Goal: Use online tool/utility: Utilize a website feature to perform a specific function

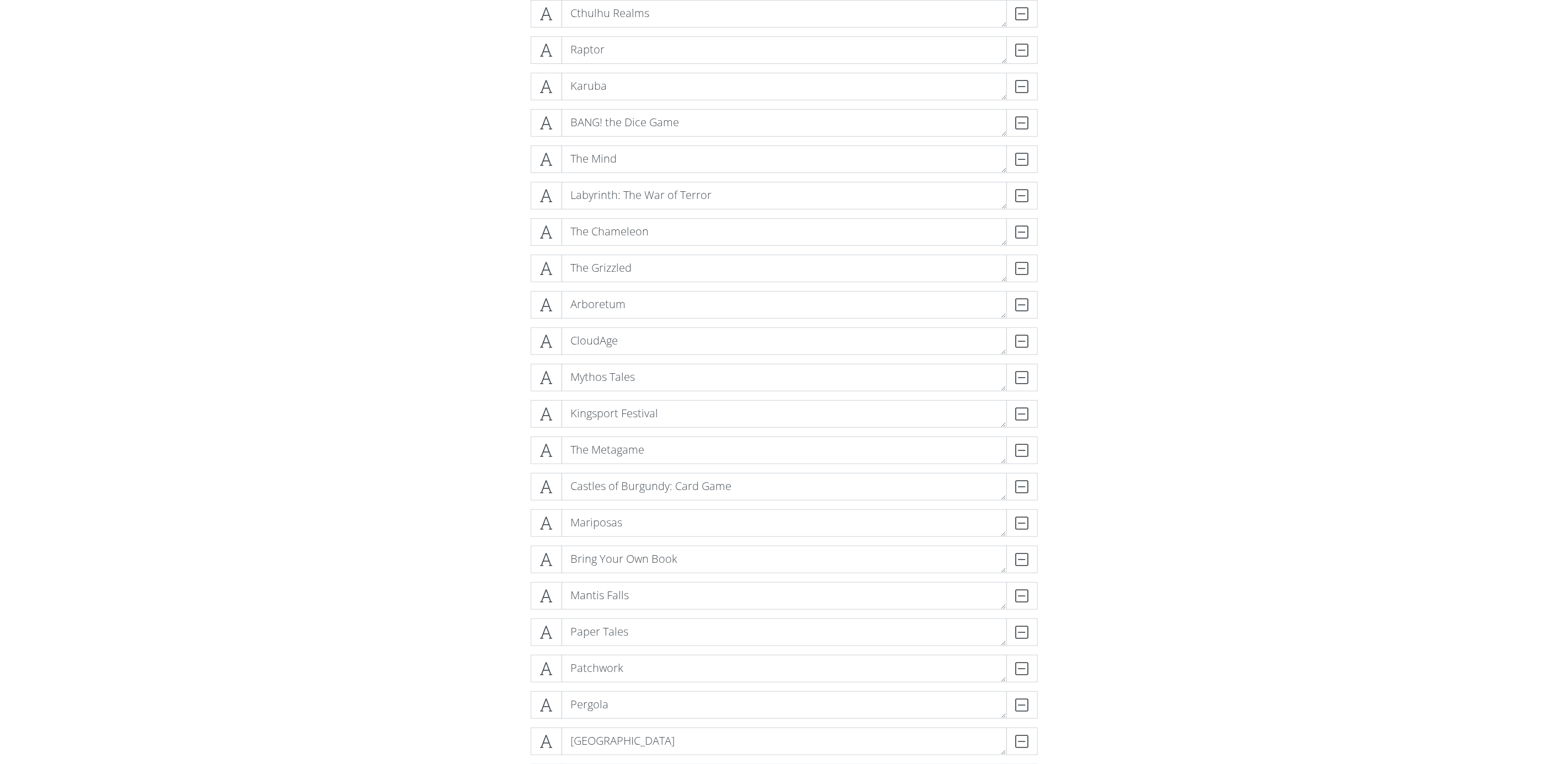
scroll to position [6494, 0]
click at [542, 662] on span at bounding box center [546, 673] width 31 height 27
click at [542, 668] on icon at bounding box center [546, 673] width 12 height 11
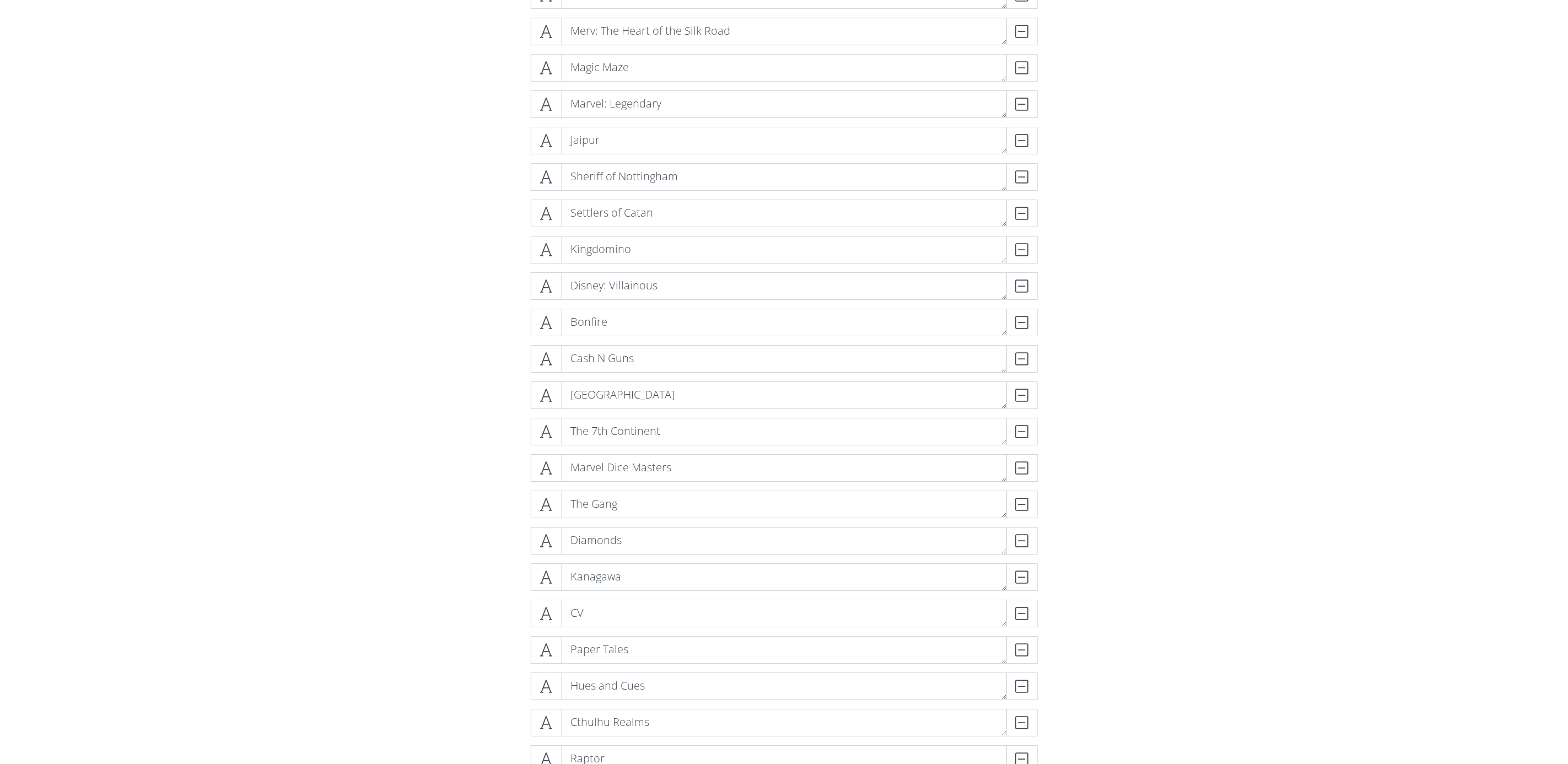
scroll to position [5915, 0]
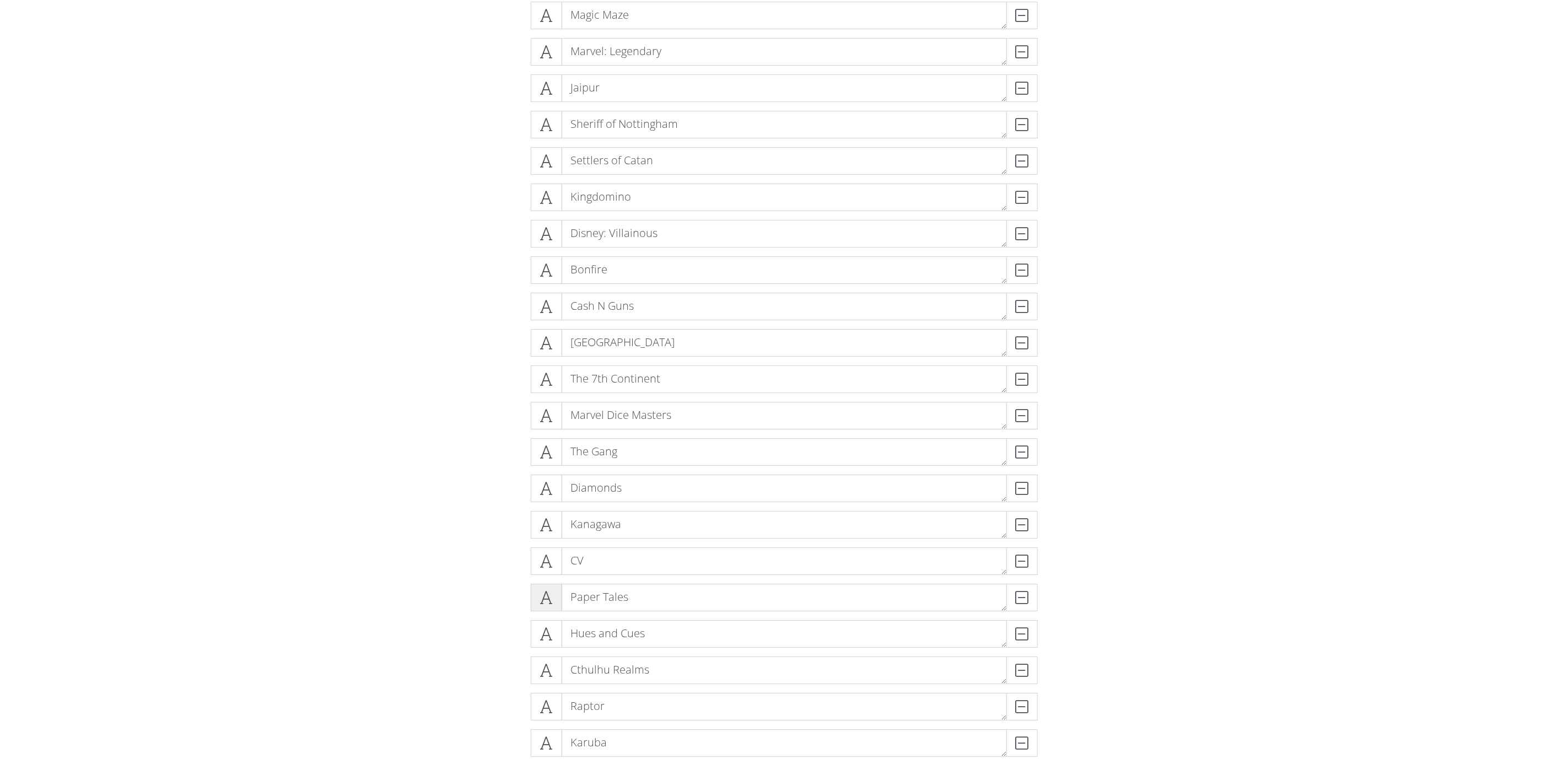
click at [549, 599] on icon at bounding box center [546, 597] width 12 height 11
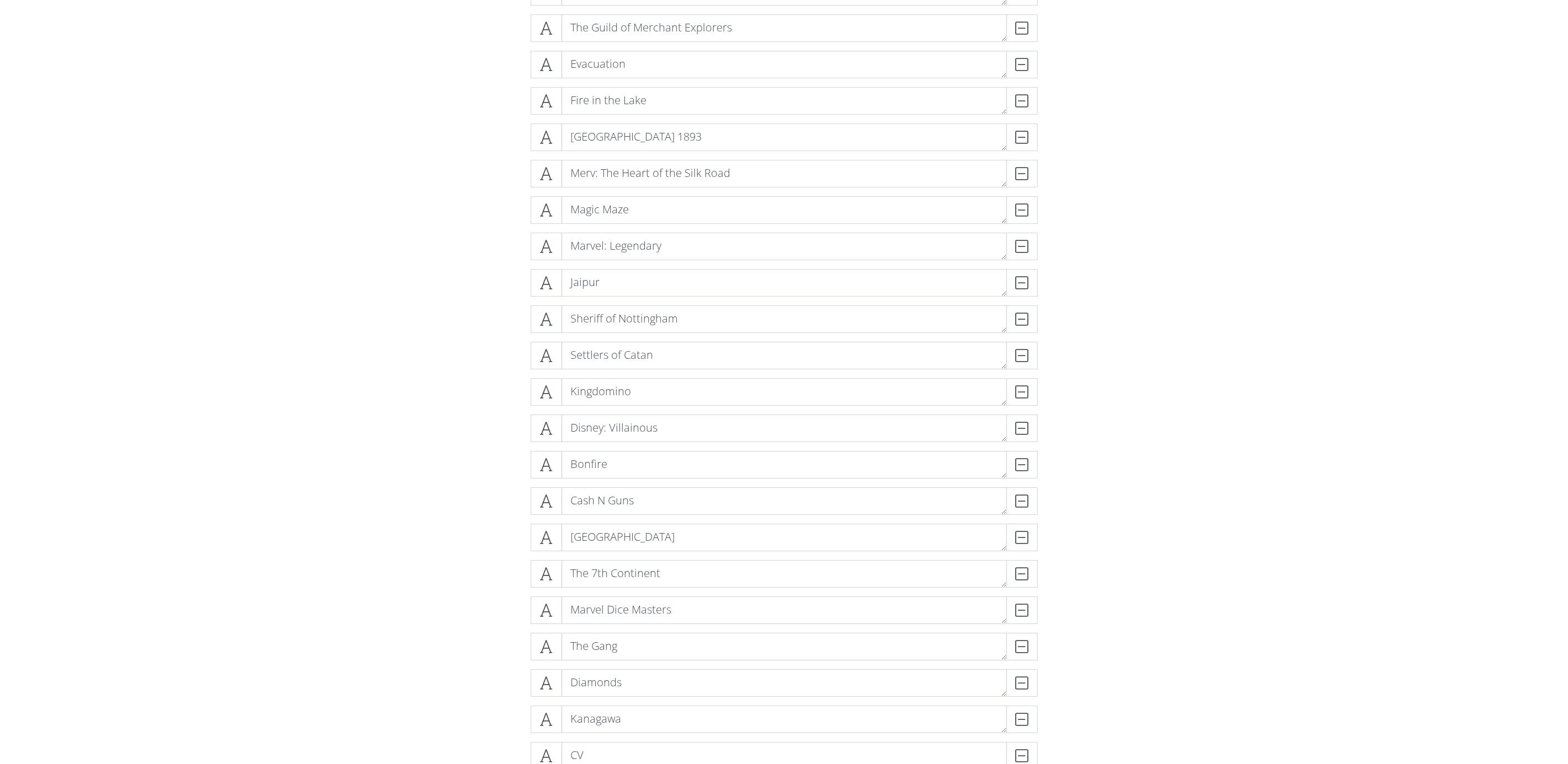
scroll to position [5750, 0]
click at [548, 359] on icon at bounding box center [546, 363] width 12 height 11
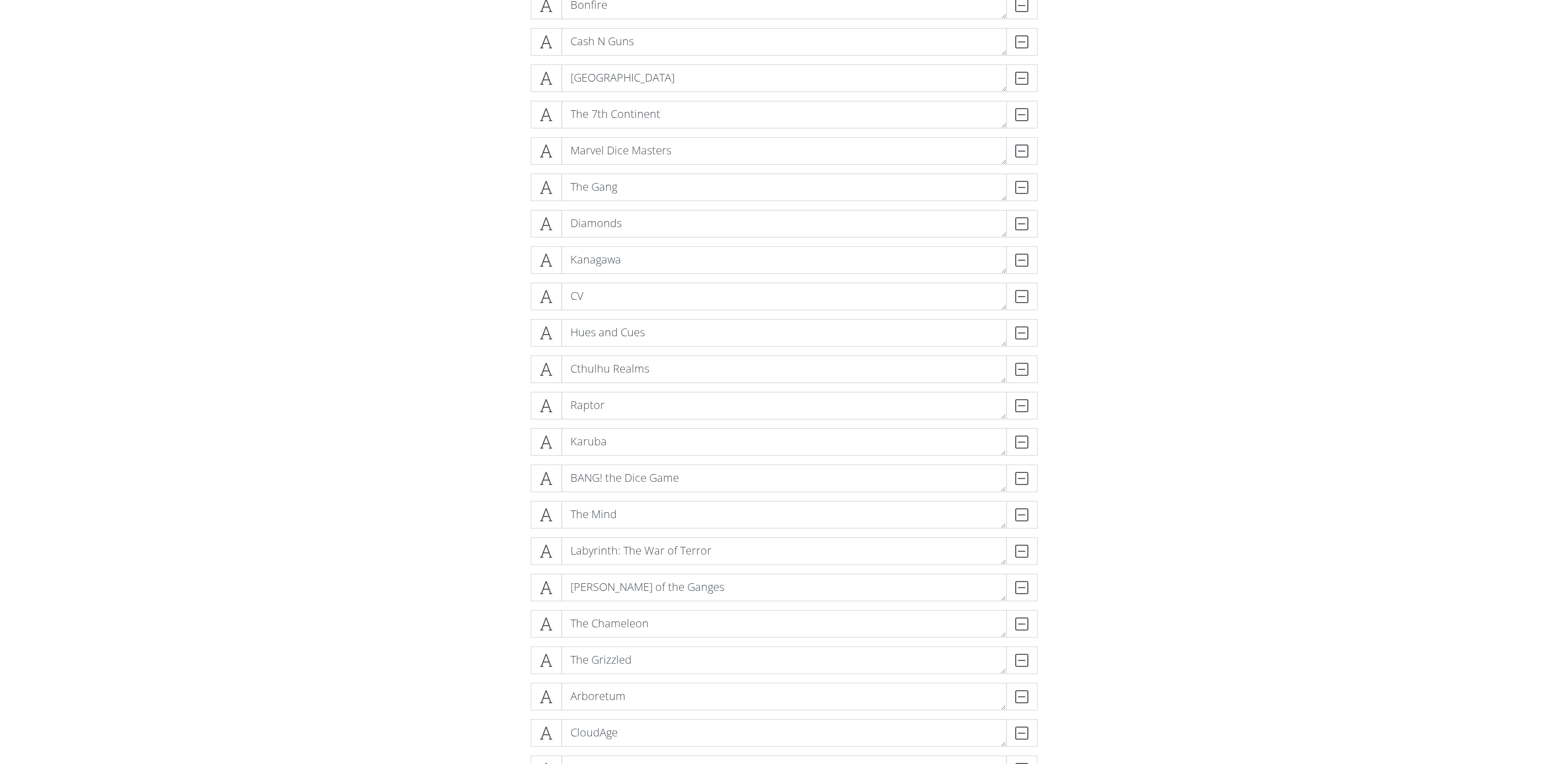
scroll to position [6428, 0]
click at [540, 644] on div "[PERSON_NAME] of the Ganges DELETE" at bounding box center [784, 635] width 512 height 36
click at [544, 626] on icon at bounding box center [546, 630] width 12 height 11
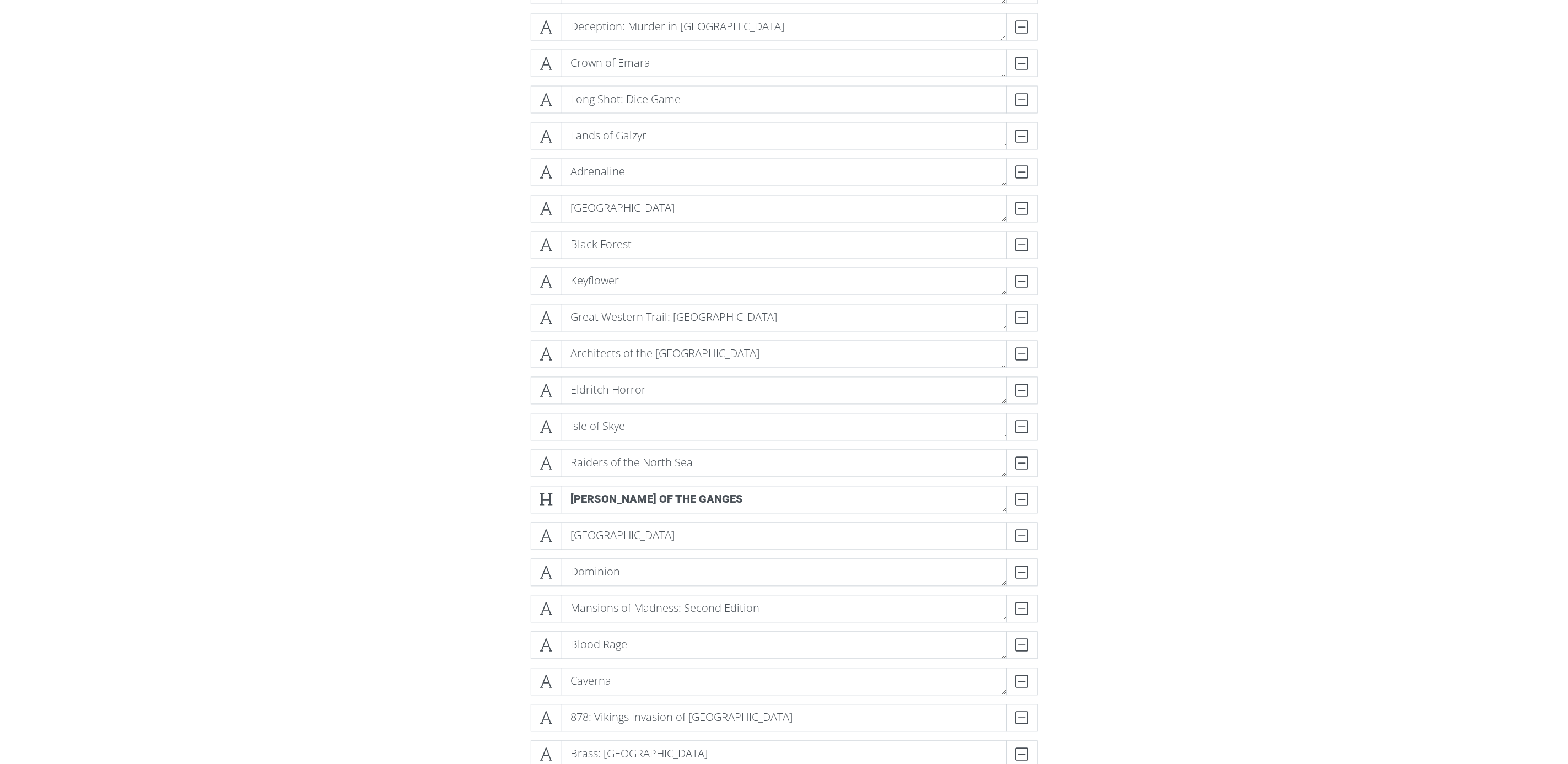
scroll to position [1419, 0]
click at [552, 506] on icon at bounding box center [546, 508] width 12 height 11
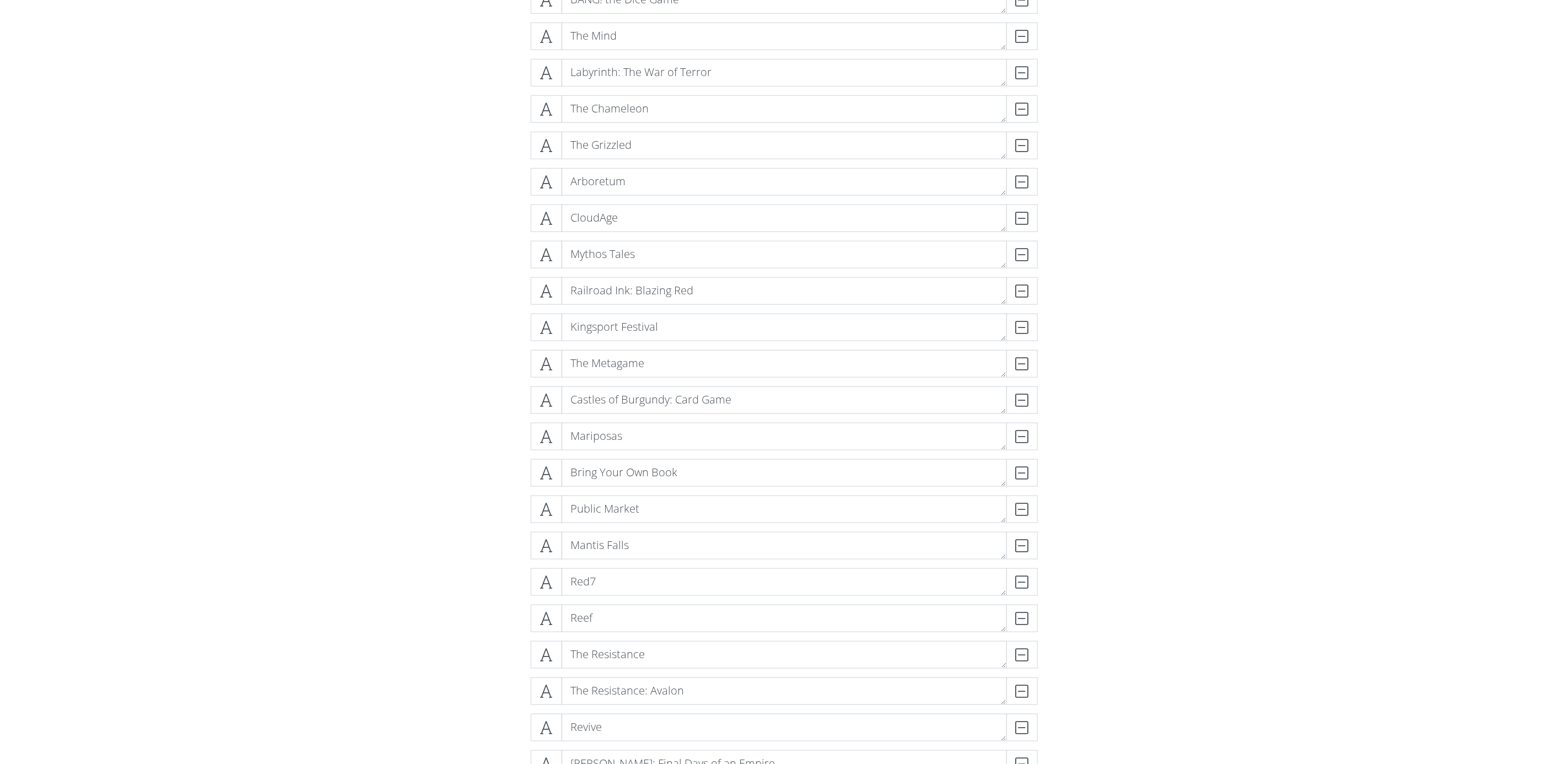
scroll to position [6961, 0]
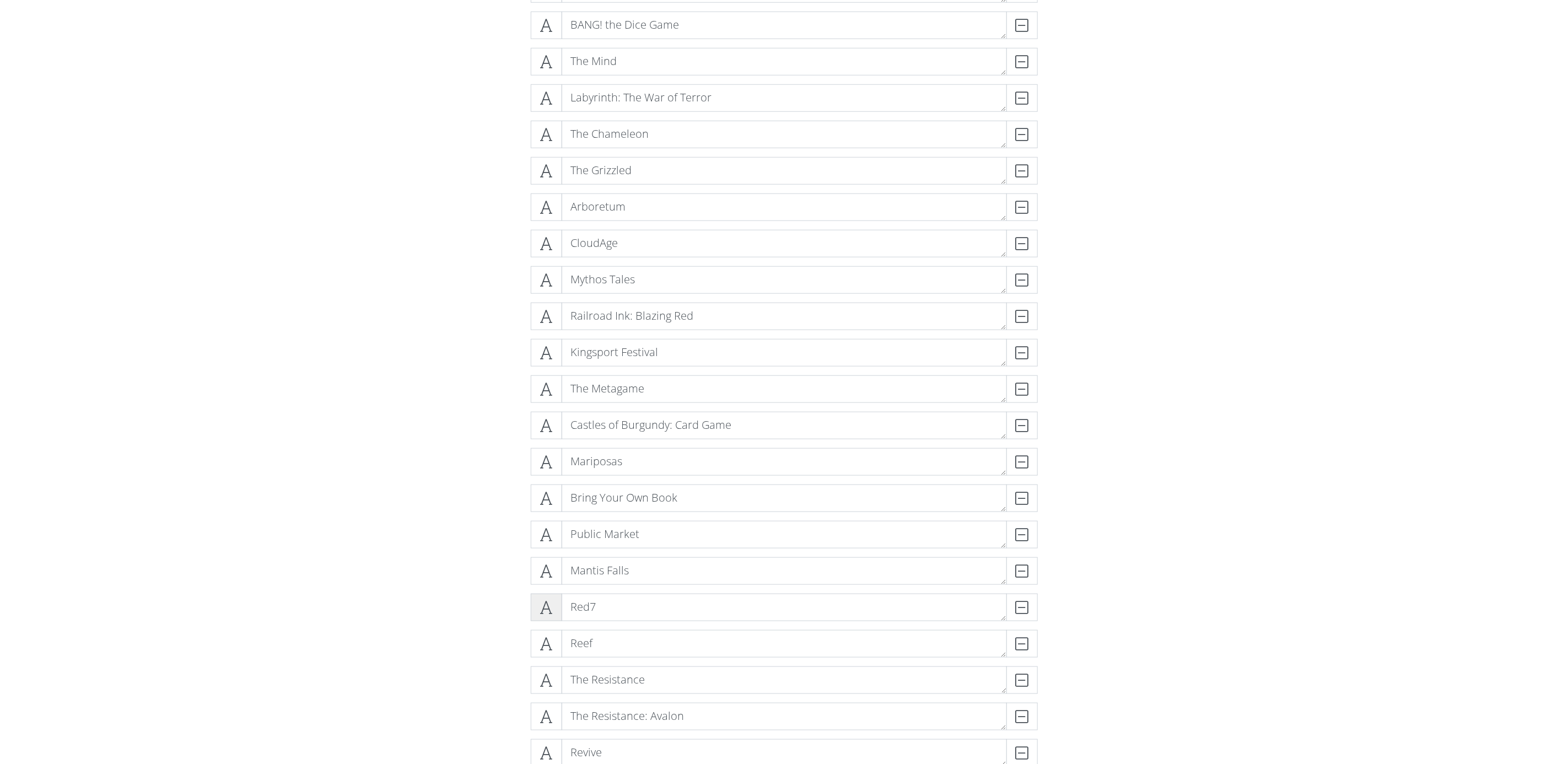
click at [548, 608] on icon at bounding box center [546, 607] width 12 height 11
click at [540, 354] on icon at bounding box center [546, 352] width 12 height 11
click at [539, 644] on span at bounding box center [546, 644] width 31 height 27
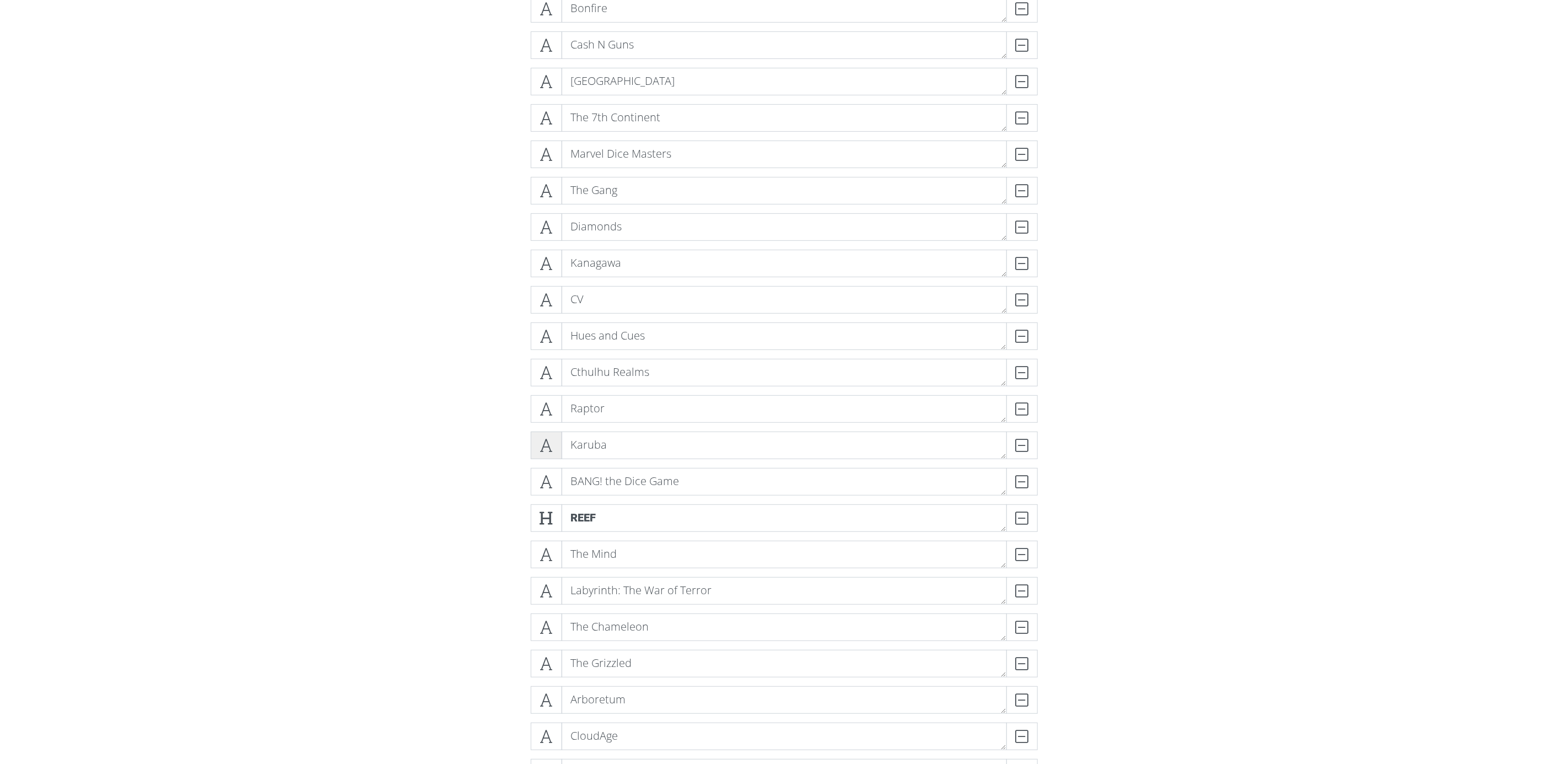
scroll to position [6464, 0]
click at [544, 253] on span at bounding box center [546, 267] width 31 height 27
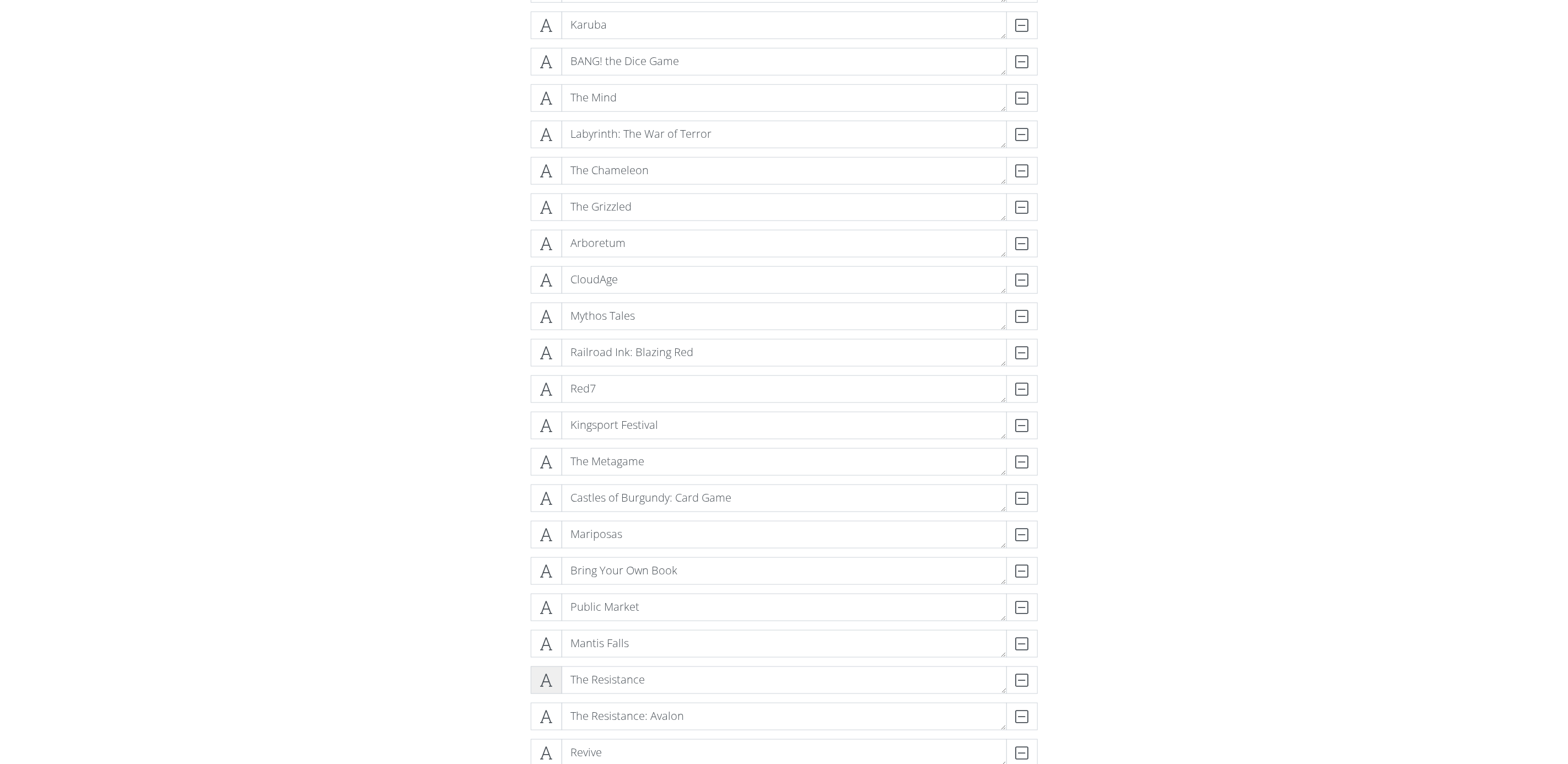
click at [549, 675] on icon at bounding box center [546, 680] width 12 height 11
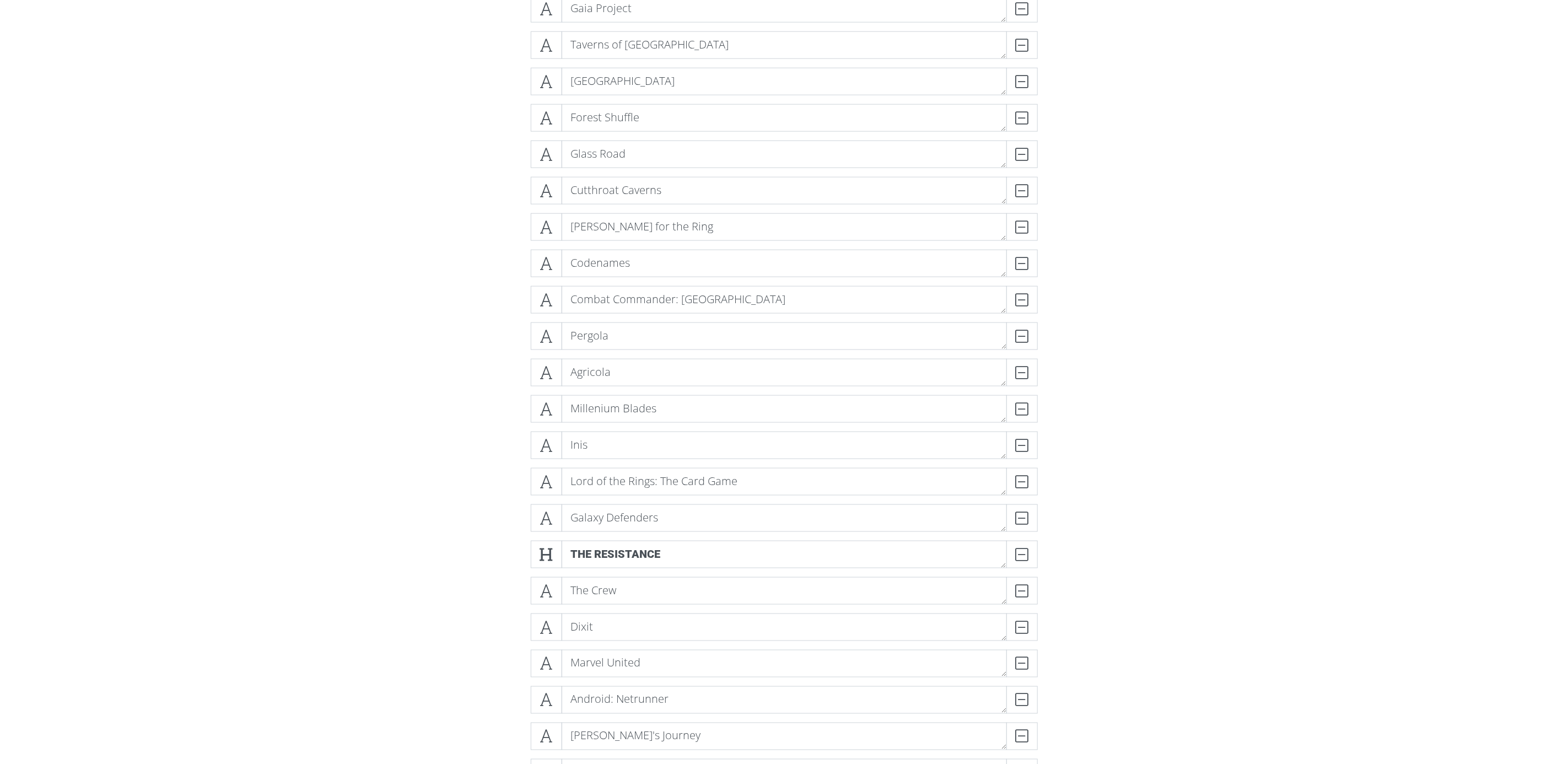
drag, startPoint x: 543, startPoint y: 555, endPoint x: 527, endPoint y: 586, distance: 34.9
click at [544, 555] on icon at bounding box center [546, 554] width 12 height 11
click at [551, 221] on icon at bounding box center [546, 220] width 12 height 11
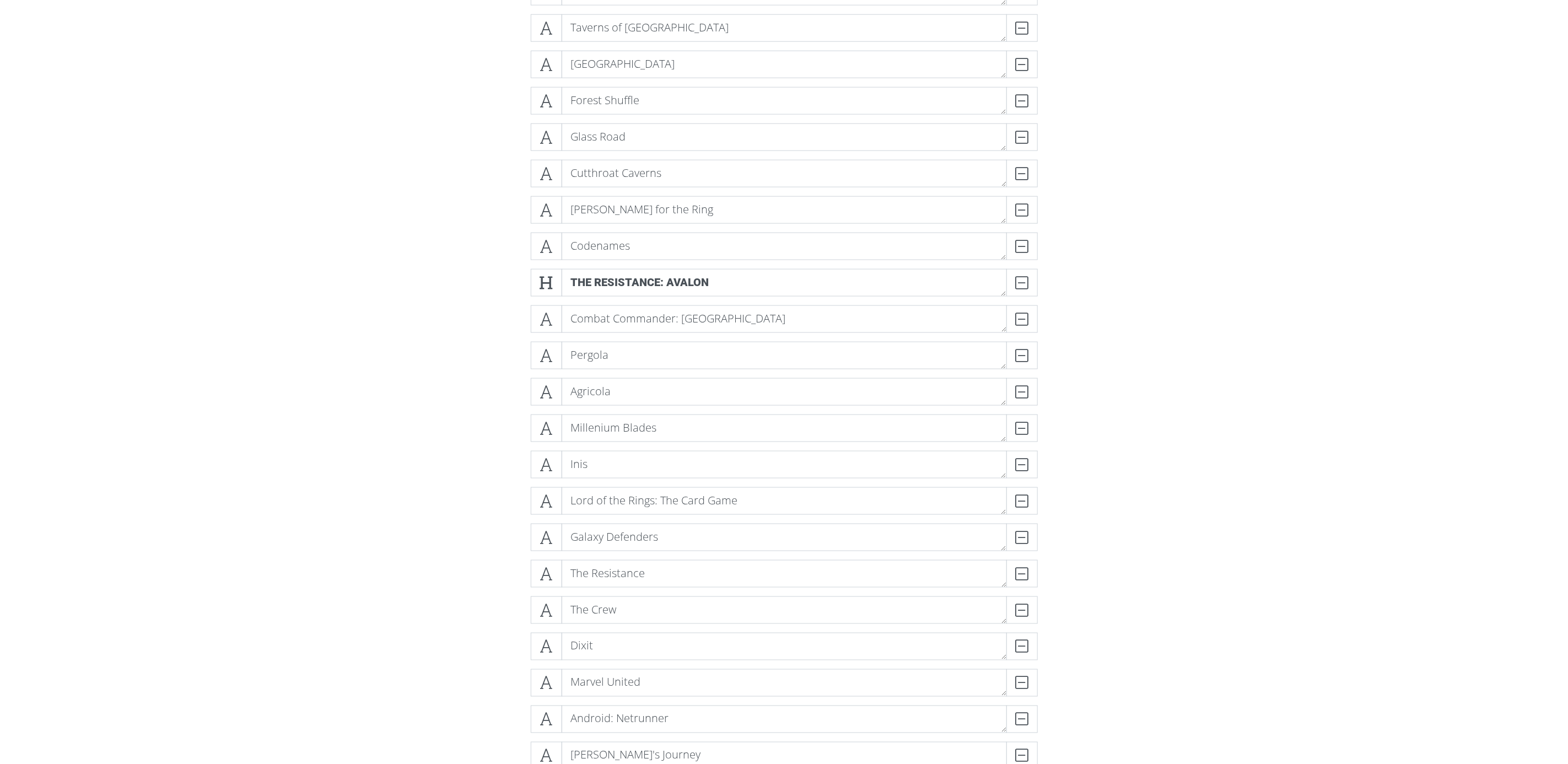
scroll to position [3983, 0]
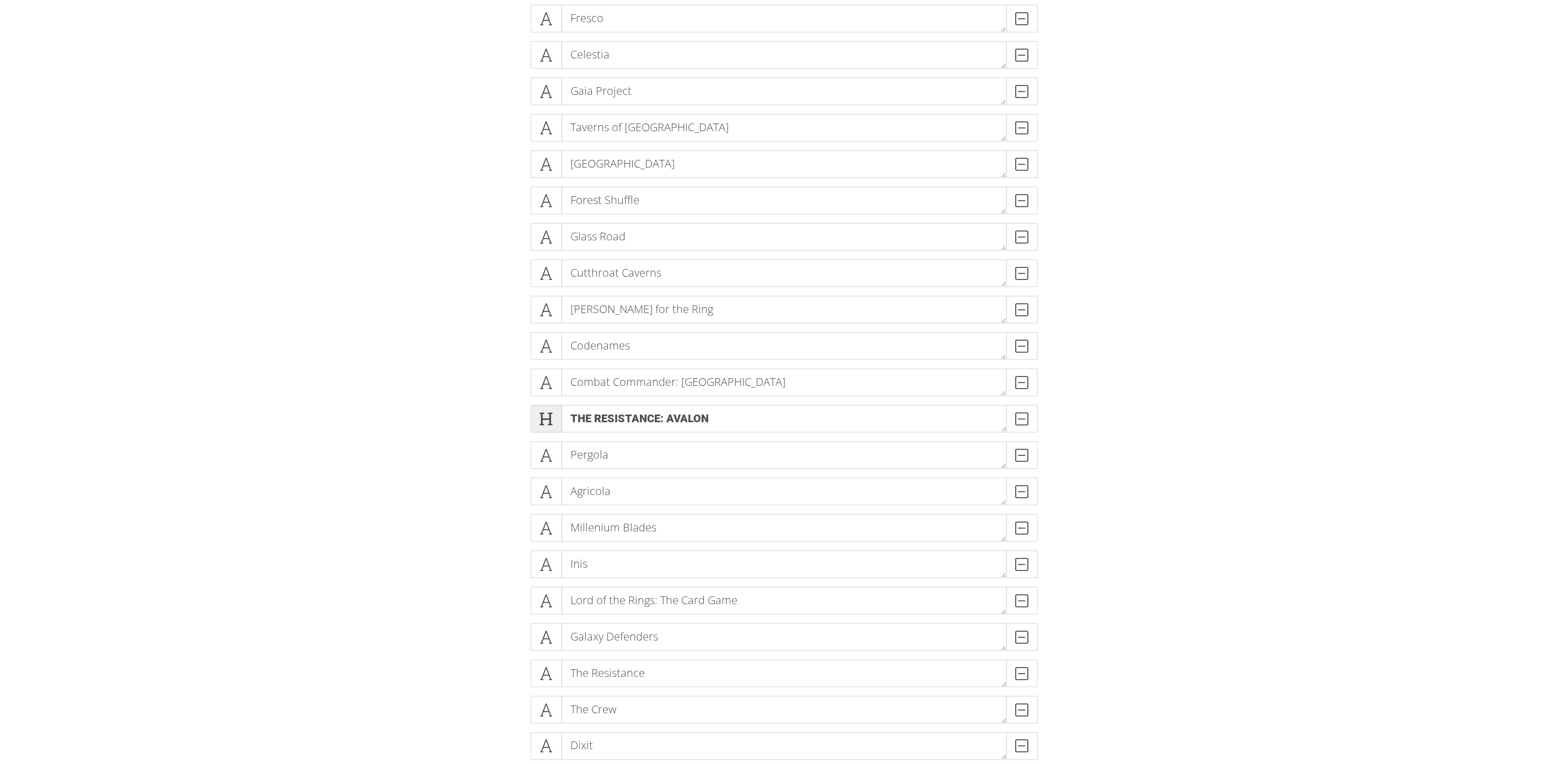
click at [546, 414] on icon at bounding box center [546, 419] width 12 height 11
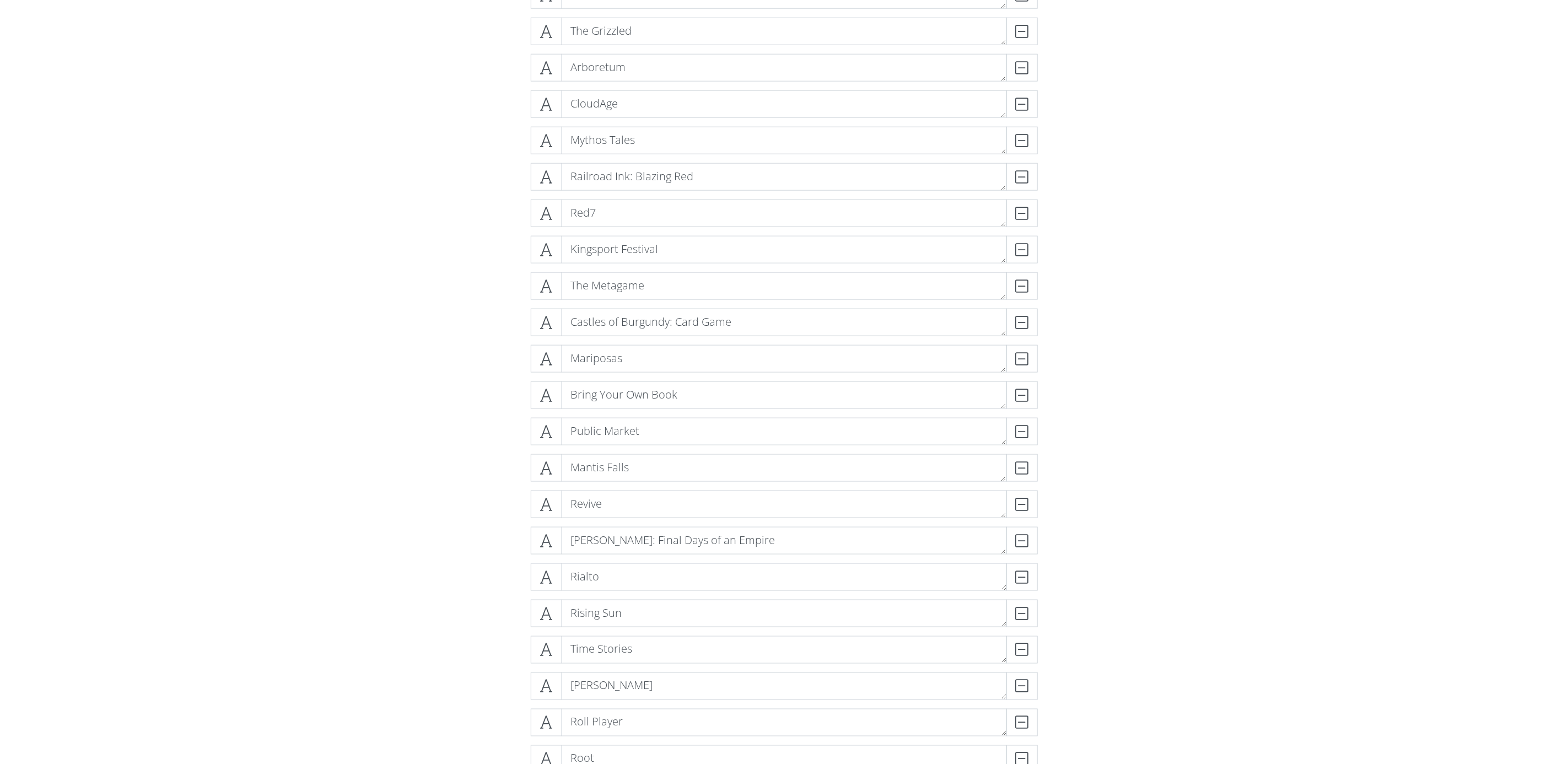
scroll to position [7209, 0]
click at [552, 500] on icon at bounding box center [546, 505] width 12 height 11
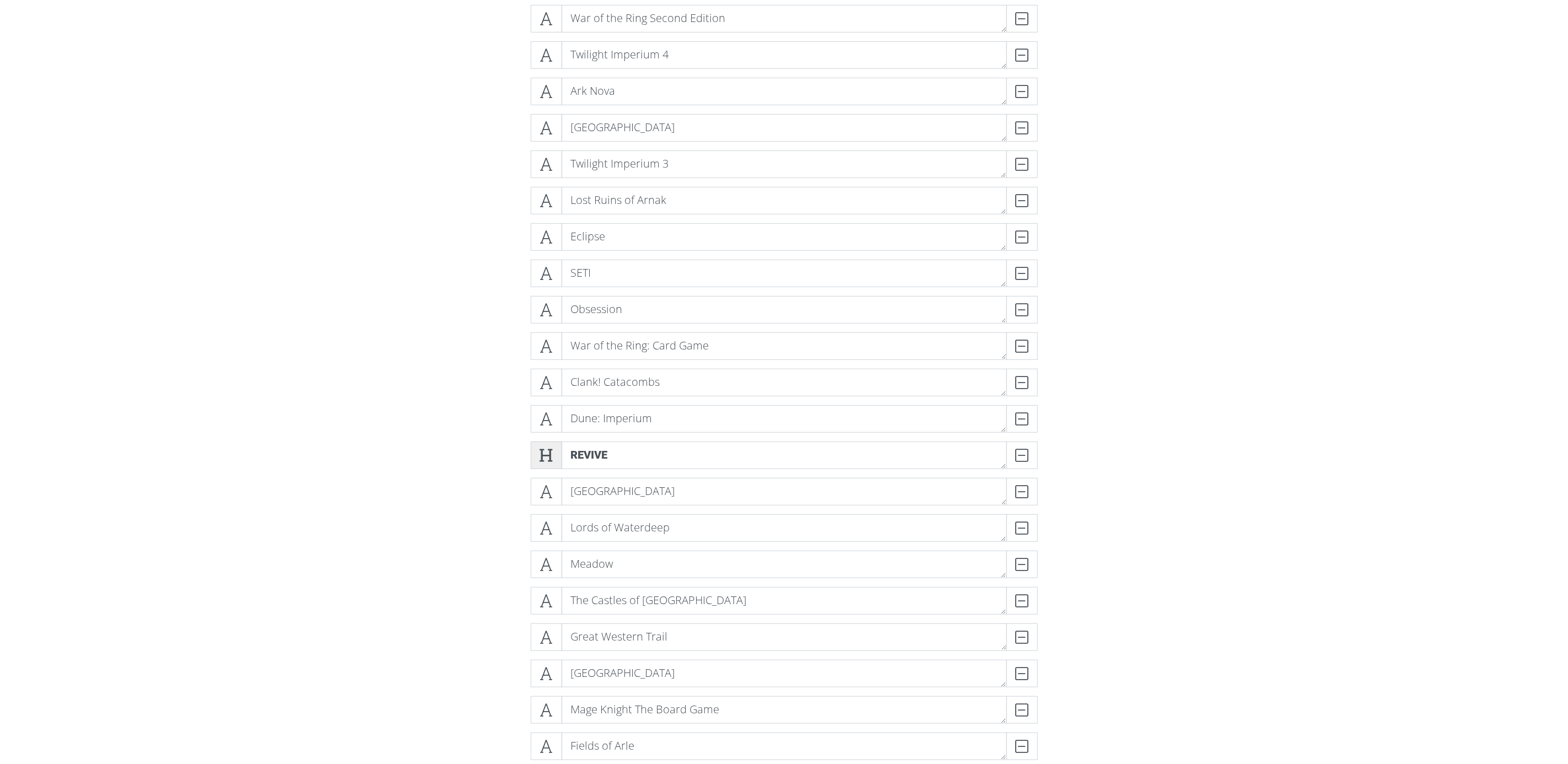
click at [553, 459] on icon at bounding box center [546, 455] width 12 height 11
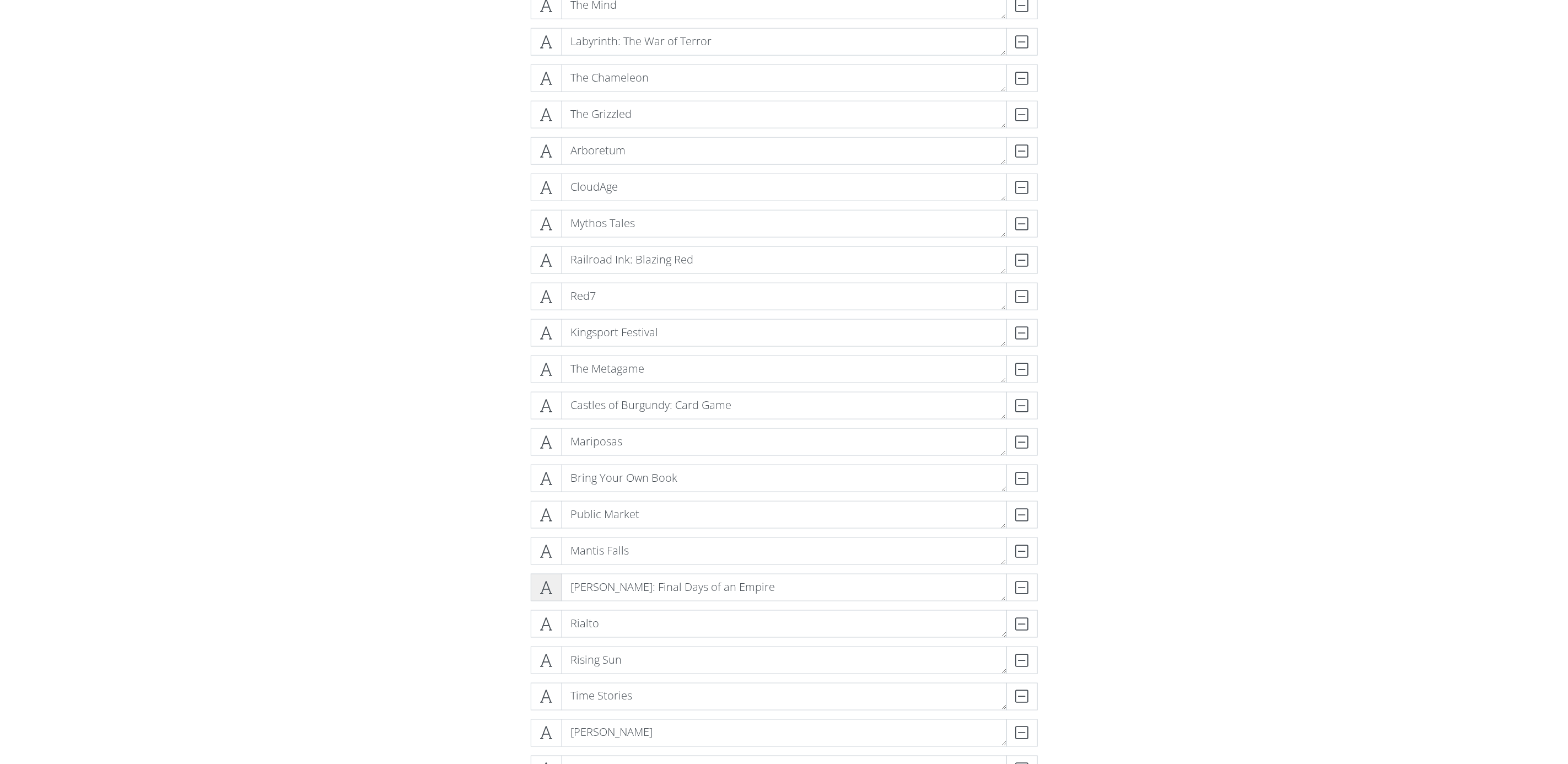
click at [548, 582] on icon at bounding box center [546, 587] width 12 height 11
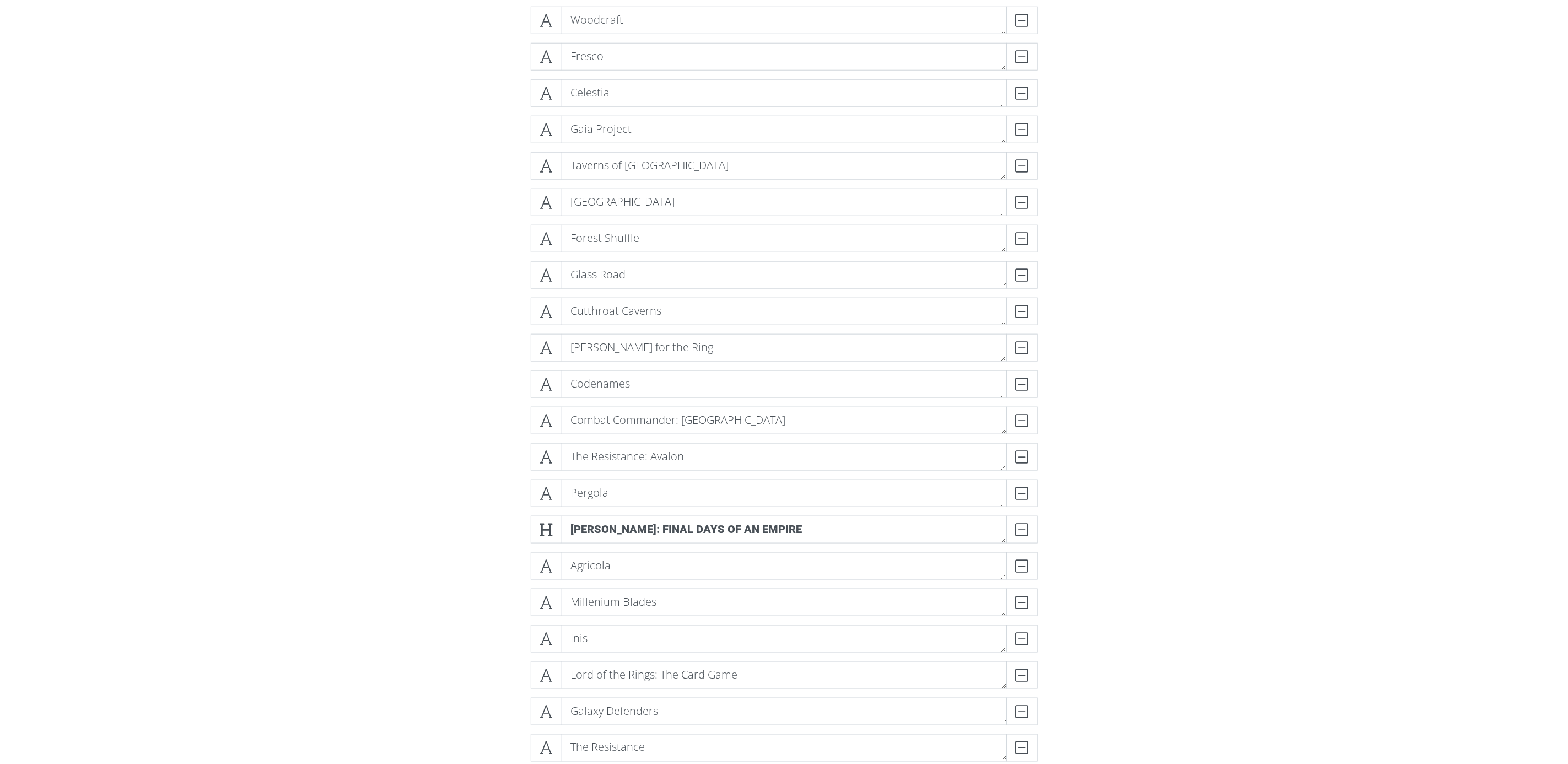
scroll to position [4019, 0]
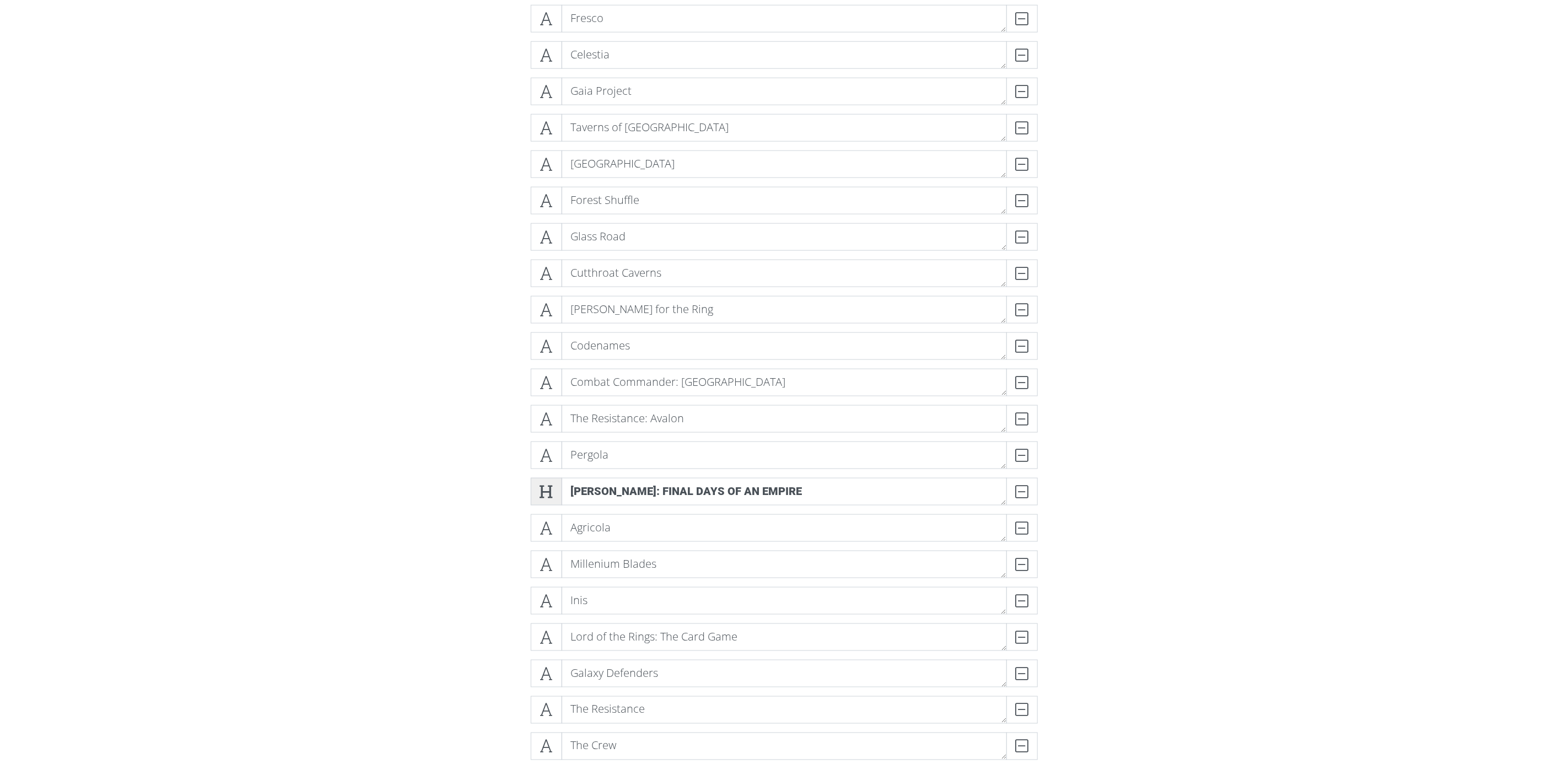
click at [552, 494] on icon at bounding box center [546, 492] width 12 height 11
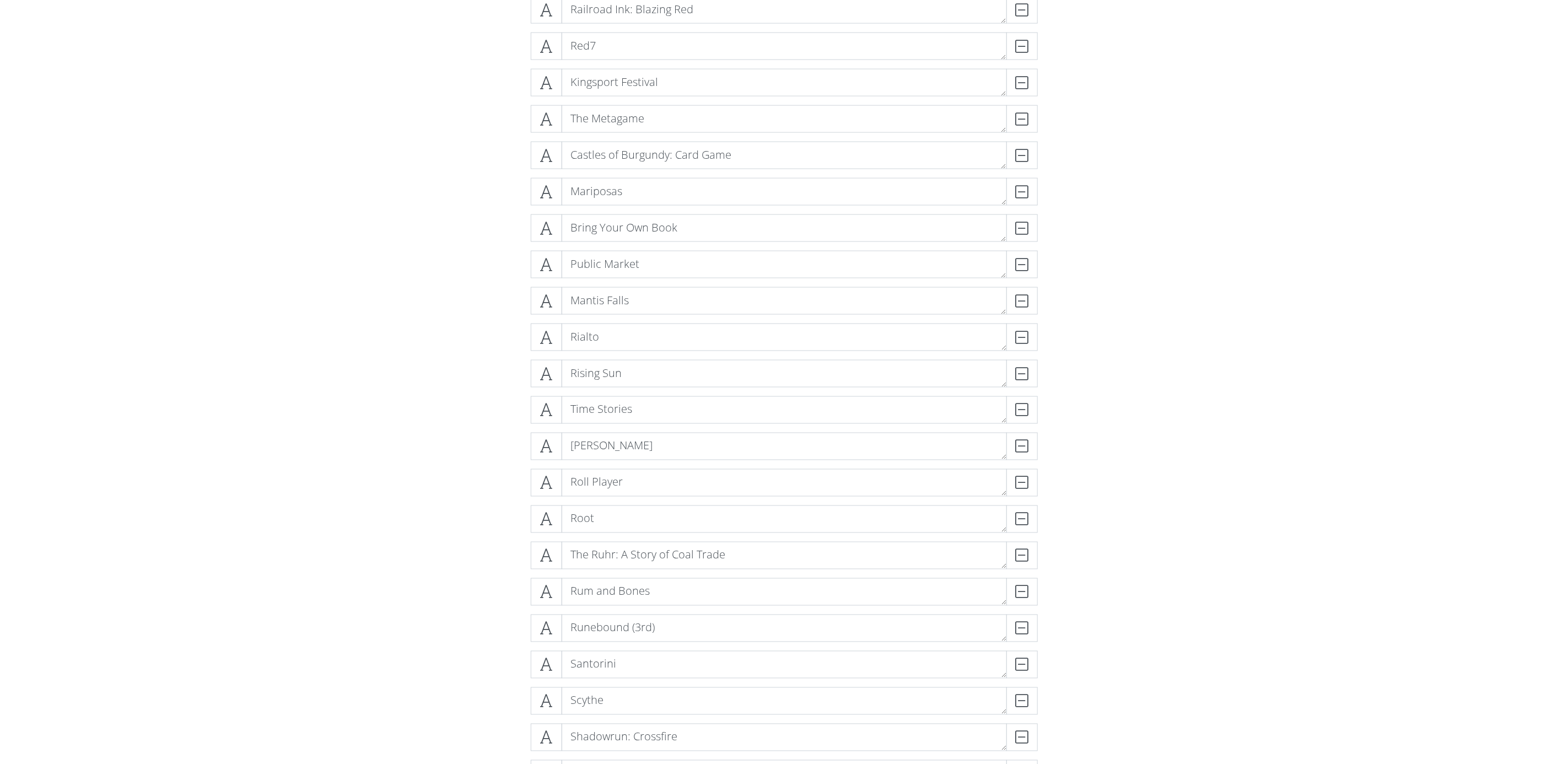
scroll to position [7410, 0]
click at [548, 482] on icon at bounding box center [546, 485] width 12 height 11
click at [553, 444] on icon at bounding box center [546, 449] width 12 height 11
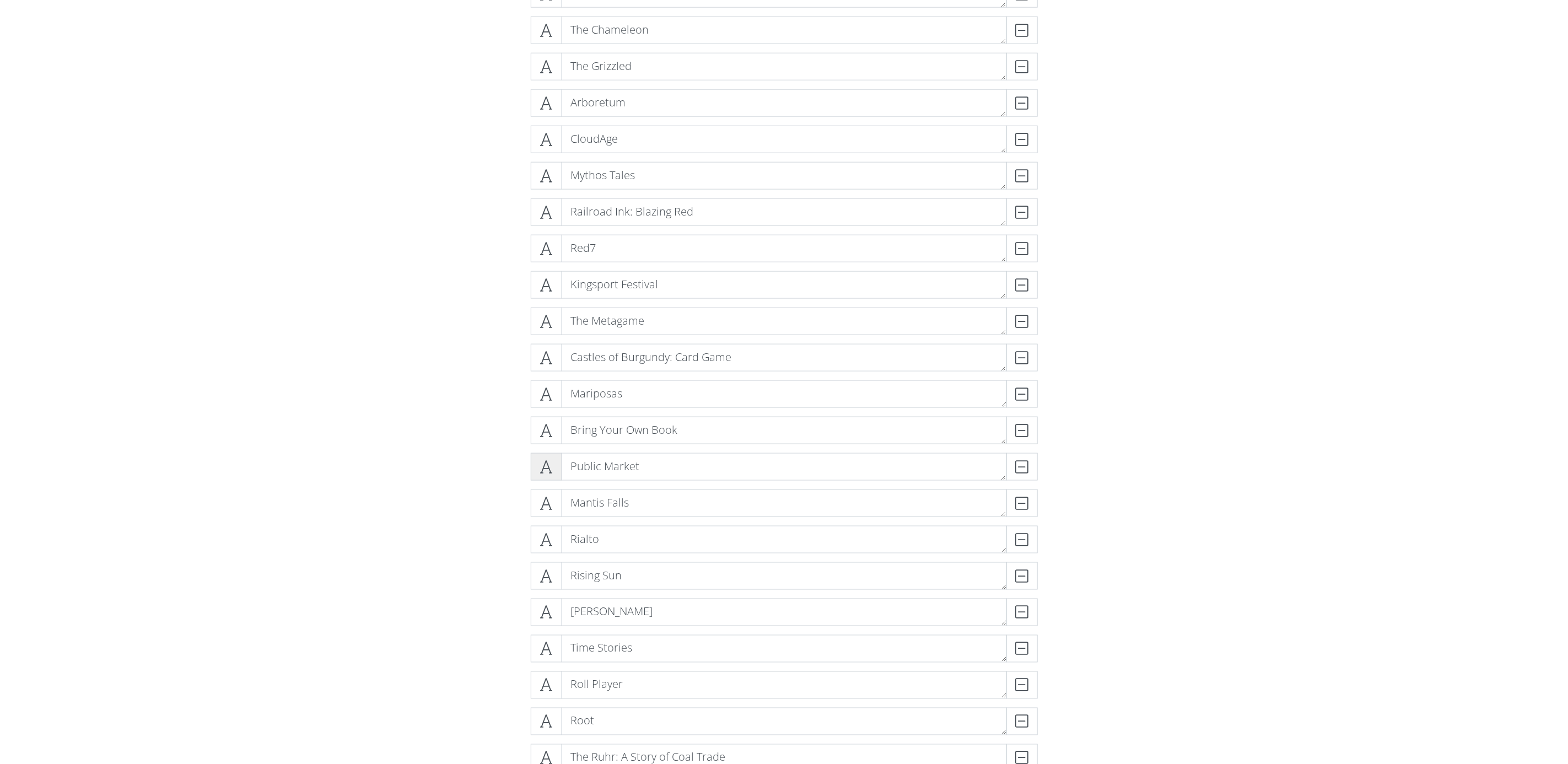
scroll to position [7245, 0]
click at [549, 530] on span at bounding box center [546, 541] width 31 height 27
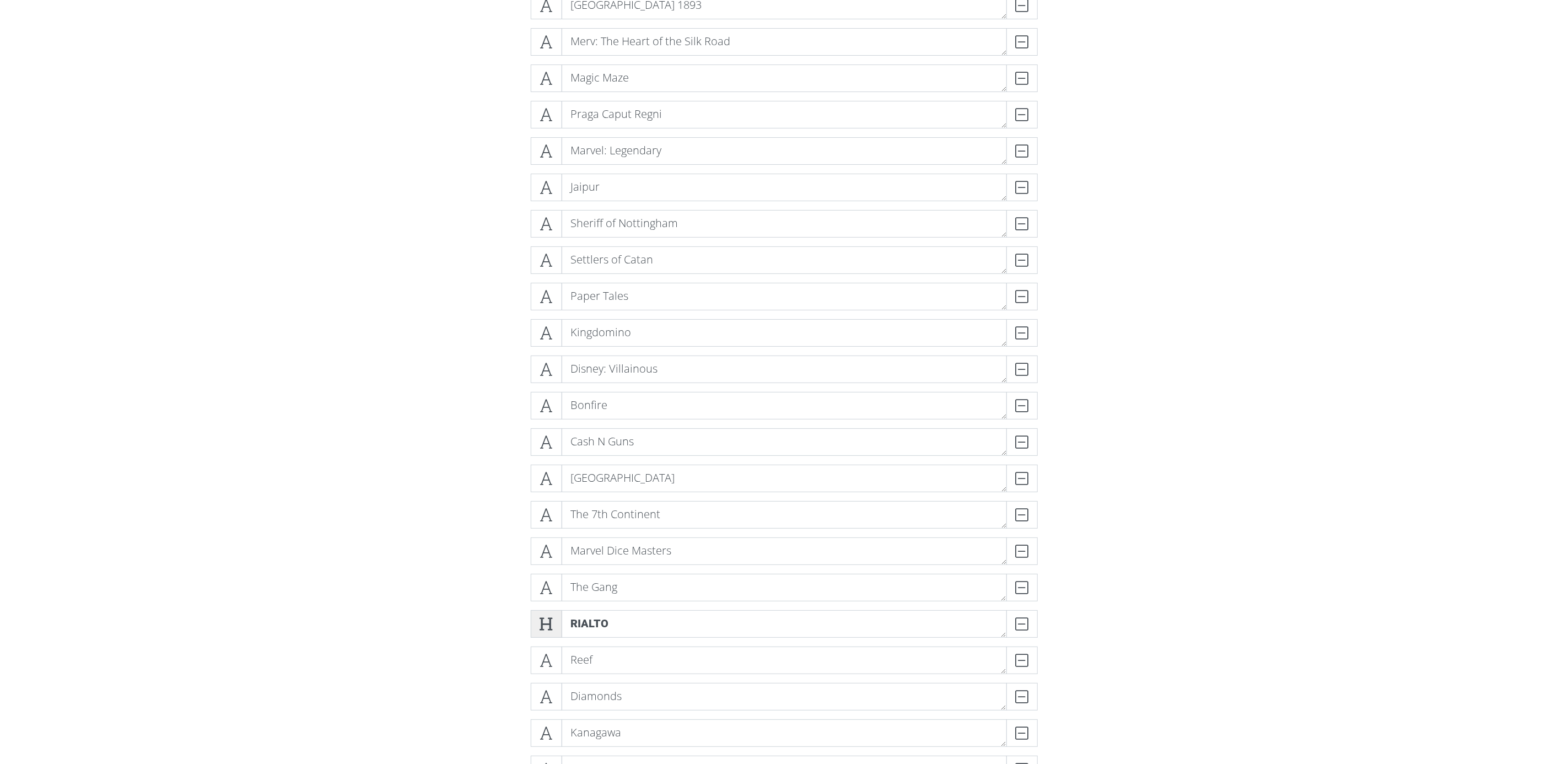
click at [542, 623] on icon at bounding box center [546, 624] width 12 height 11
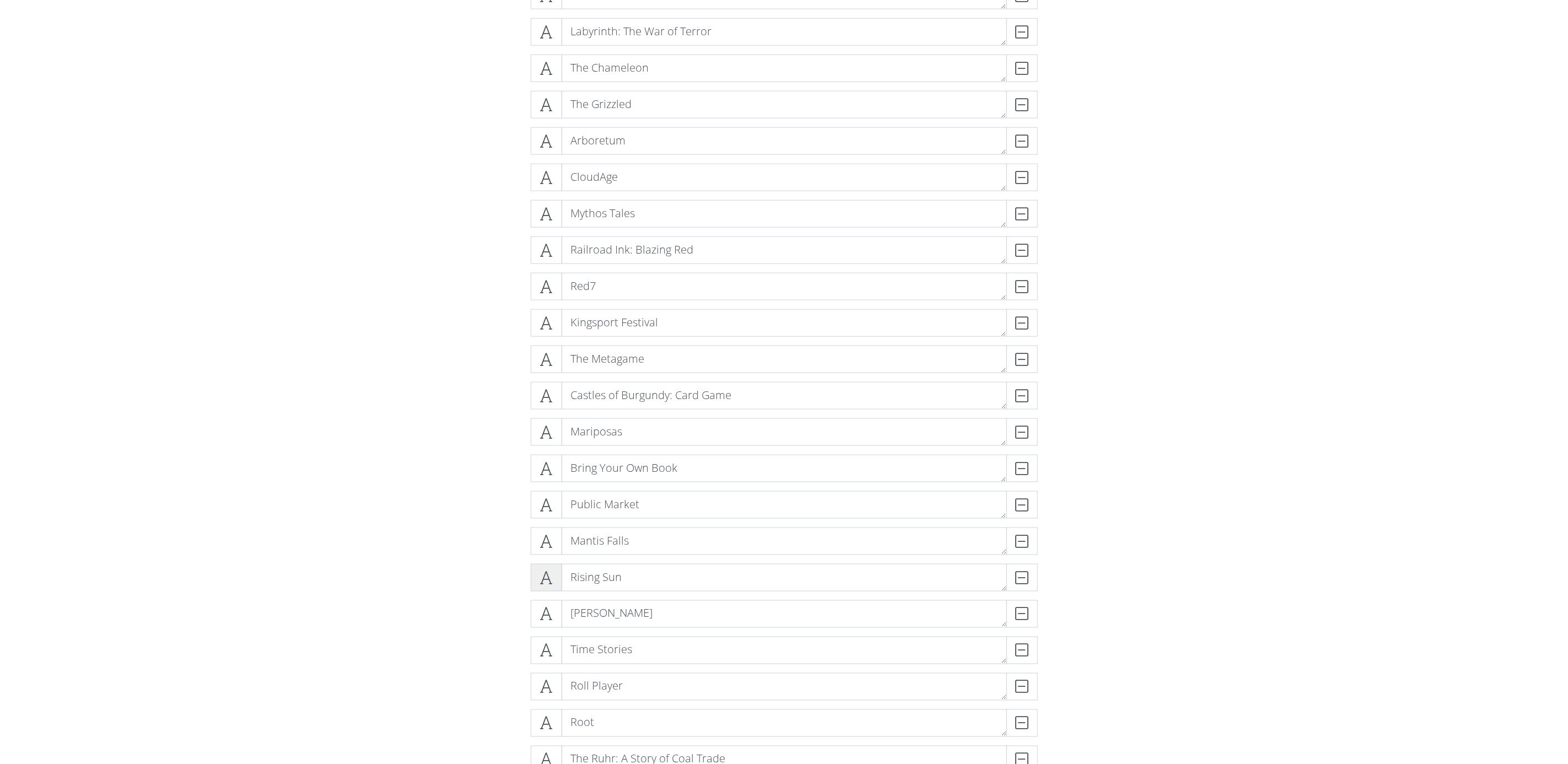
click at [543, 580] on icon at bounding box center [546, 578] width 12 height 11
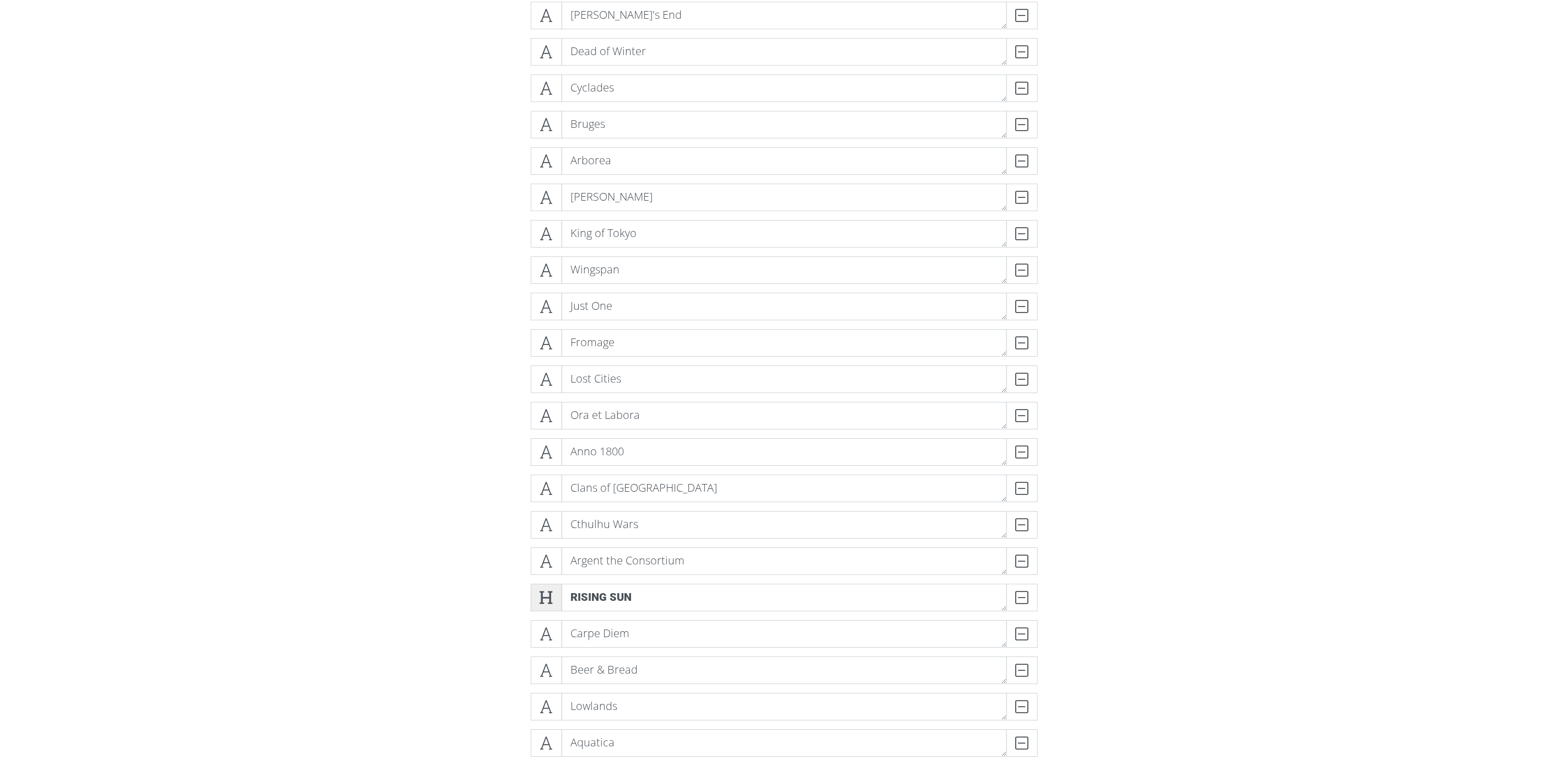
click at [546, 599] on icon at bounding box center [546, 597] width 12 height 11
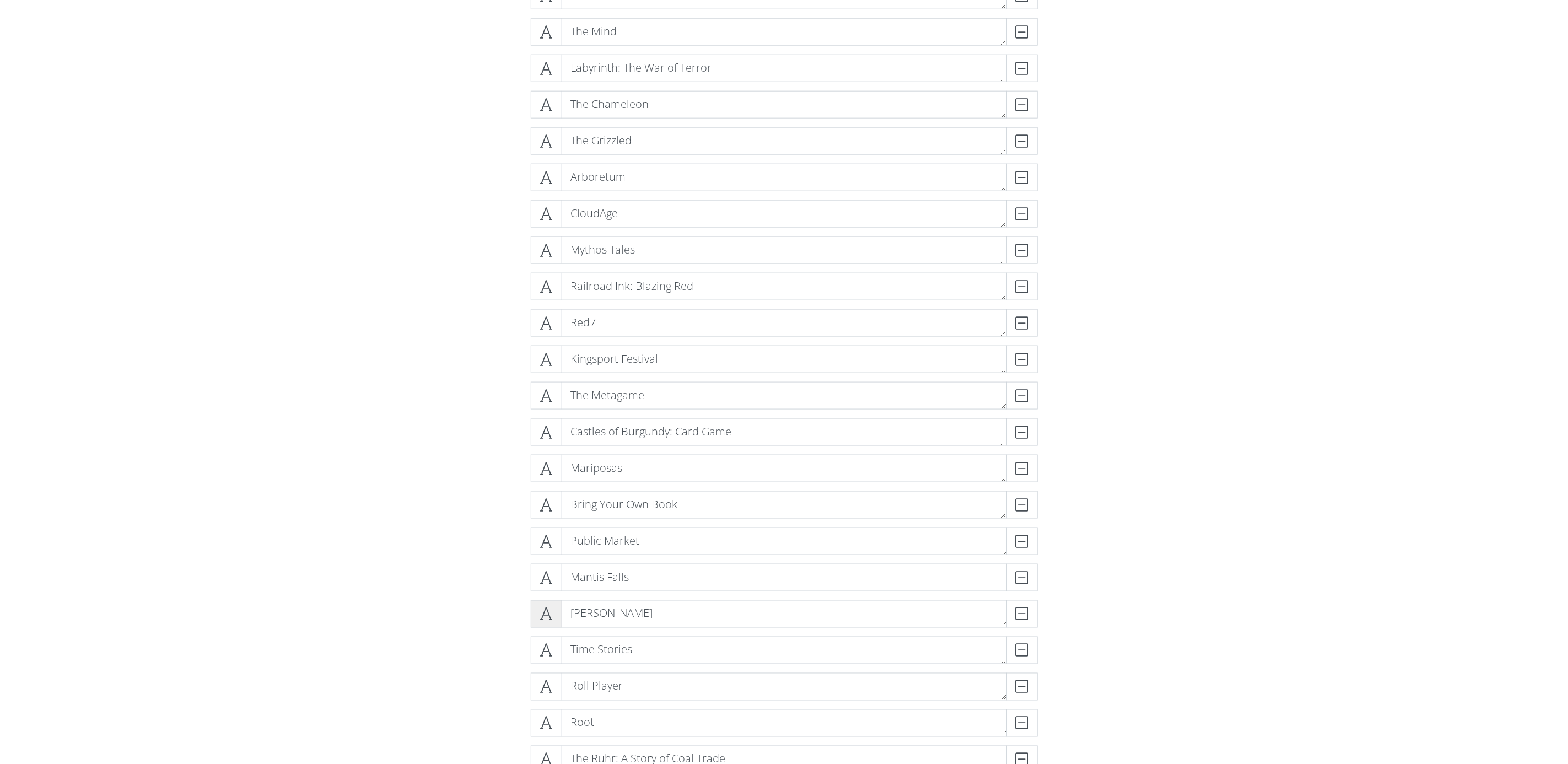
click at [542, 612] on icon at bounding box center [546, 614] width 12 height 11
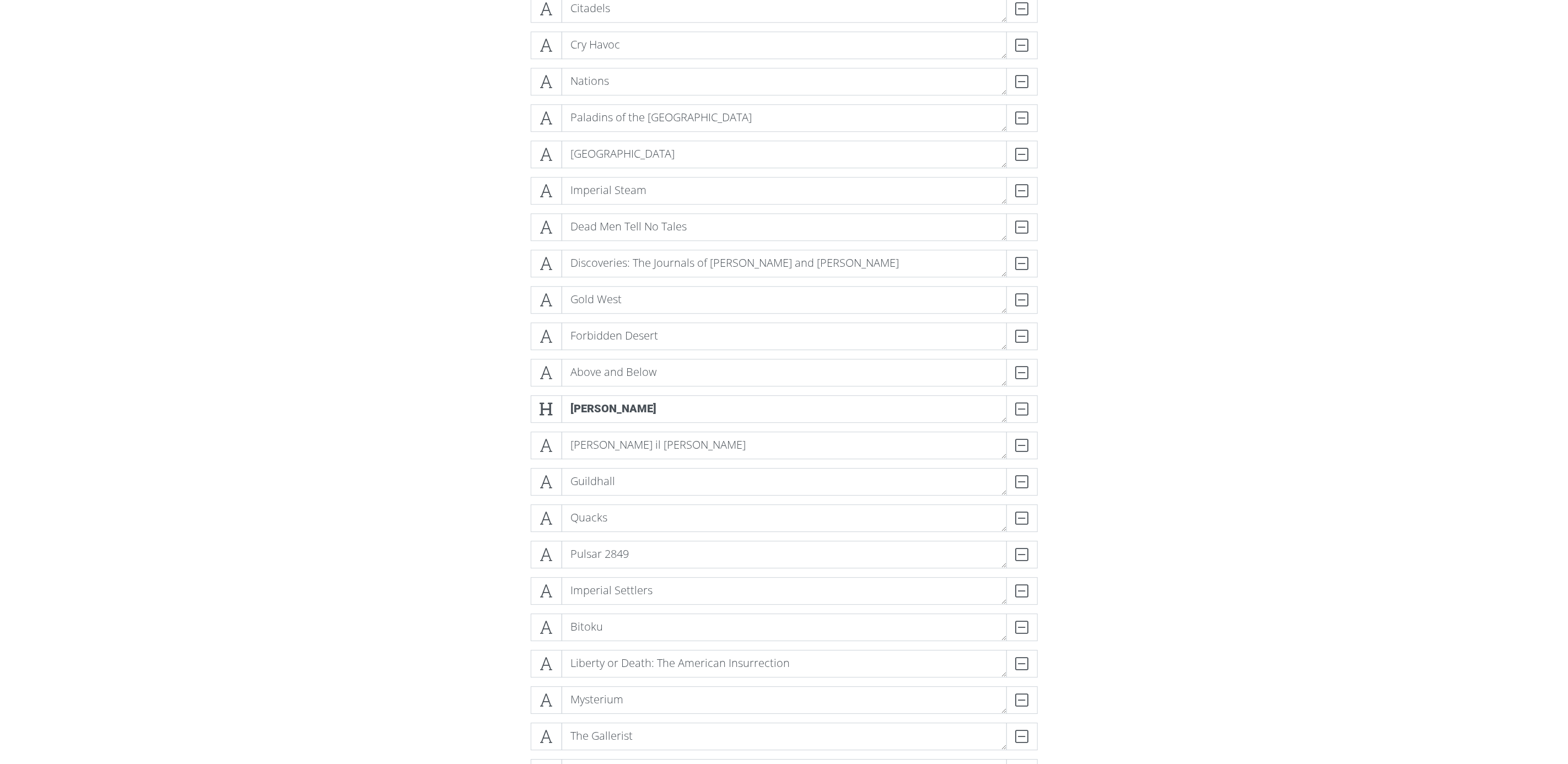
scroll to position [5095, 0]
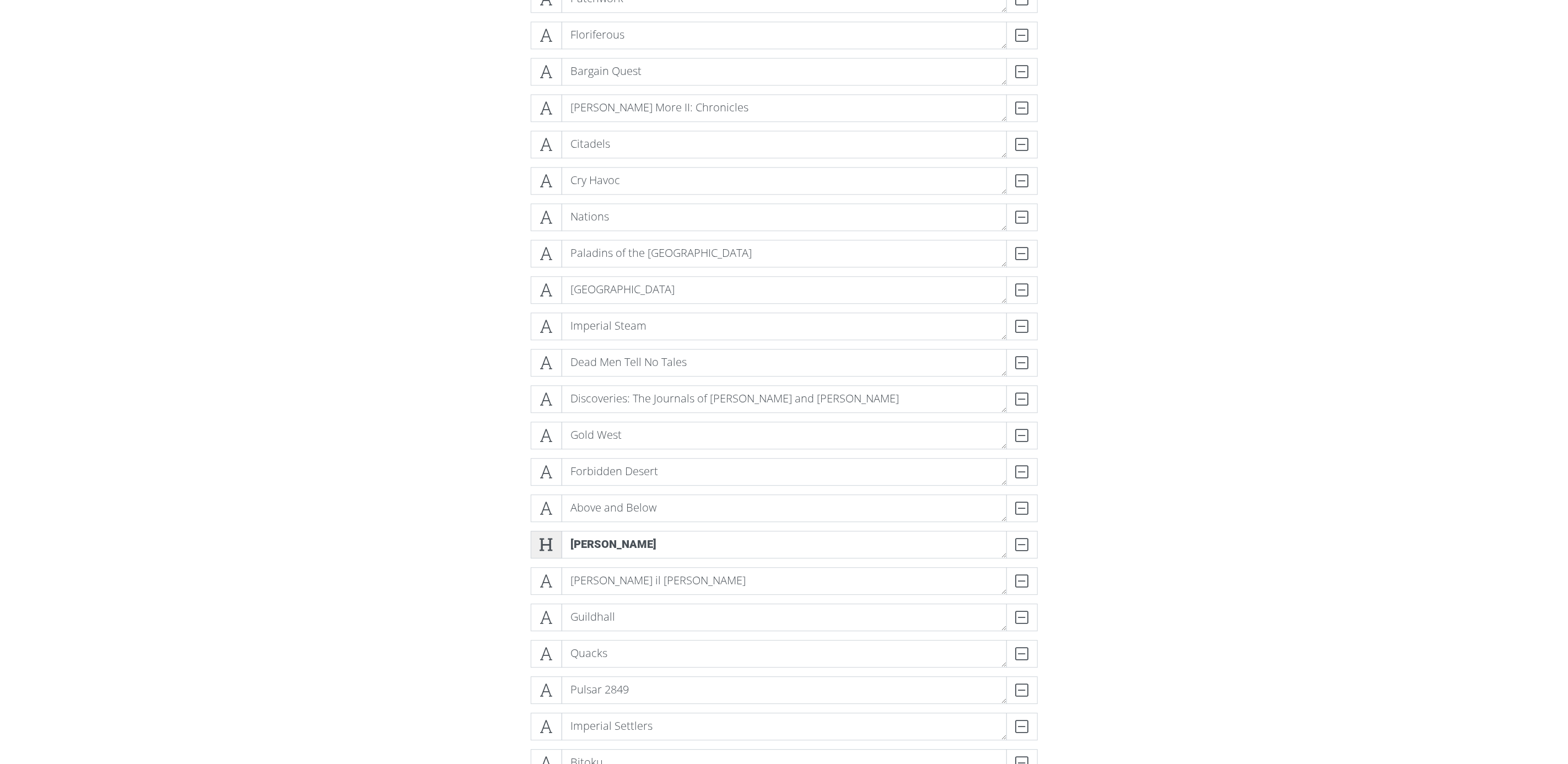
click at [549, 546] on icon at bounding box center [546, 545] width 12 height 11
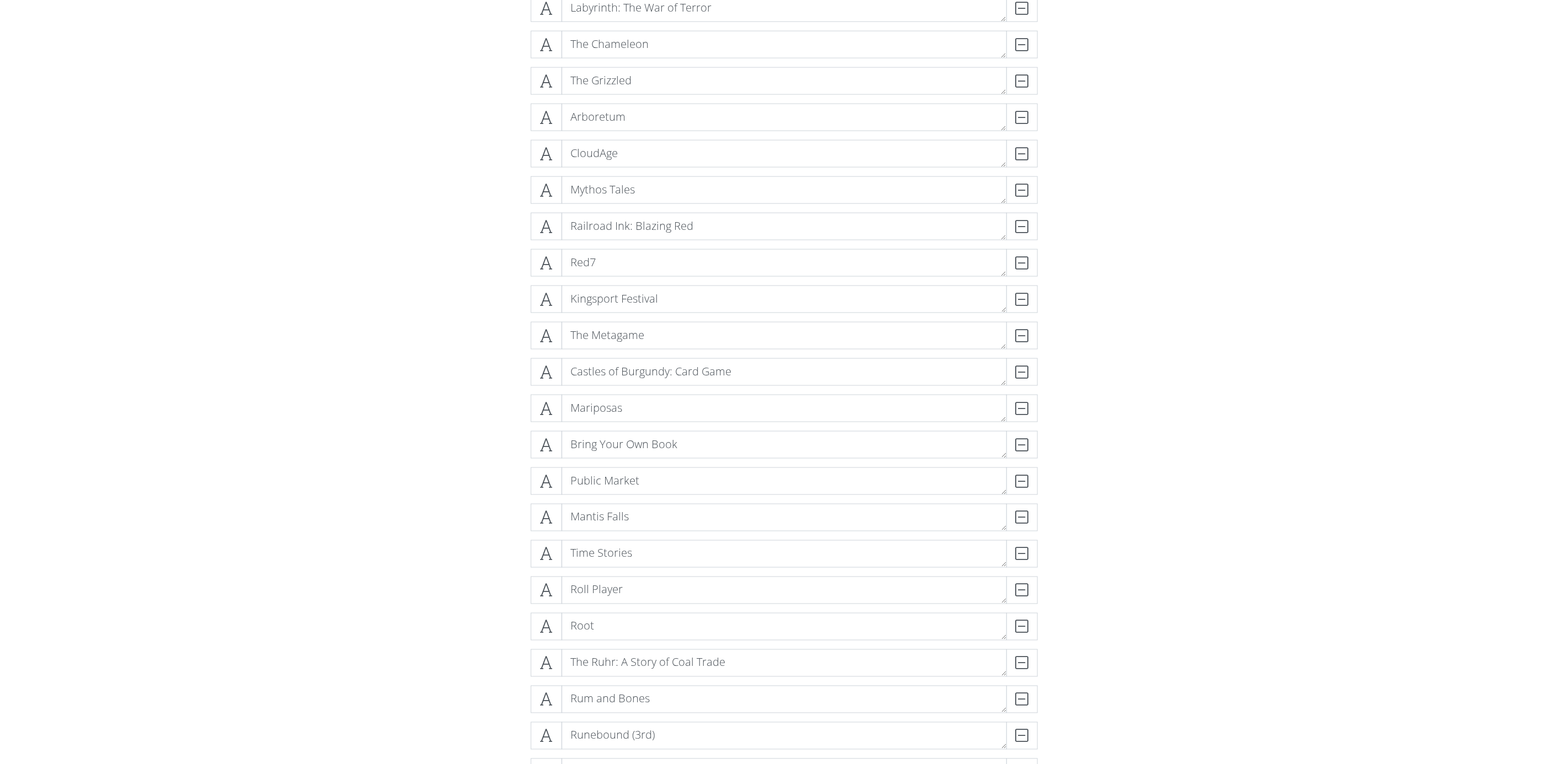
scroll to position [7327, 0]
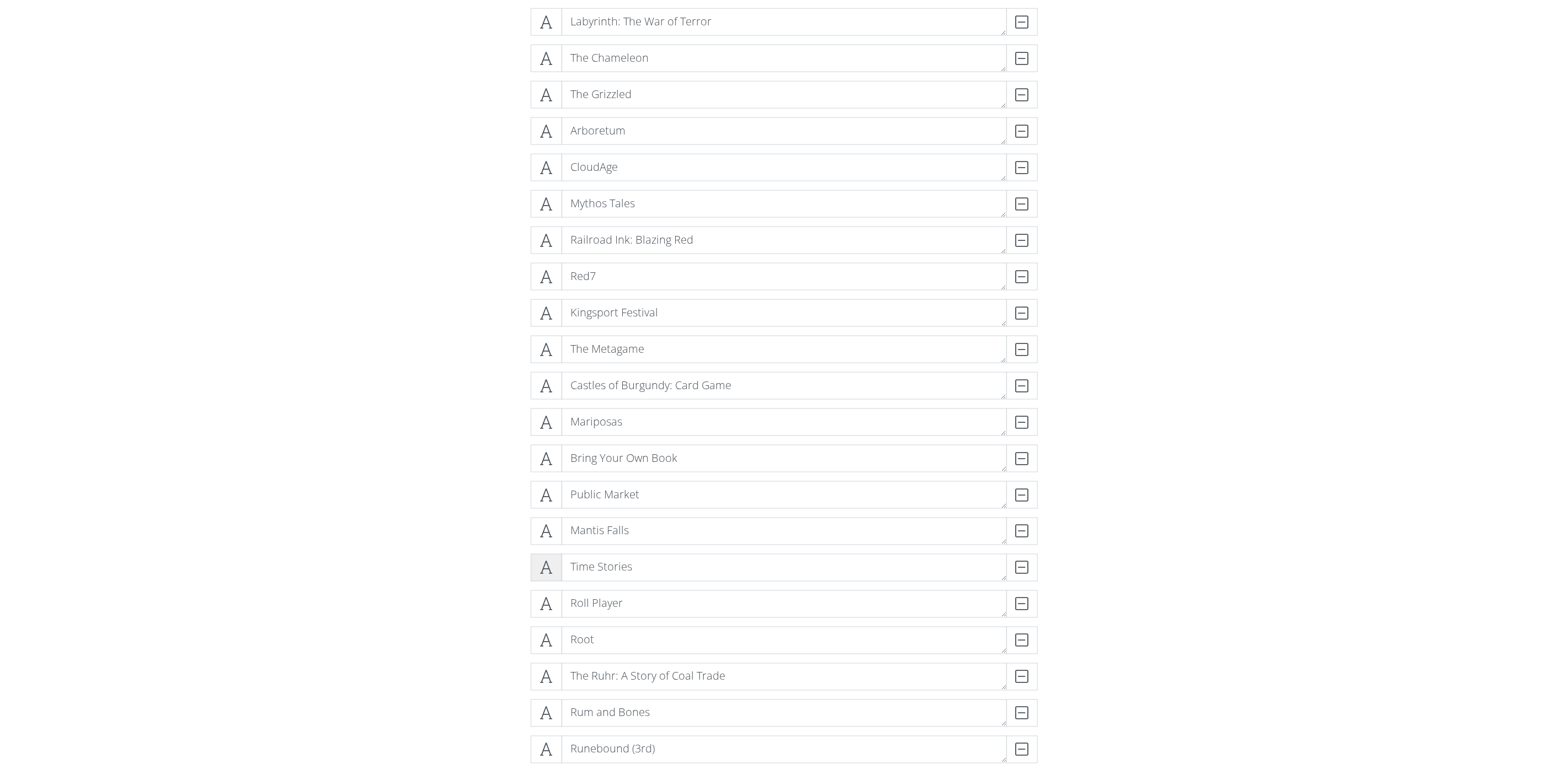
click at [544, 569] on icon at bounding box center [546, 567] width 12 height 11
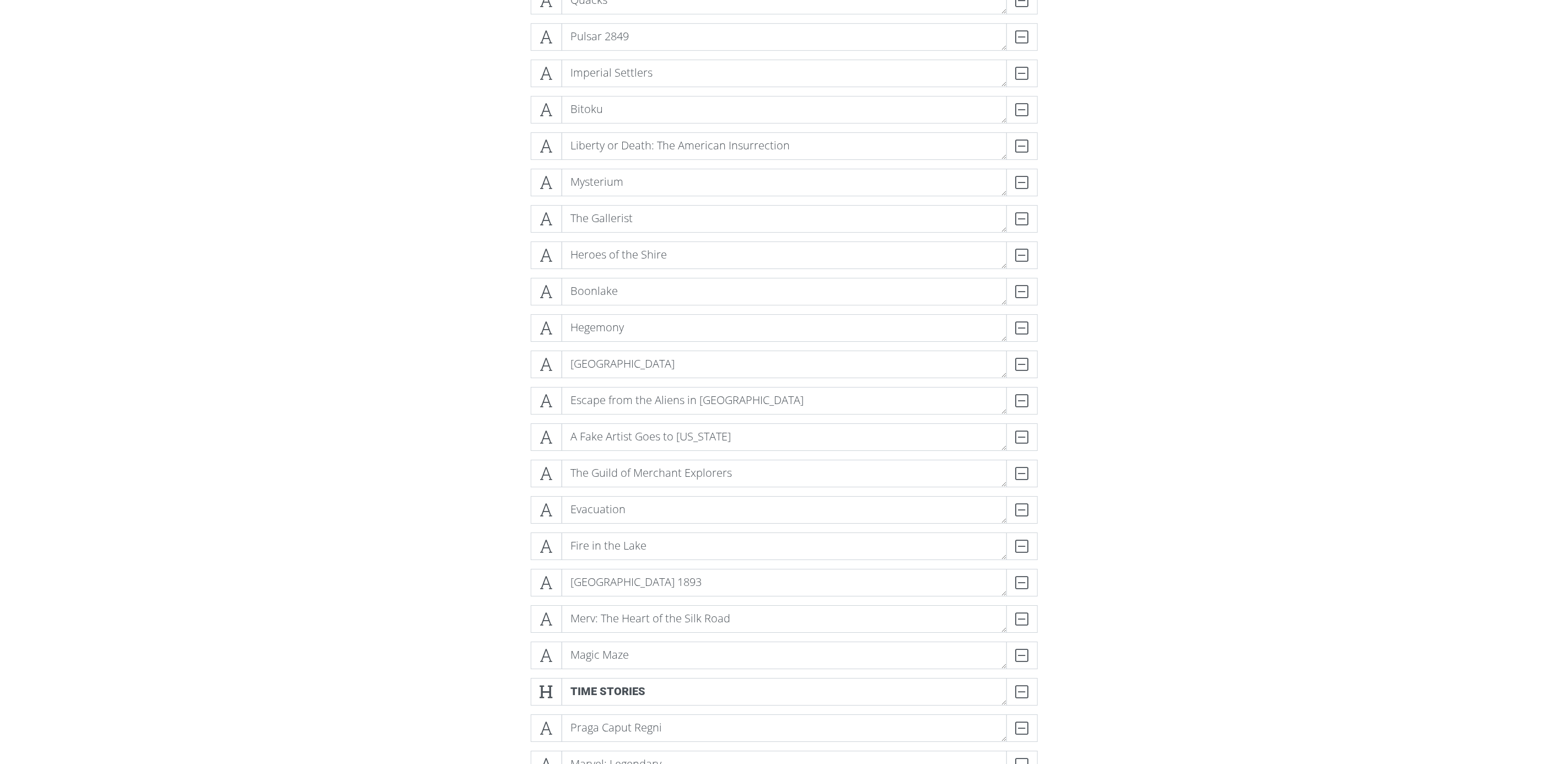
scroll to position [5756, 0]
click at [549, 356] on icon at bounding box center [546, 356] width 12 height 11
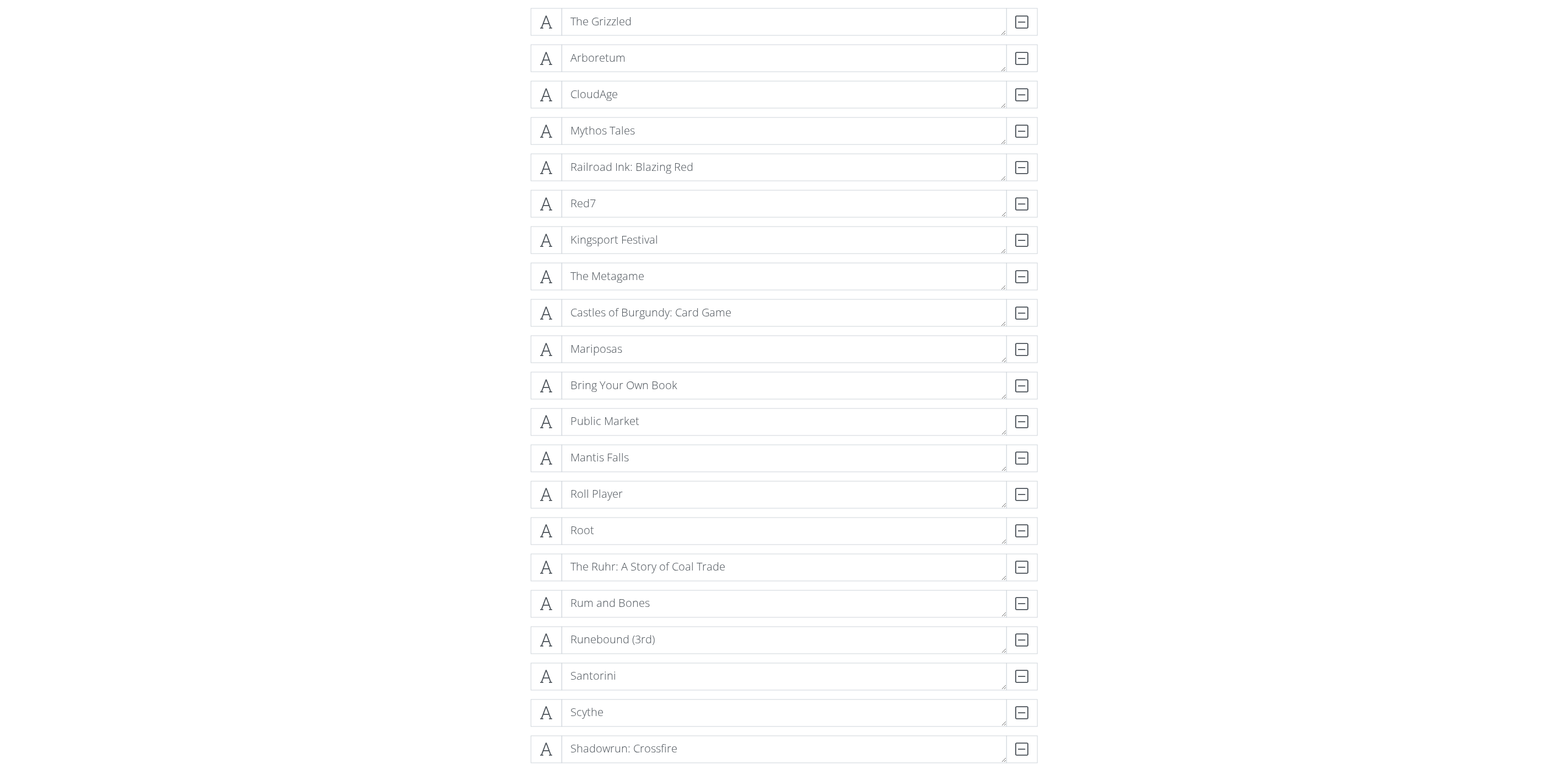
scroll to position [7327, 0]
click at [548, 602] on icon at bounding box center [546, 604] width 12 height 11
click at [544, 242] on icon at bounding box center [546, 244] width 12 height 11
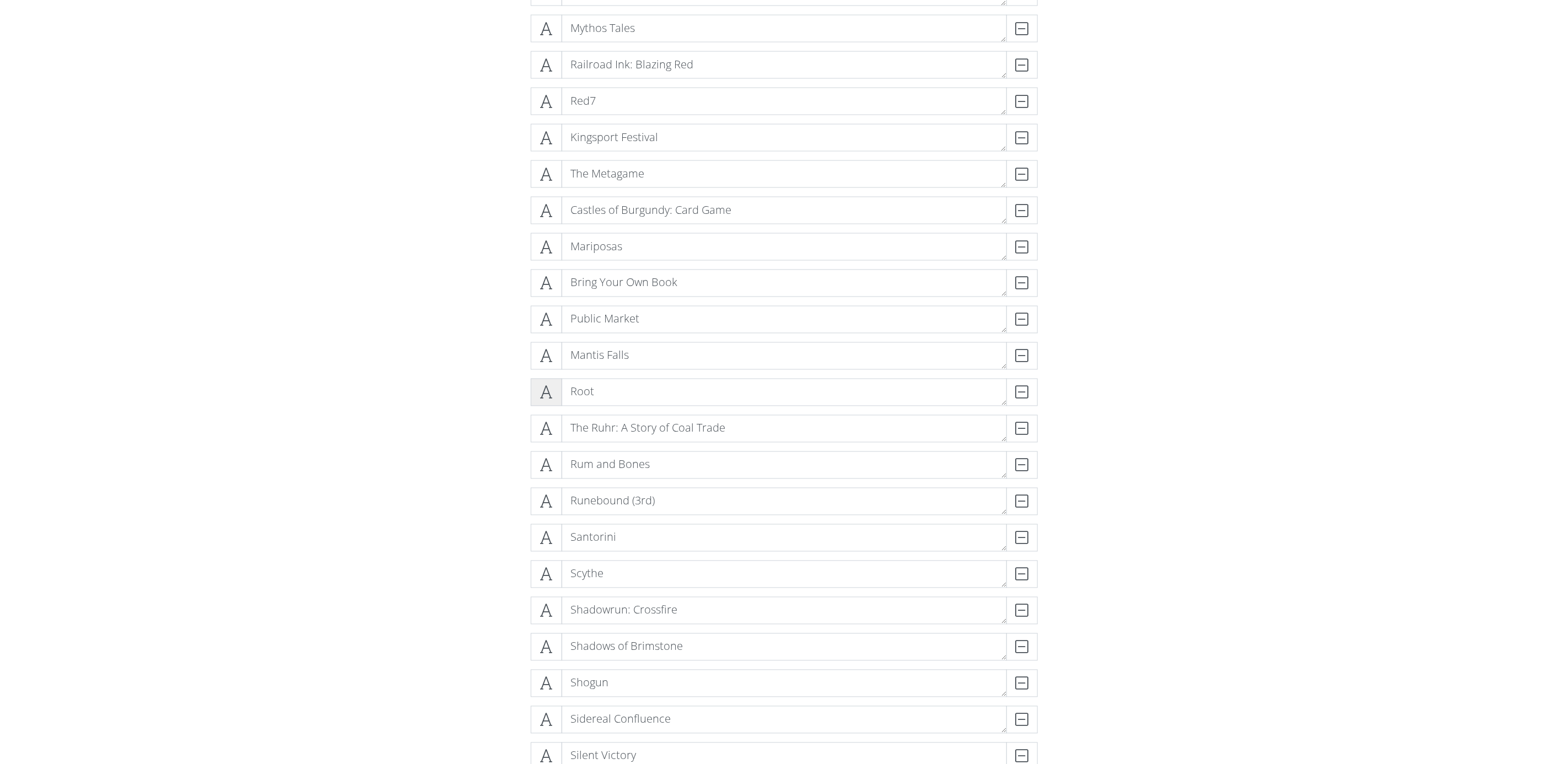
click at [542, 388] on icon at bounding box center [546, 392] width 12 height 11
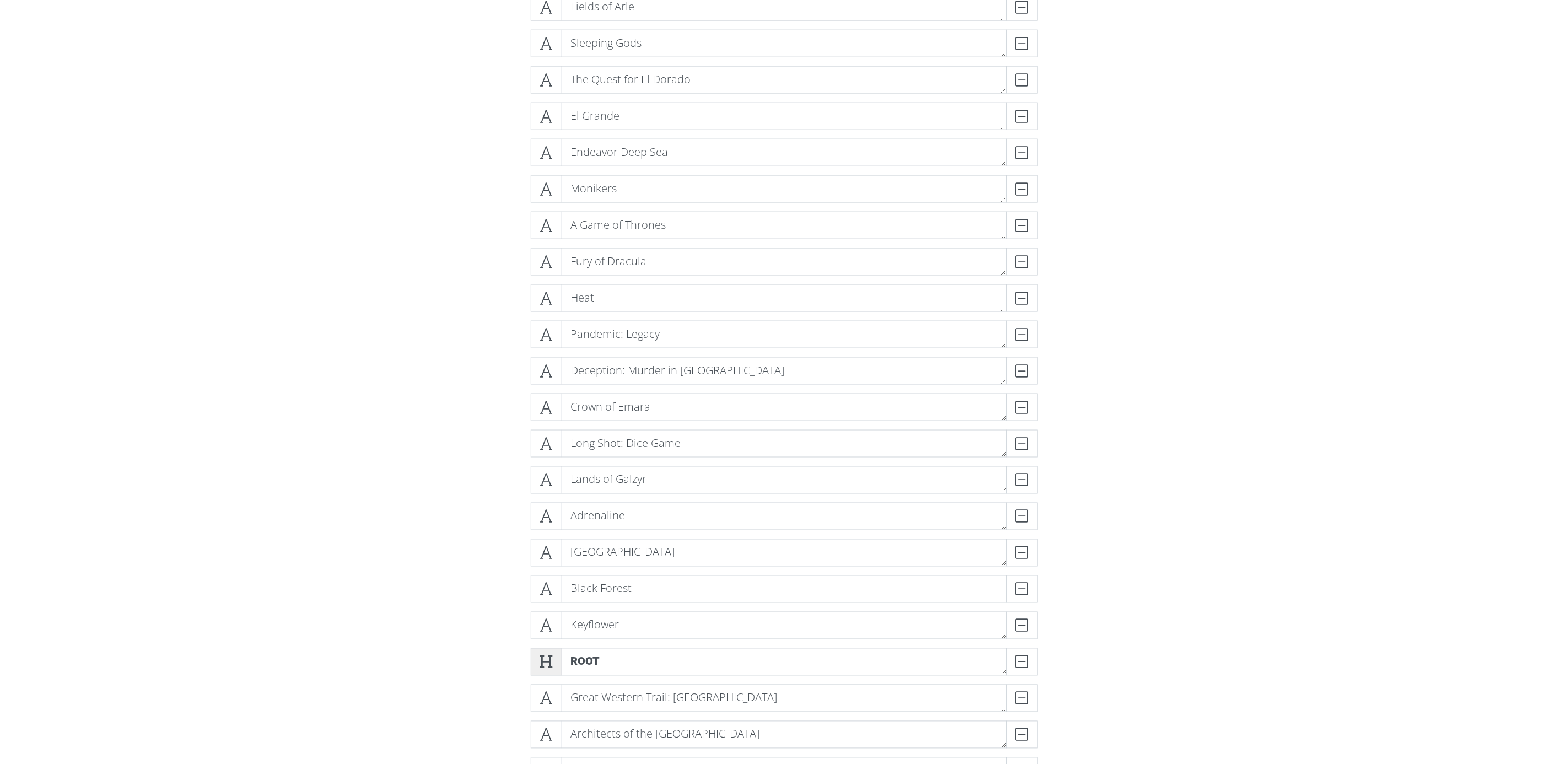
scroll to position [1079, 0]
click at [549, 448] on icon at bounding box center [546, 449] width 12 height 11
click at [552, 552] on icon at bounding box center [546, 558] width 12 height 11
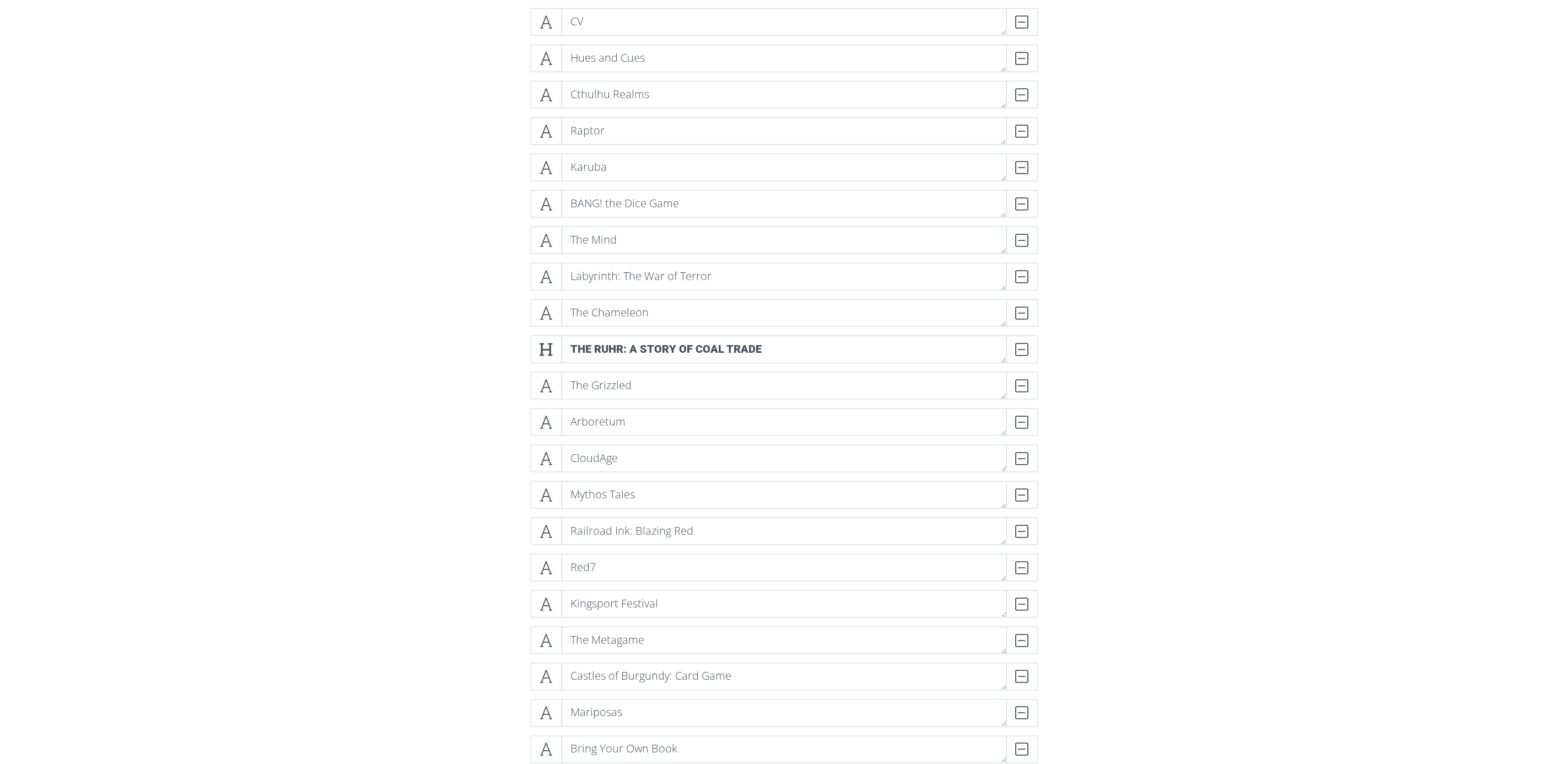
scroll to position [7198, 0]
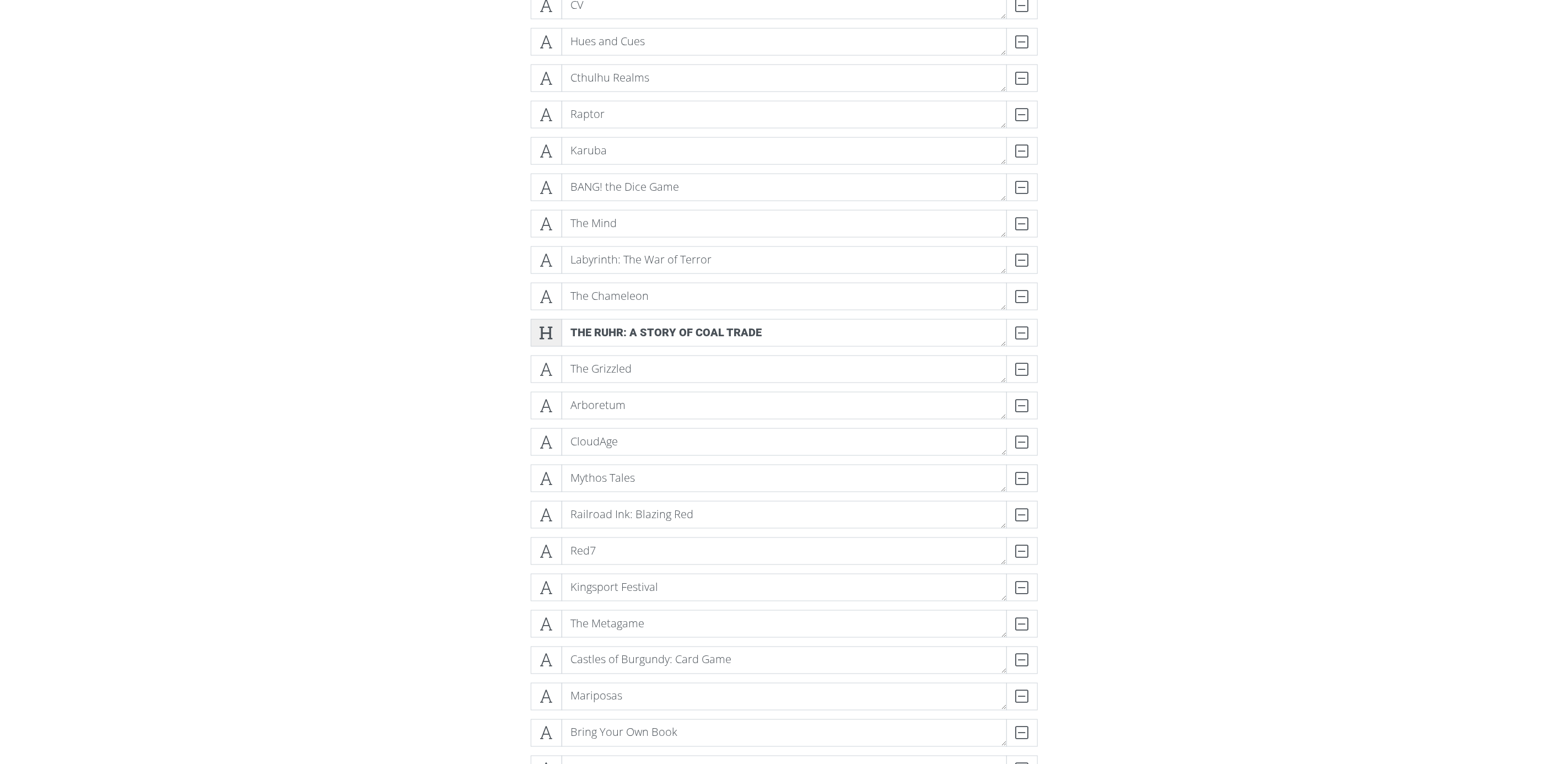
click at [552, 328] on icon at bounding box center [546, 333] width 12 height 11
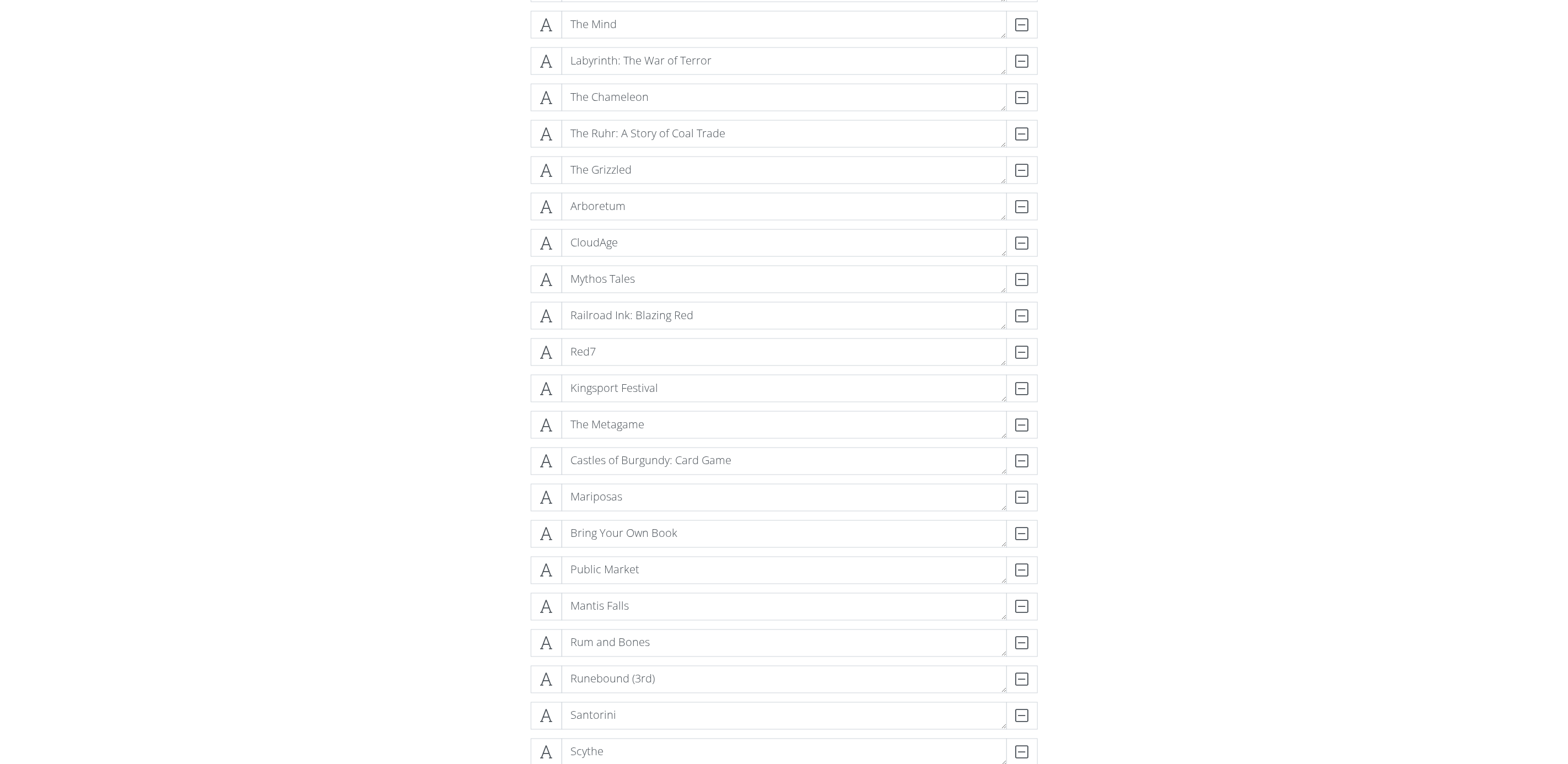
scroll to position [7447, 0]
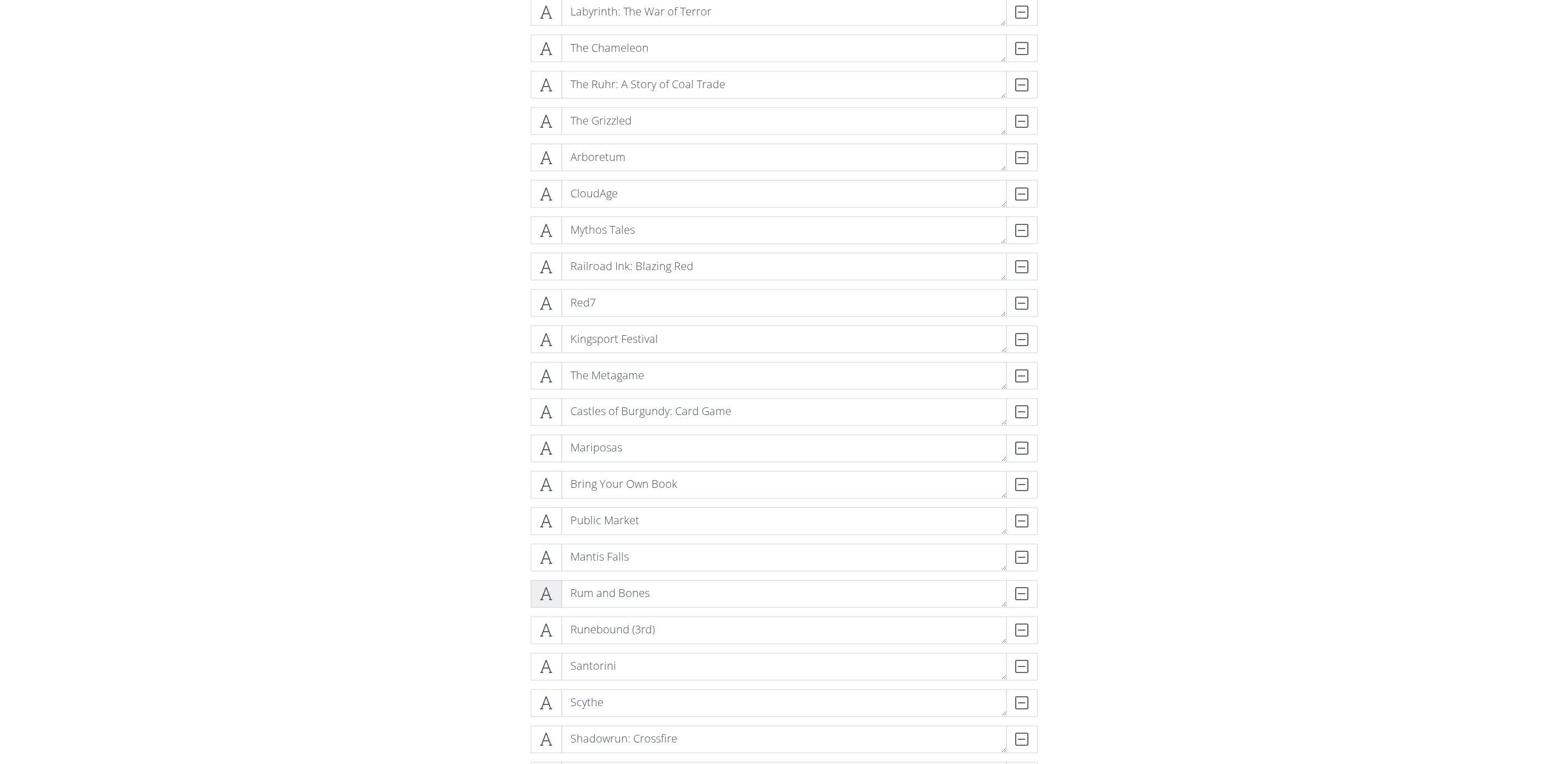
click at [543, 589] on icon at bounding box center [546, 594] width 12 height 11
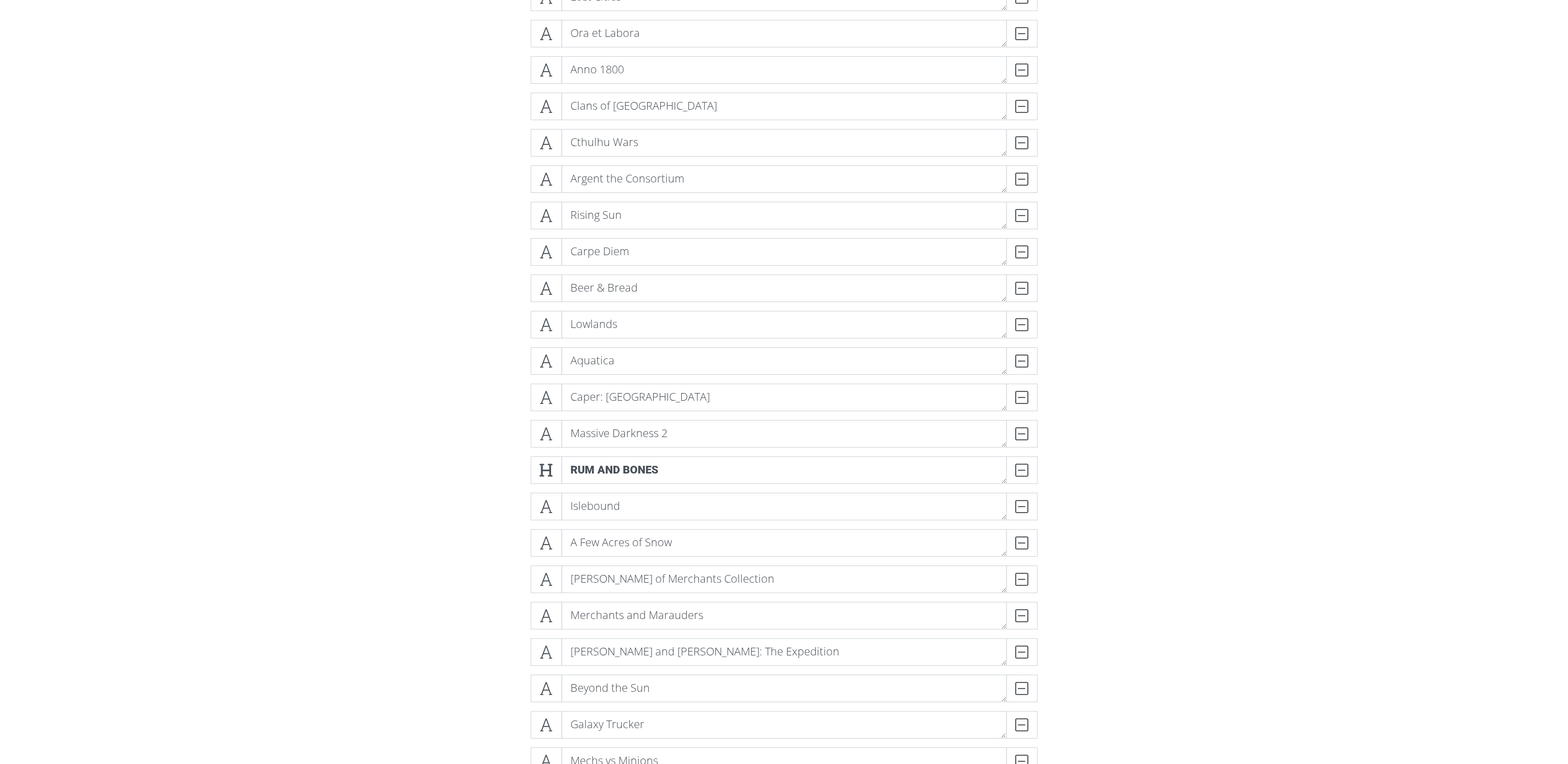
scroll to position [2900, 0]
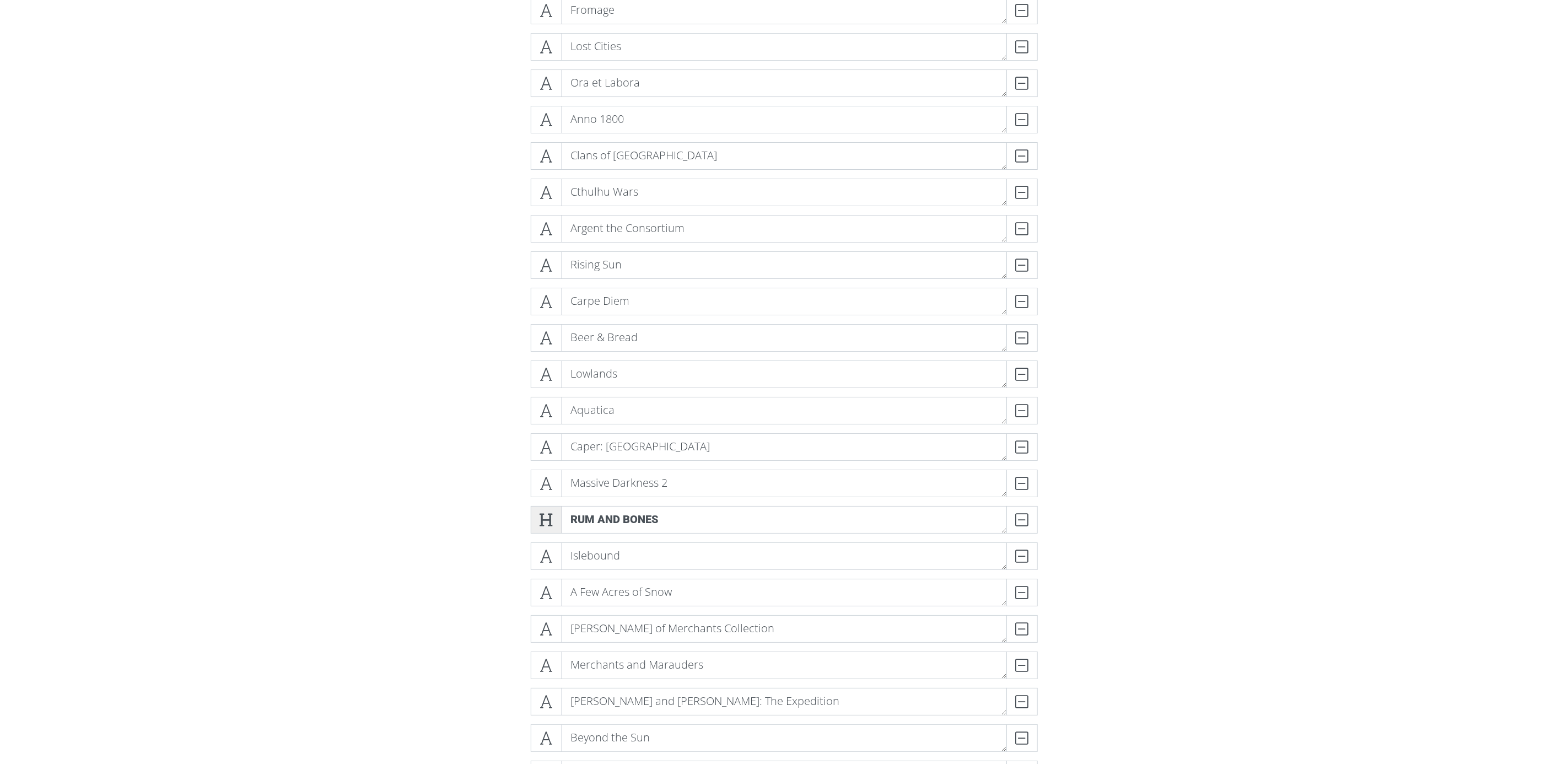
click at [548, 515] on icon at bounding box center [546, 520] width 12 height 11
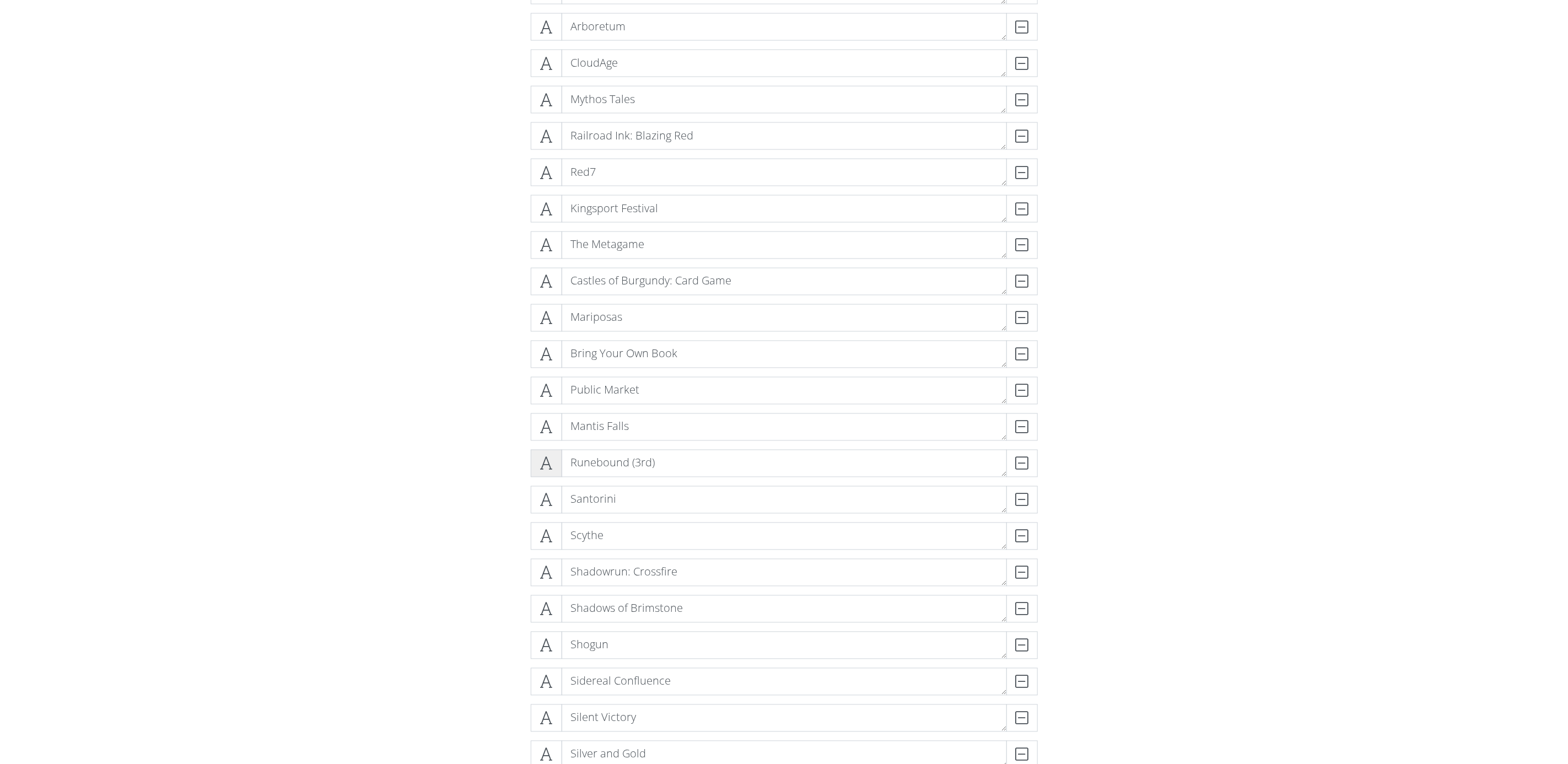
click at [555, 459] on span at bounding box center [546, 464] width 31 height 27
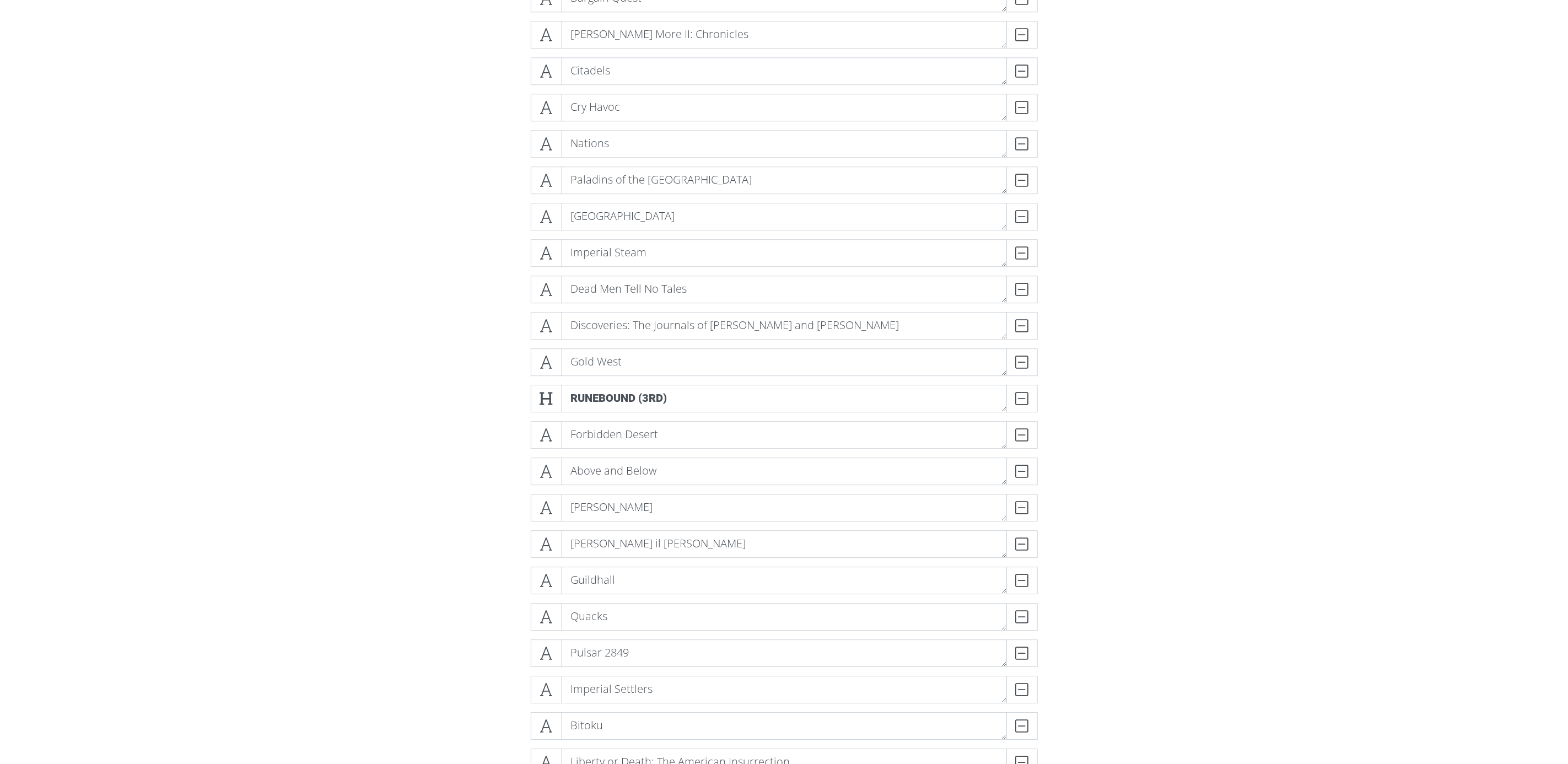
scroll to position [5050, 0]
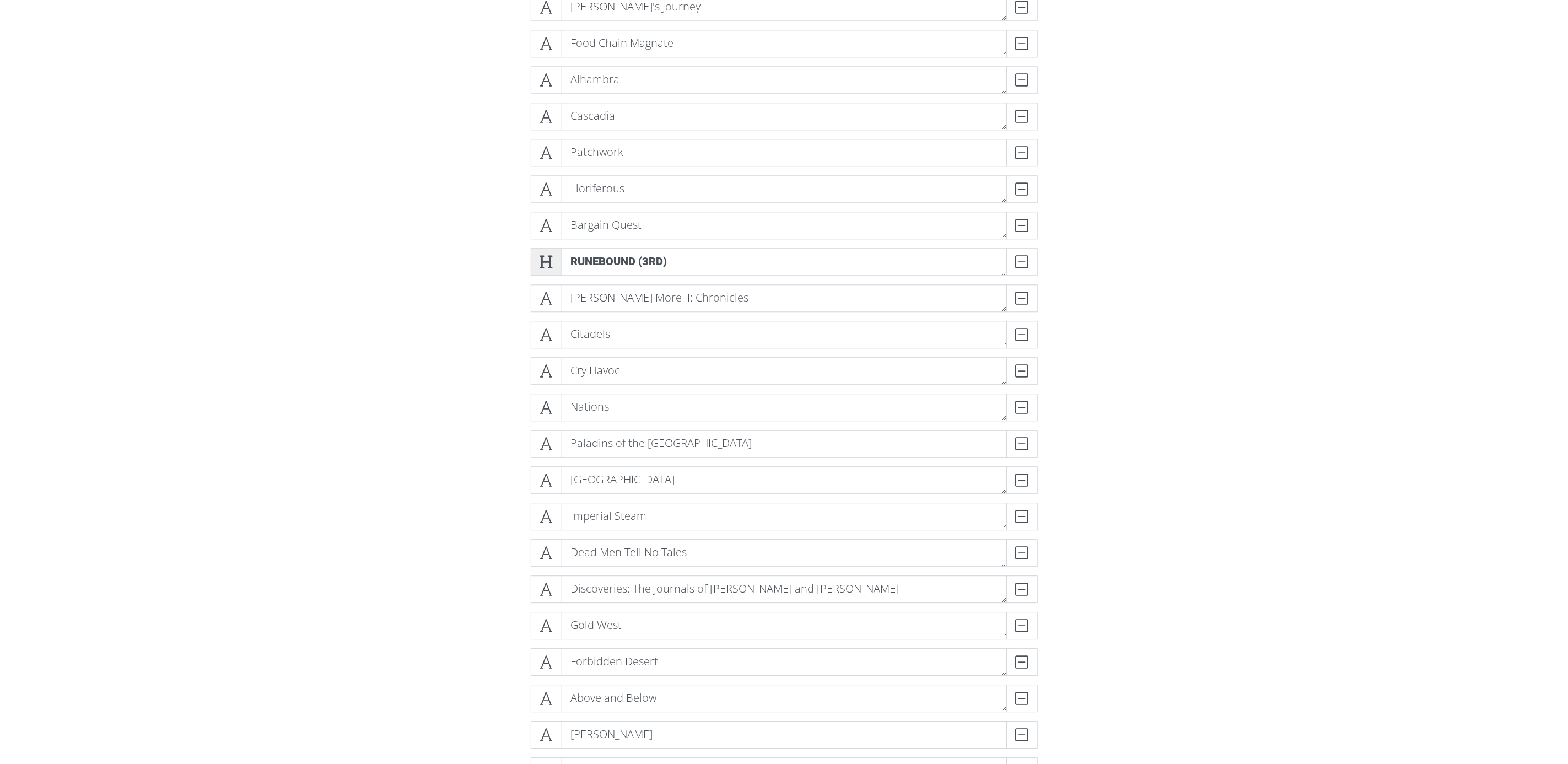
click at [553, 263] on icon at bounding box center [546, 262] width 12 height 11
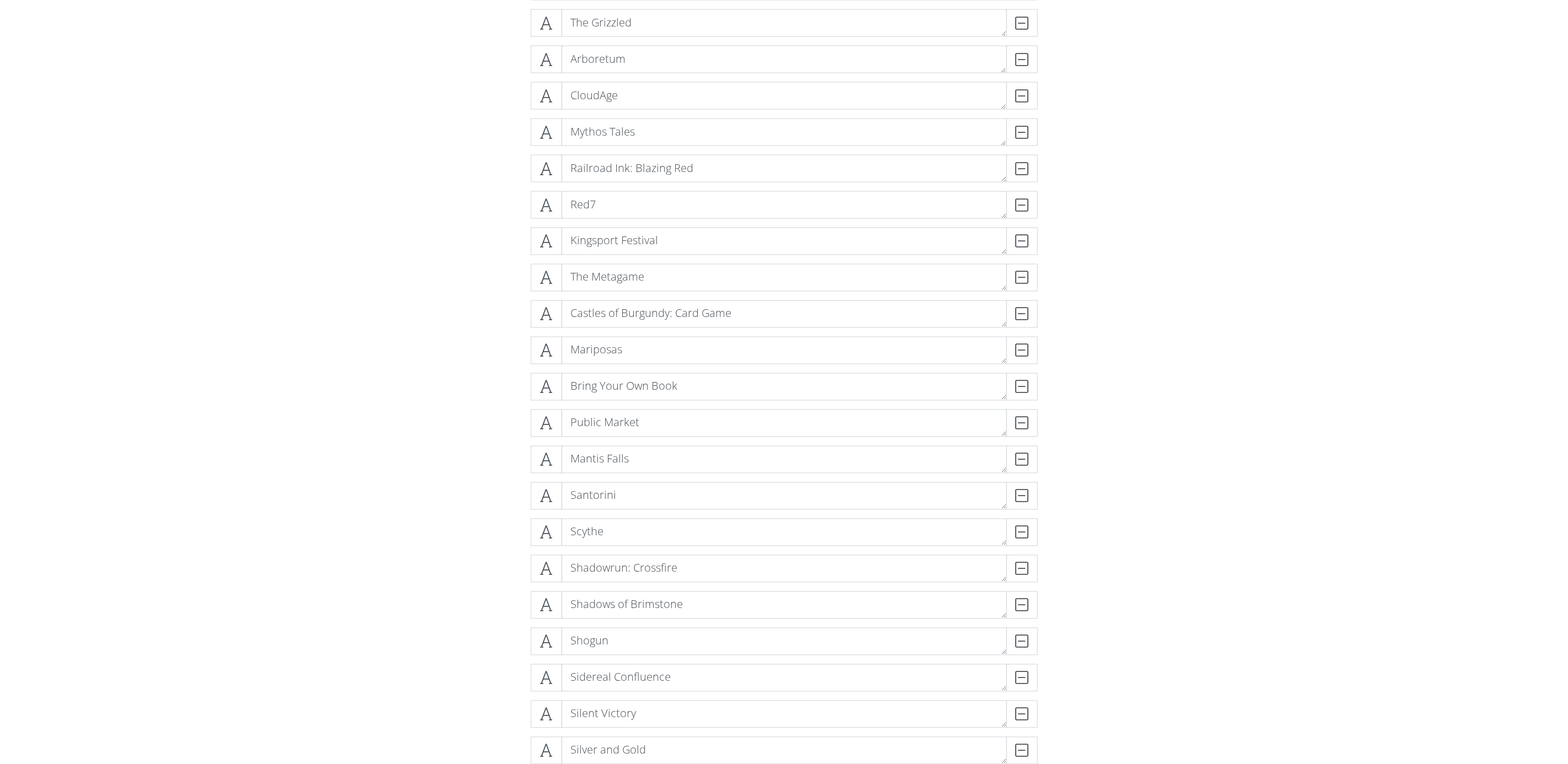
scroll to position [7614, 0]
click at [548, 494] on icon at bounding box center [546, 500] width 12 height 11
click at [561, 447] on span at bounding box center [546, 460] width 31 height 27
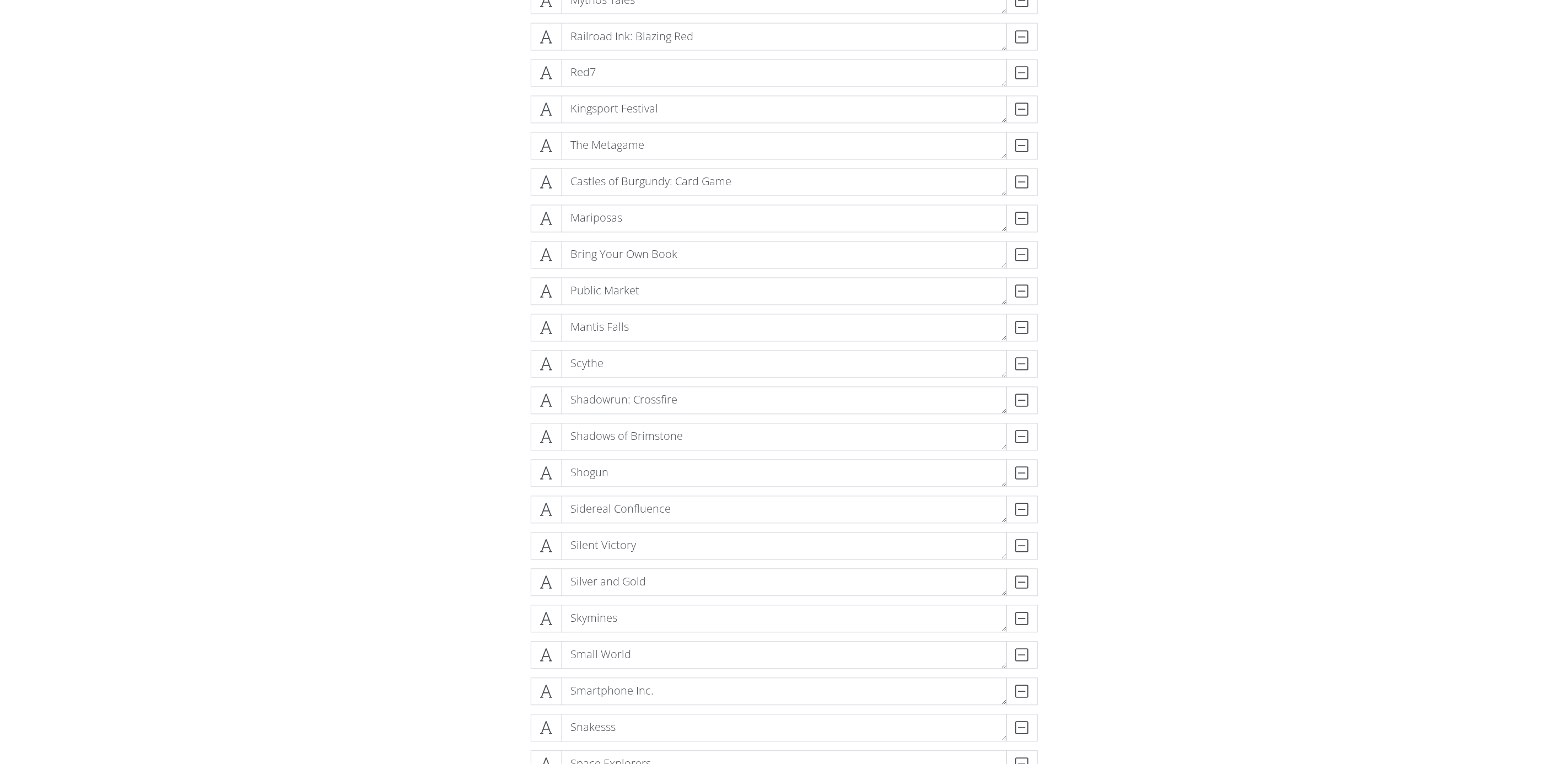
scroll to position [7779, 0]
click at [548, 365] on icon at bounding box center [546, 371] width 12 height 11
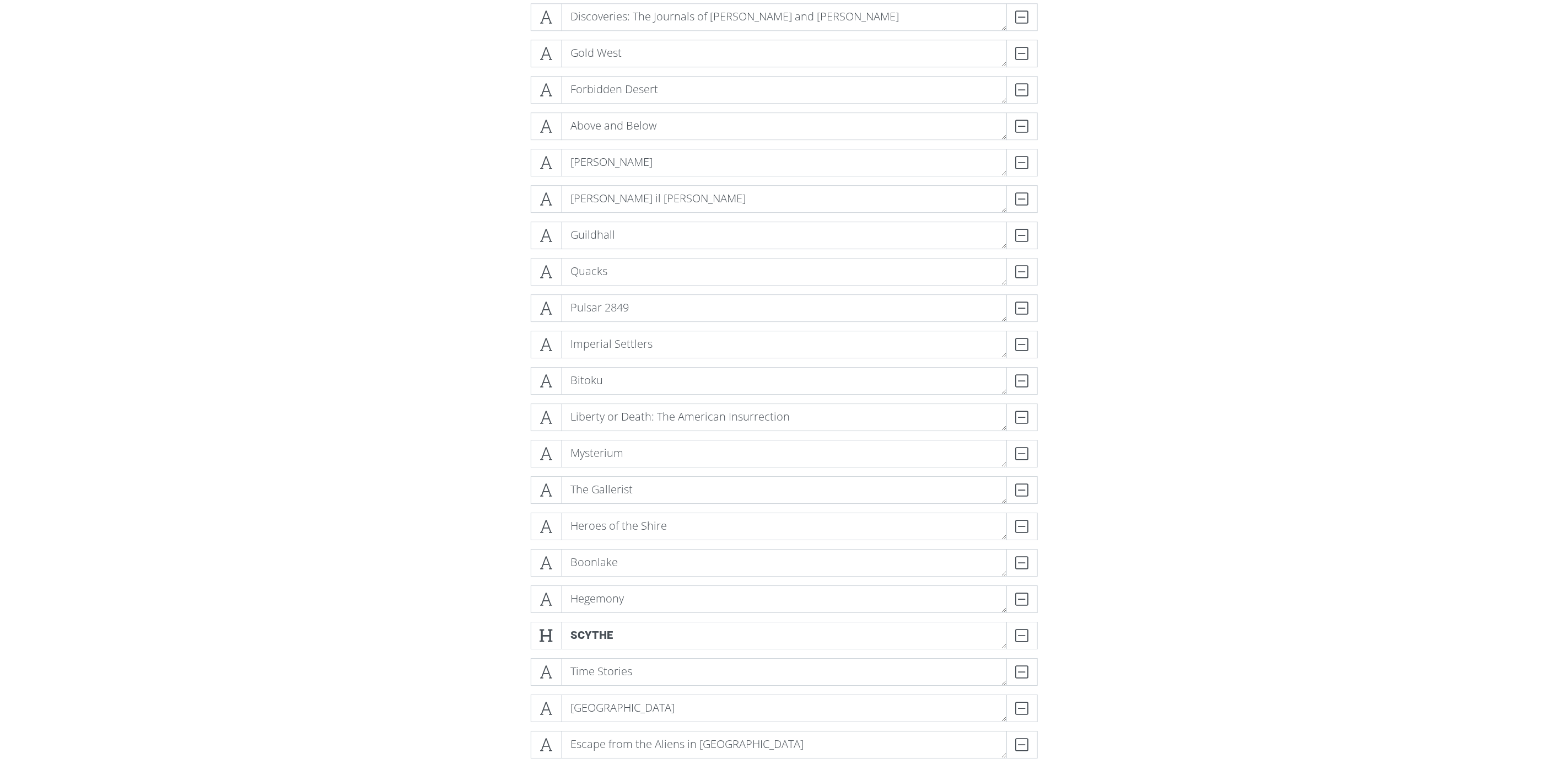
scroll to position [5629, 0]
click at [544, 627] on icon at bounding box center [546, 629] width 12 height 11
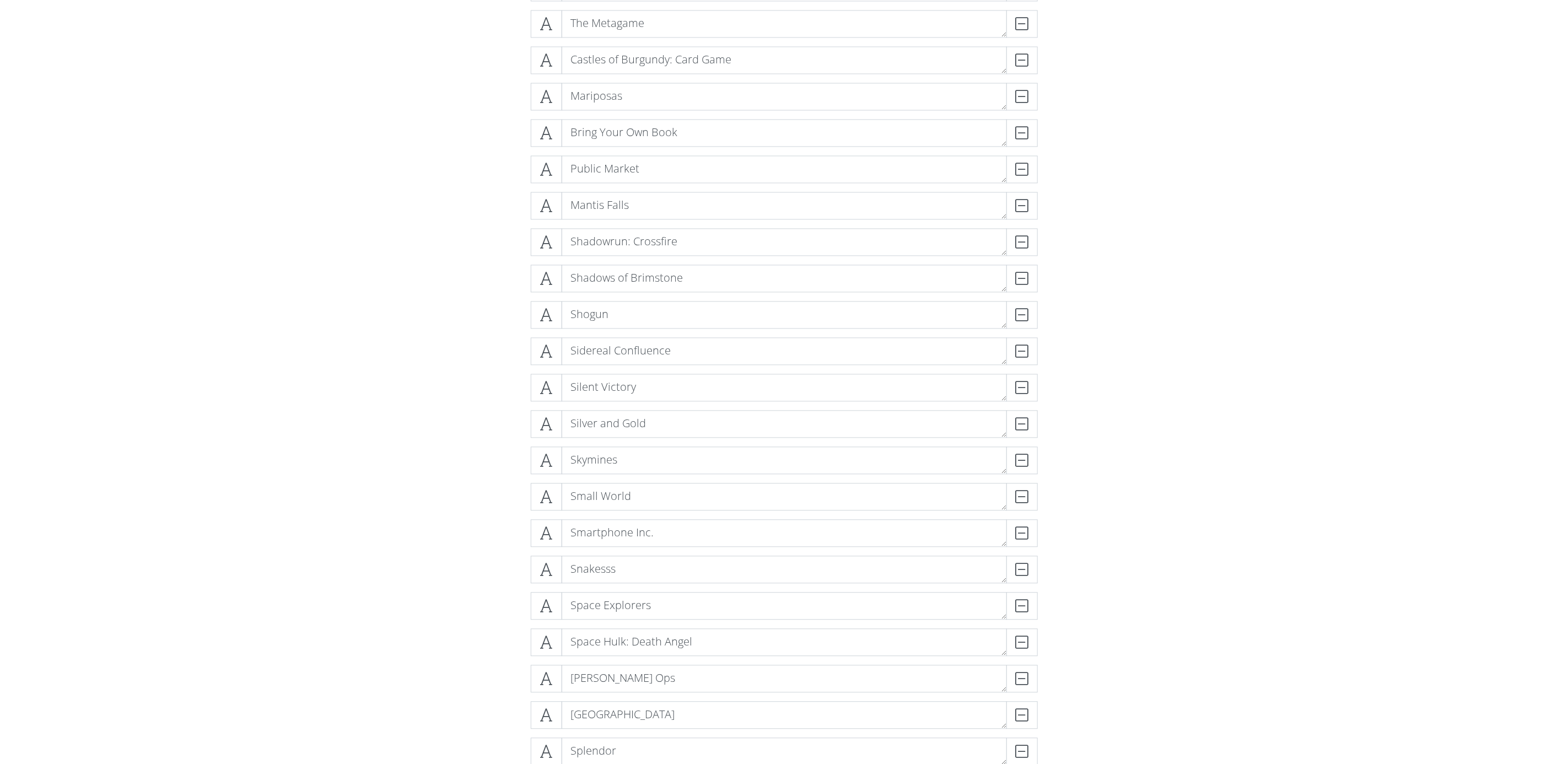
scroll to position [7697, 0]
click at [553, 491] on icon at bounding box center [546, 490] width 12 height 11
click at [555, 414] on span at bounding box center [546, 417] width 31 height 27
click at [544, 528] on icon at bounding box center [546, 526] width 12 height 11
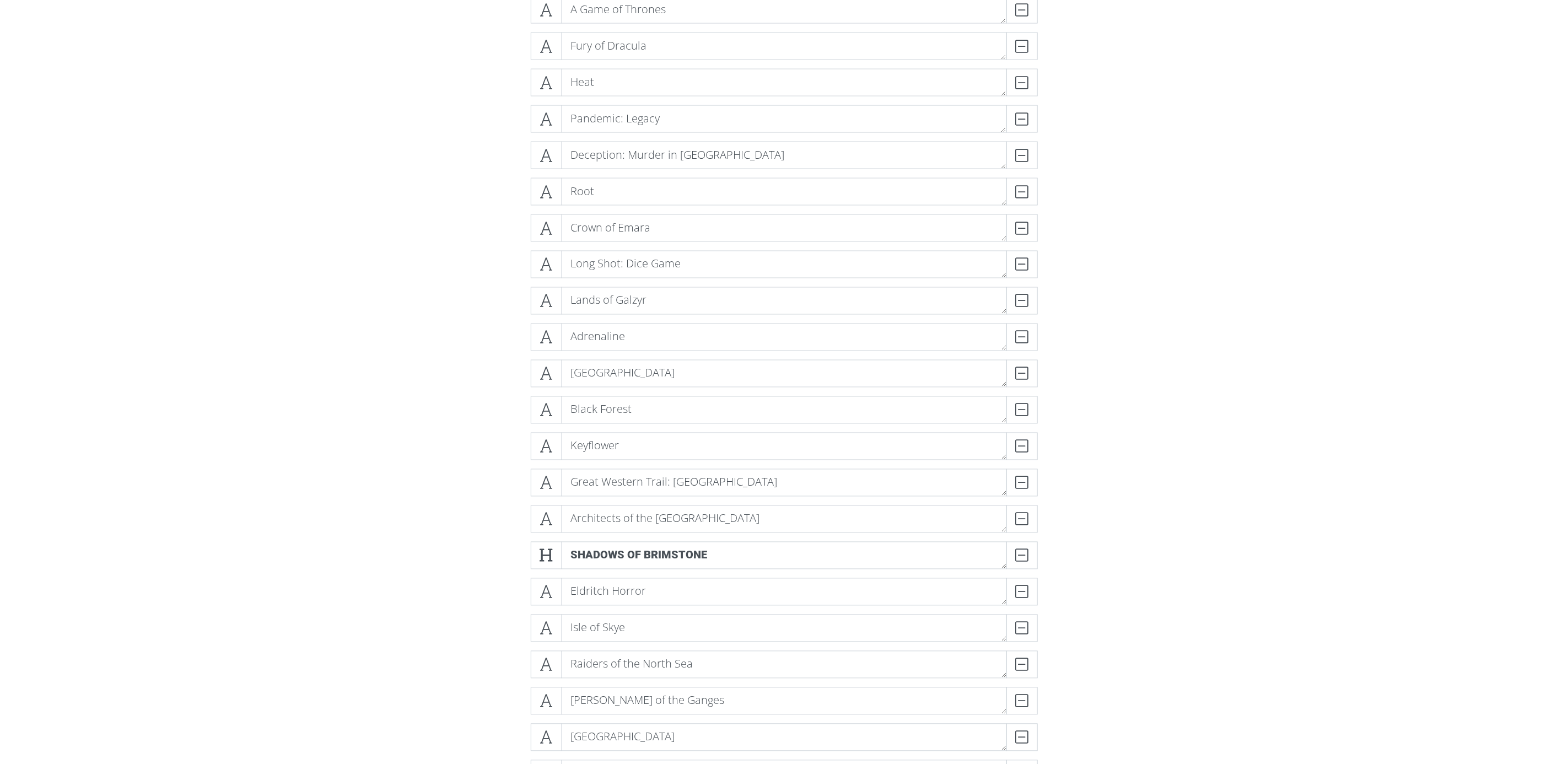
scroll to position [1328, 0]
click at [544, 523] on icon at bounding box center [546, 526] width 12 height 11
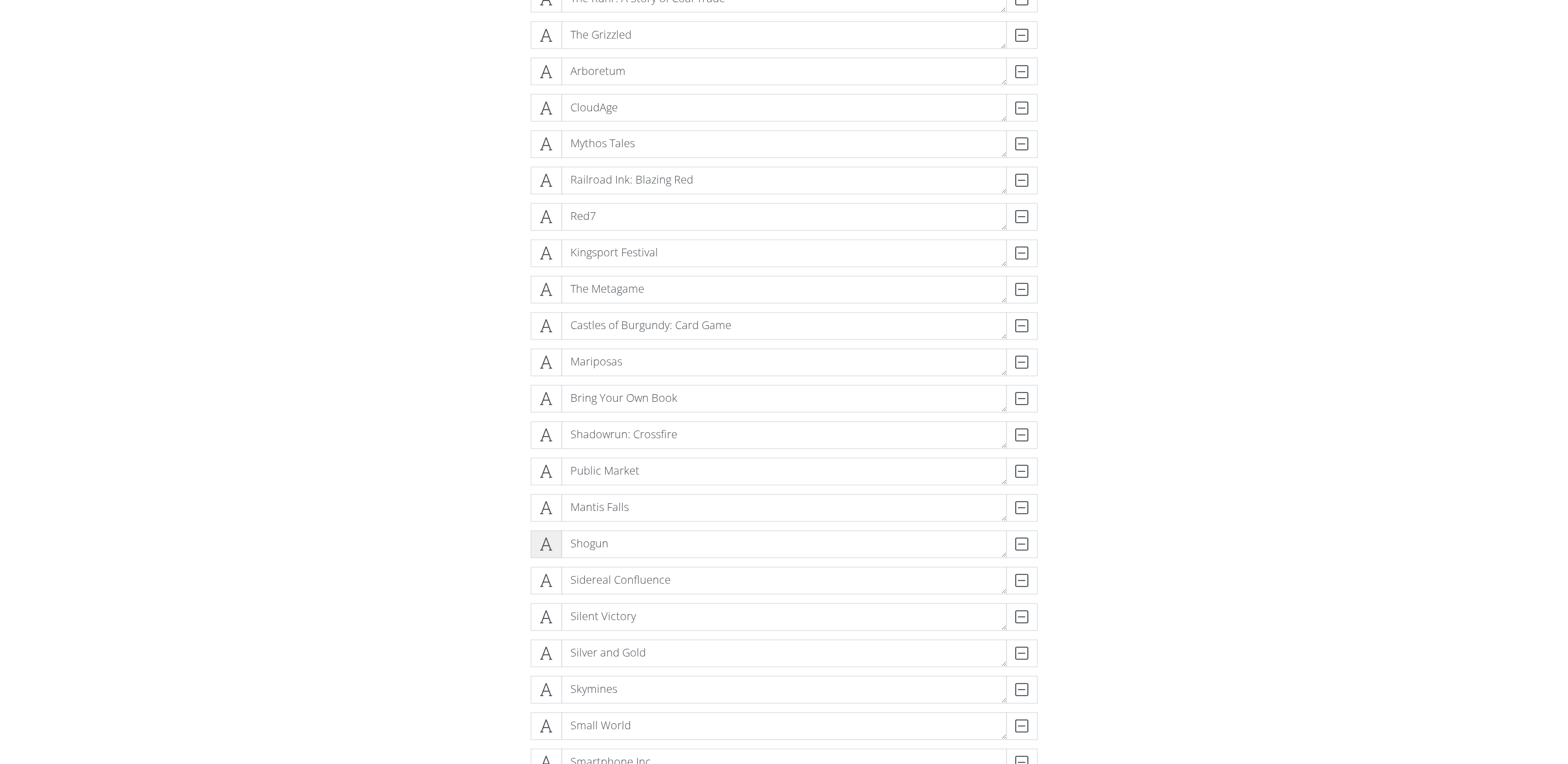
click at [548, 546] on icon at bounding box center [546, 545] width 12 height 11
click at [551, 438] on icon at bounding box center [546, 442] width 12 height 11
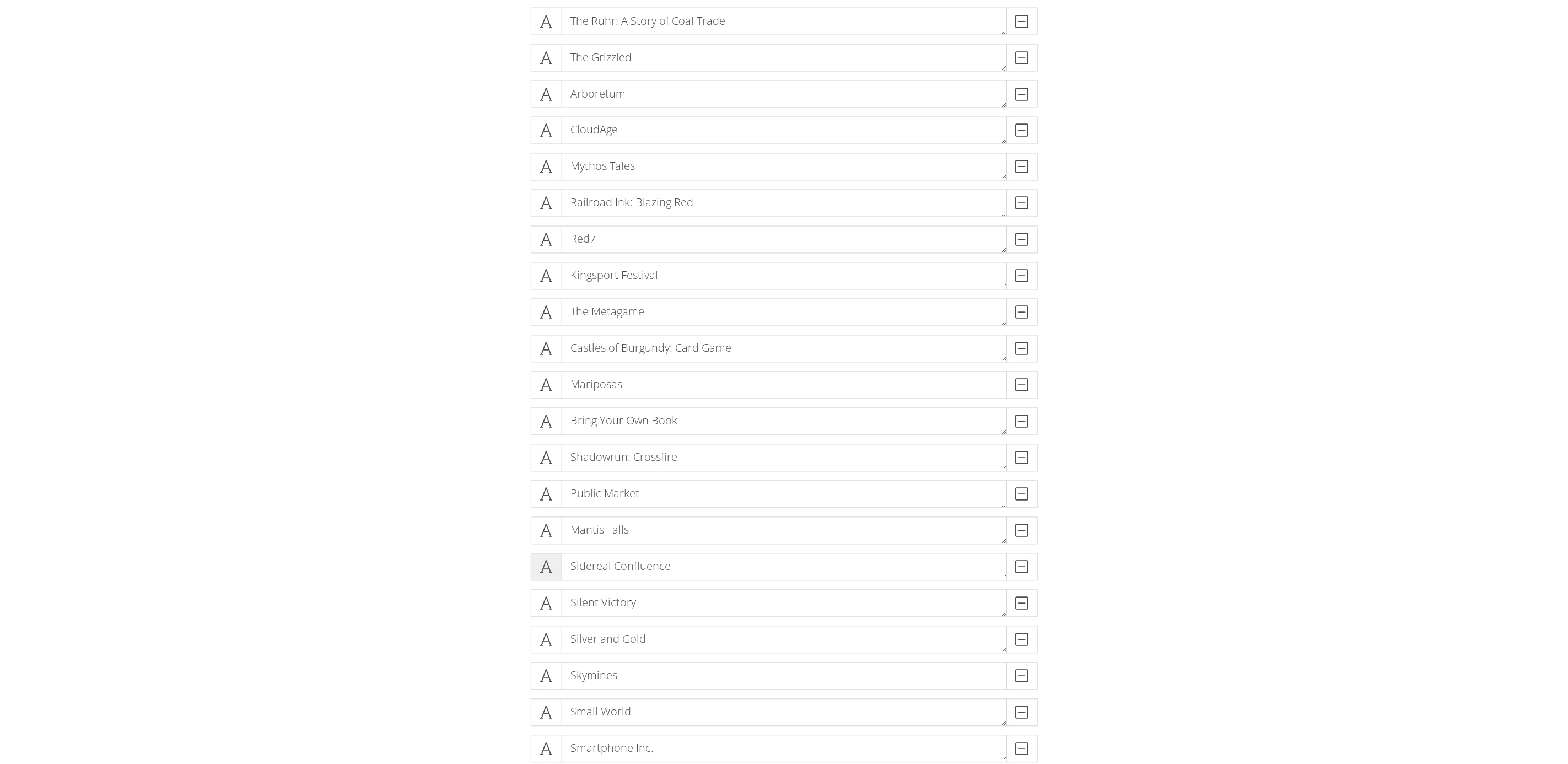
click at [553, 562] on icon at bounding box center [546, 567] width 12 height 11
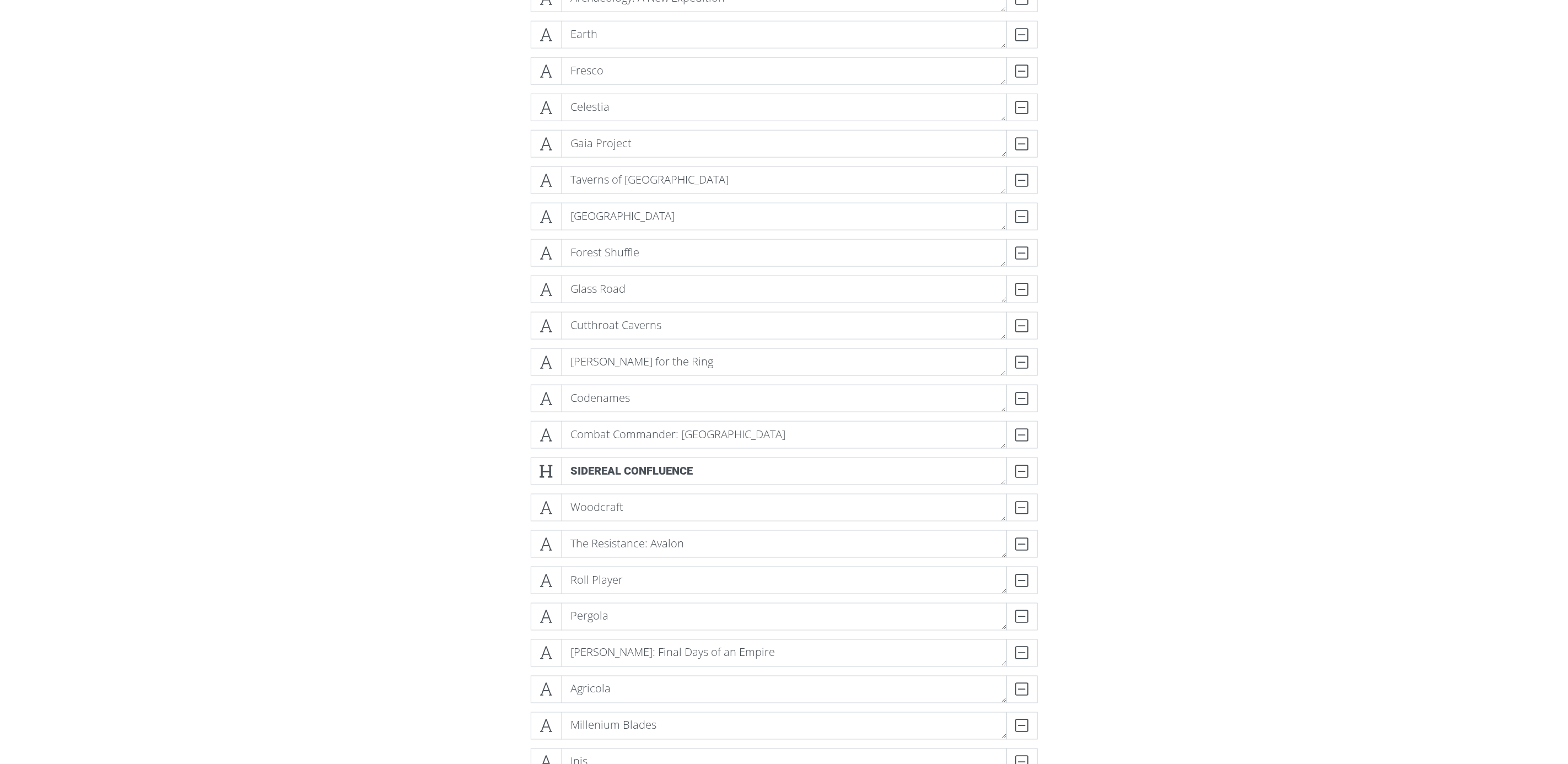
scroll to position [4090, 0]
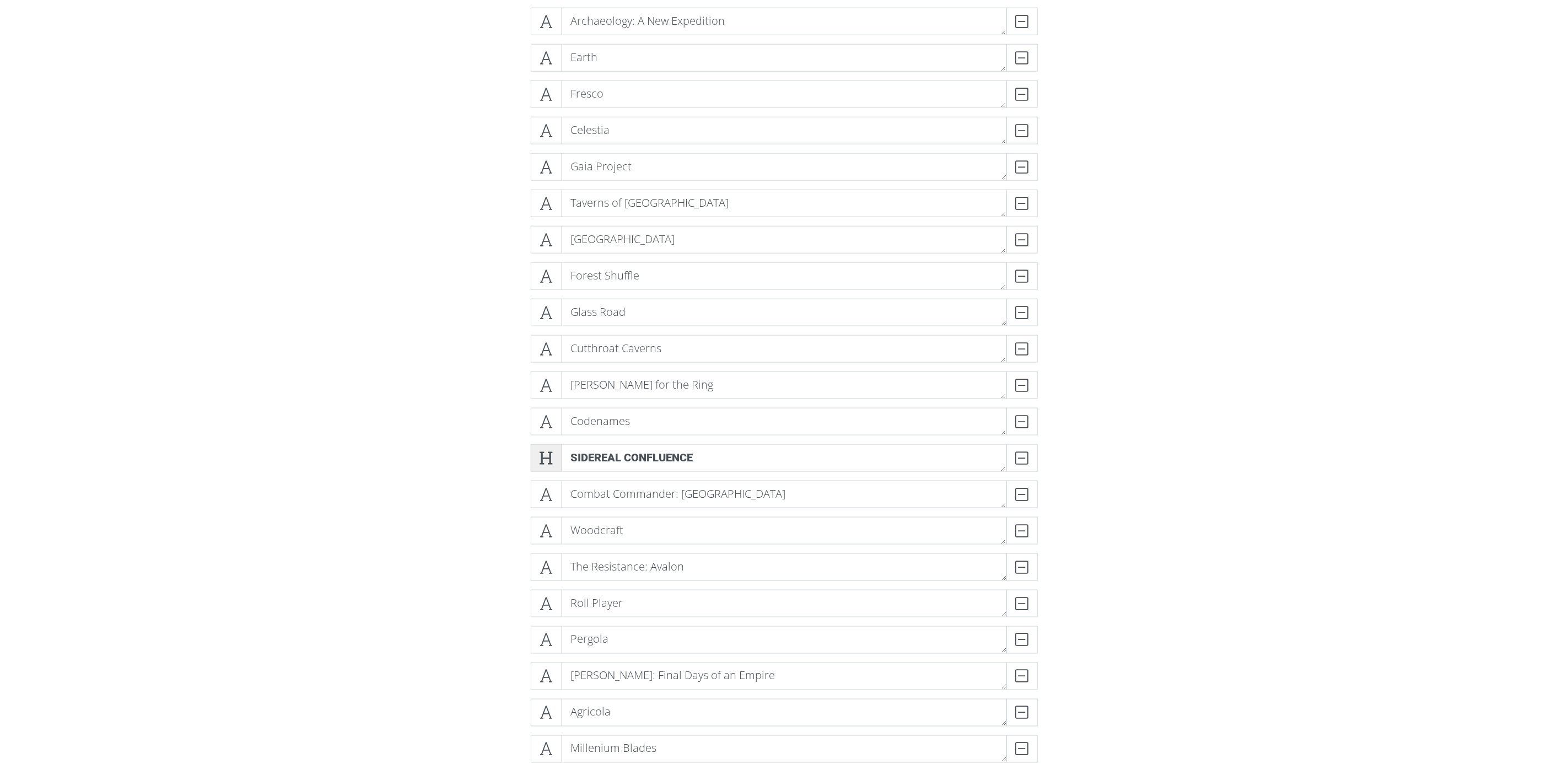
click at [549, 453] on icon at bounding box center [546, 458] width 12 height 11
click at [539, 558] on span at bounding box center [546, 563] width 31 height 27
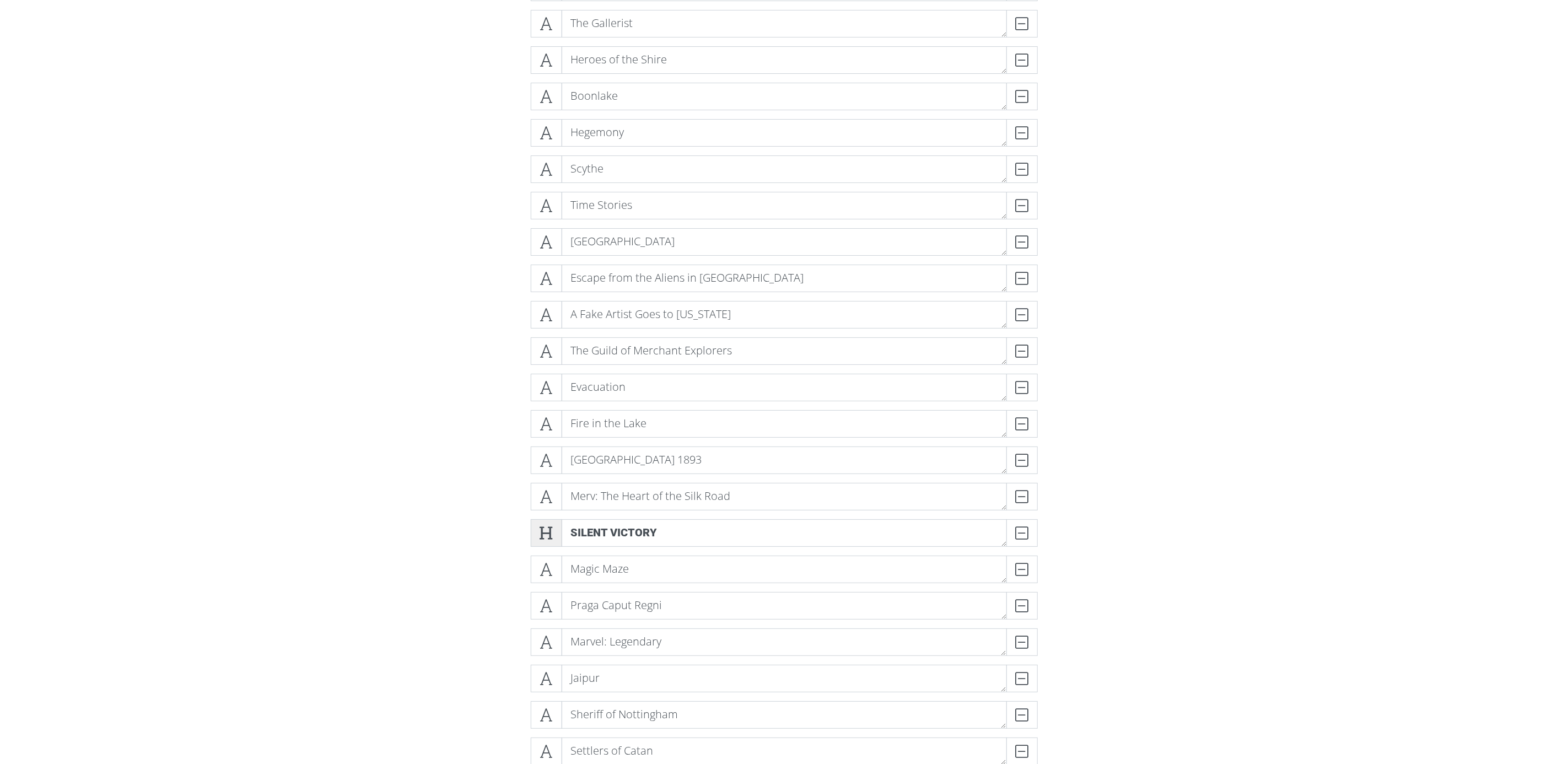
click at [543, 528] on icon at bounding box center [546, 533] width 12 height 11
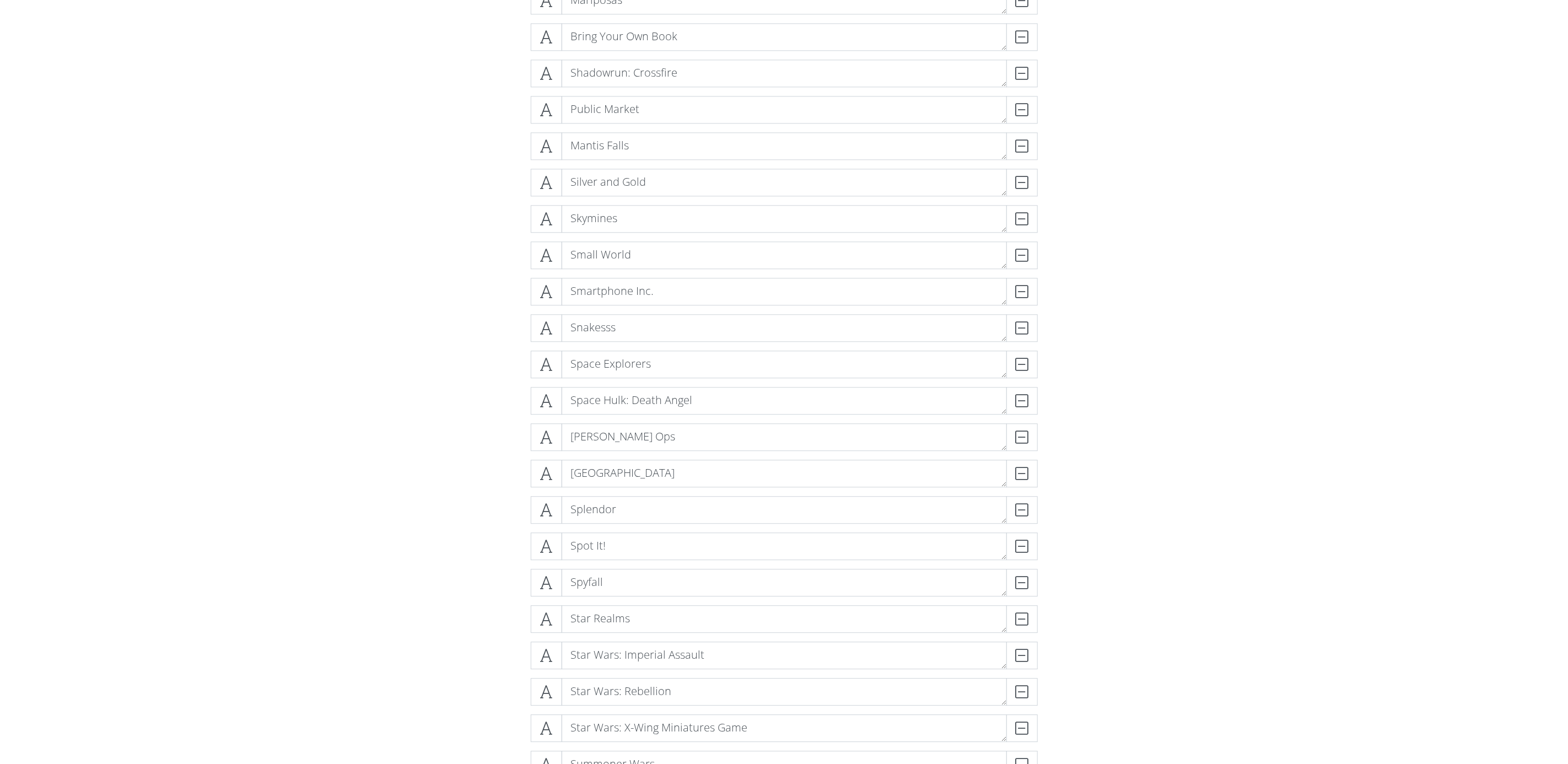
scroll to position [7852, 0]
click at [544, 519] on icon at bounding box center [546, 516] width 12 height 11
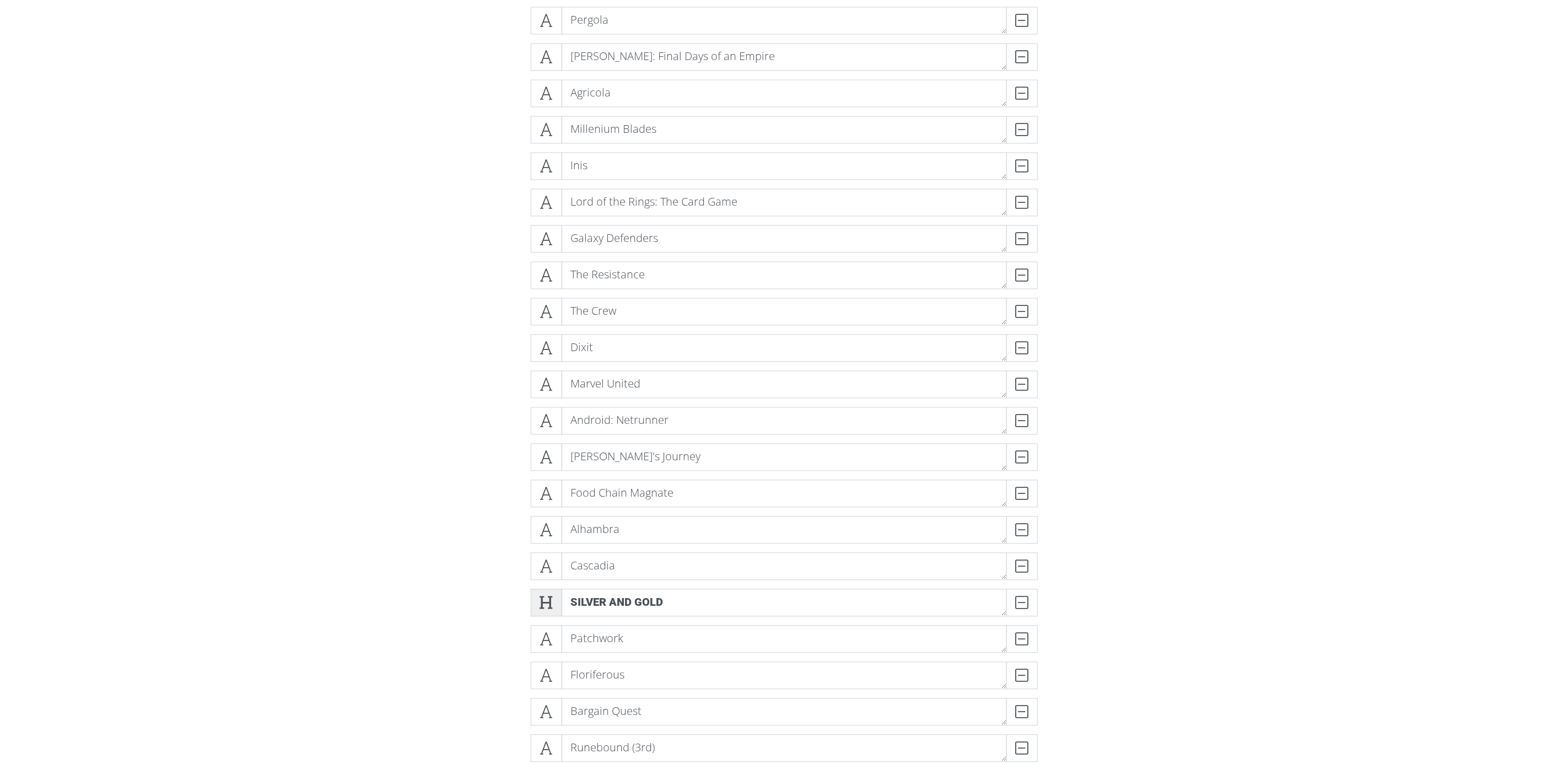
click at [546, 601] on icon at bounding box center [546, 602] width 12 height 11
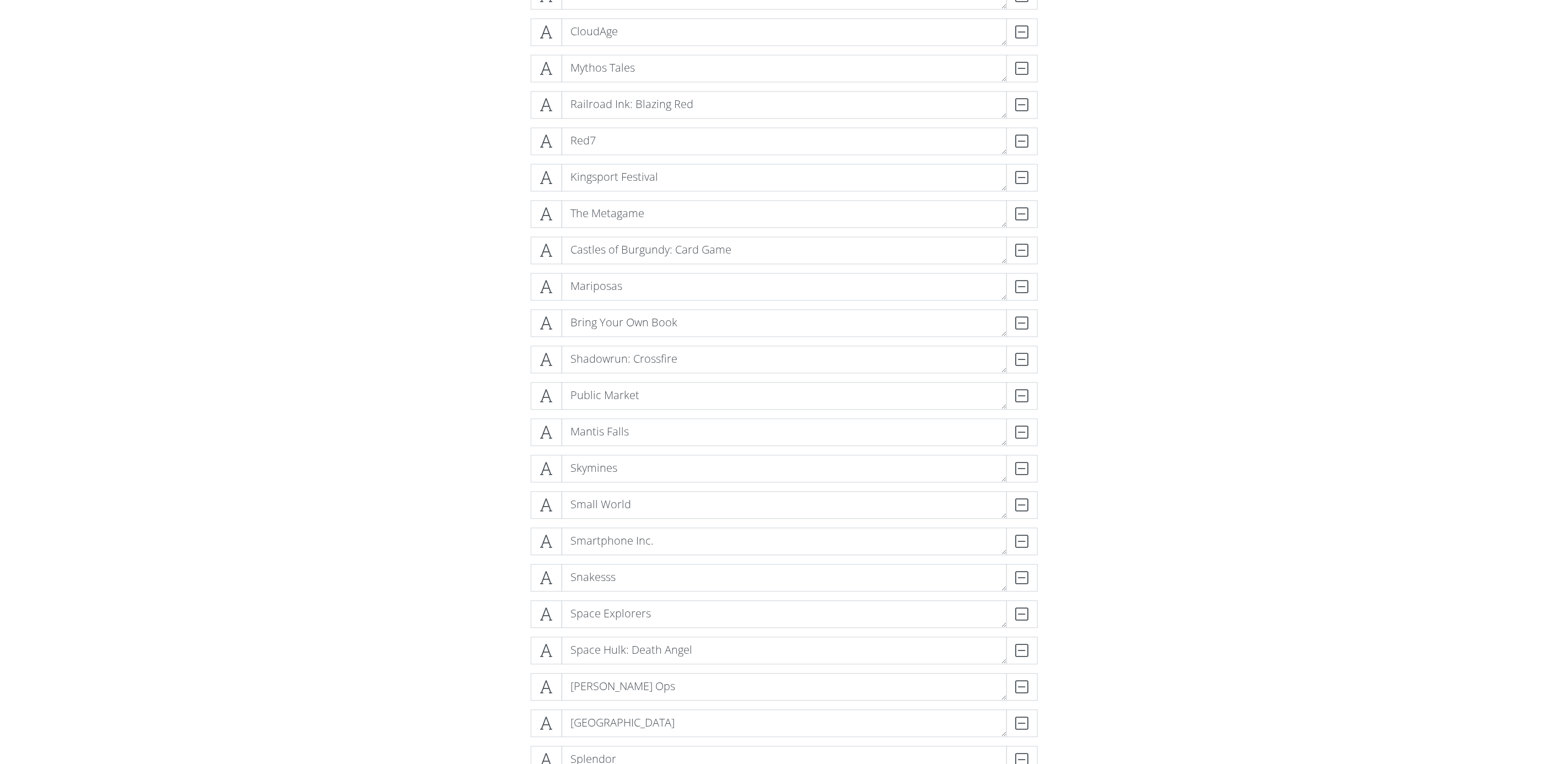
scroll to position [7934, 0]
click at [562, 463] on textarea "Skymines" at bounding box center [785, 470] width 445 height 27
click at [551, 465] on icon at bounding box center [546, 470] width 12 height 11
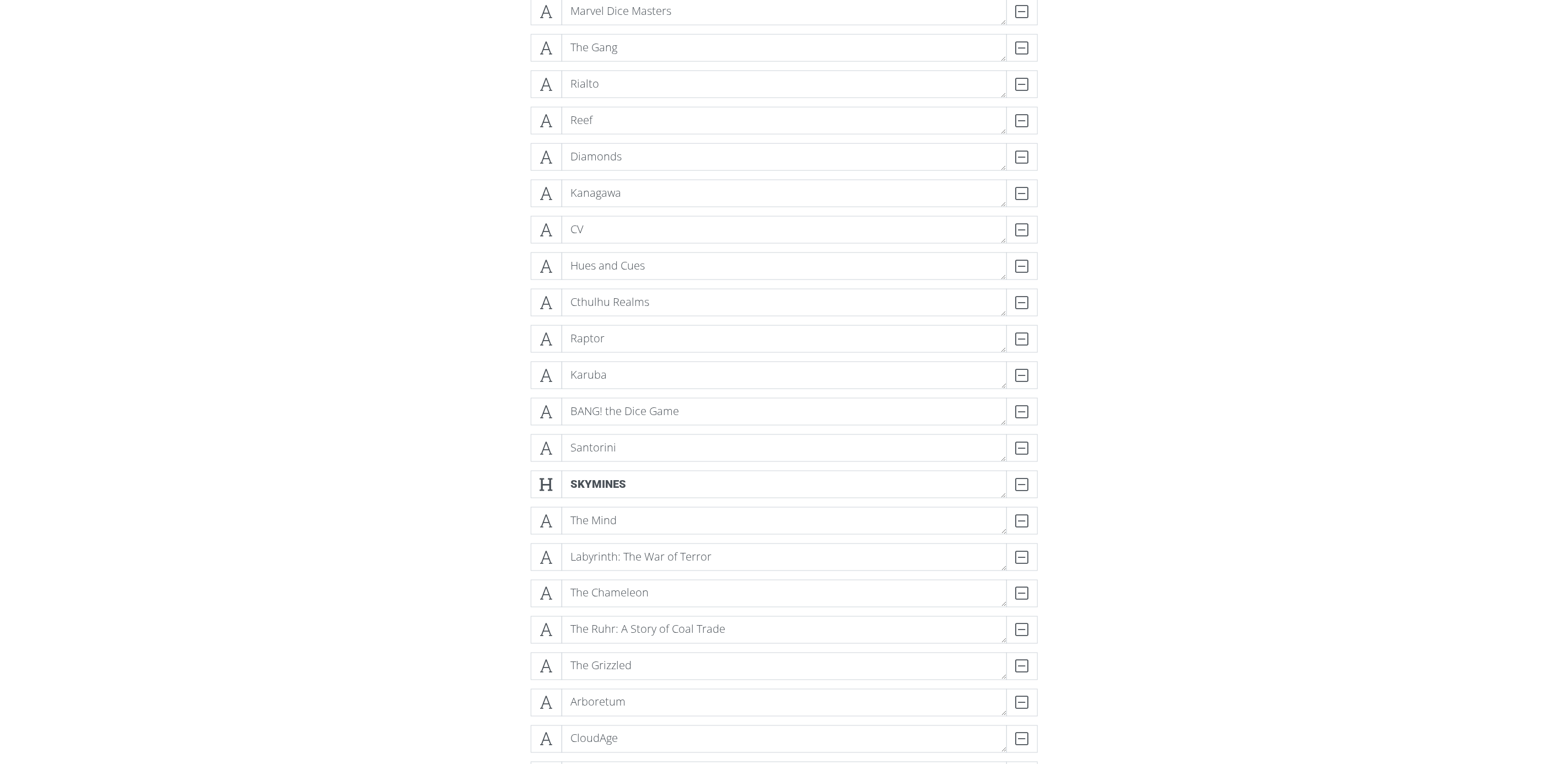
scroll to position [7191, 0]
click at [595, 160] on textarea "Skymines" at bounding box center [785, 159] width 445 height 27
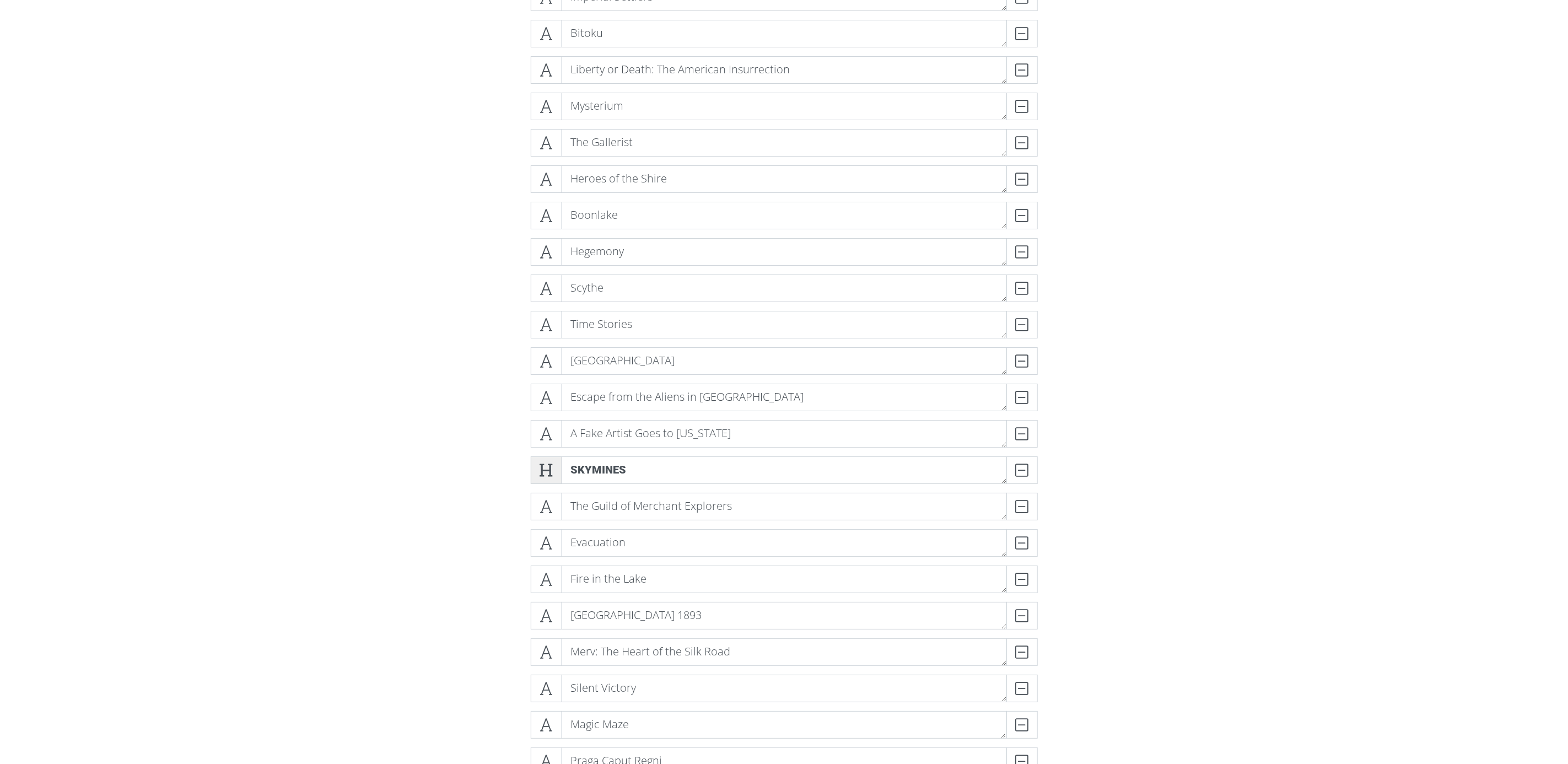
click at [555, 467] on span at bounding box center [546, 470] width 31 height 27
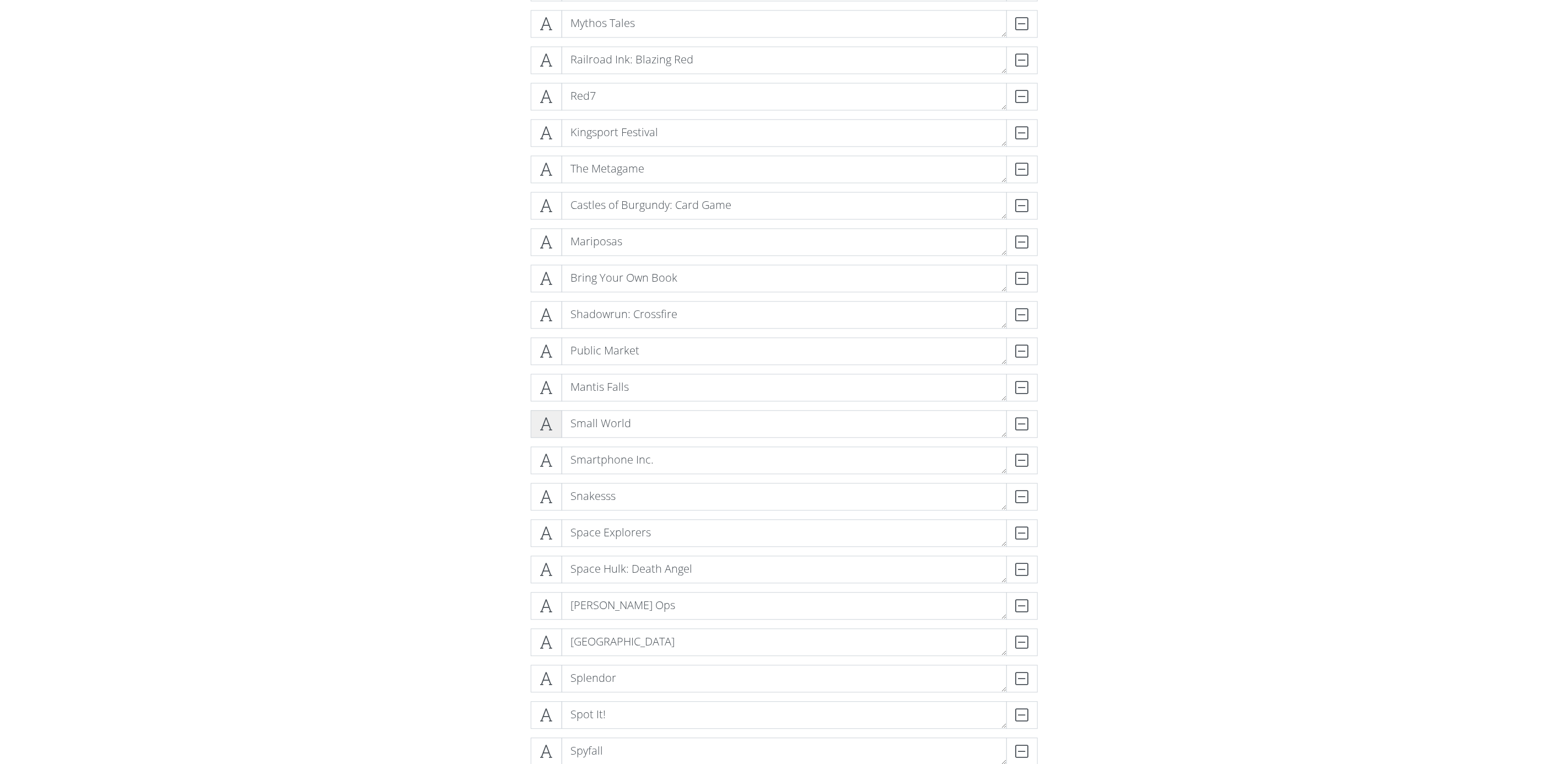
click at [544, 419] on icon at bounding box center [546, 424] width 12 height 11
click at [541, 581] on span at bounding box center [546, 576] width 31 height 27
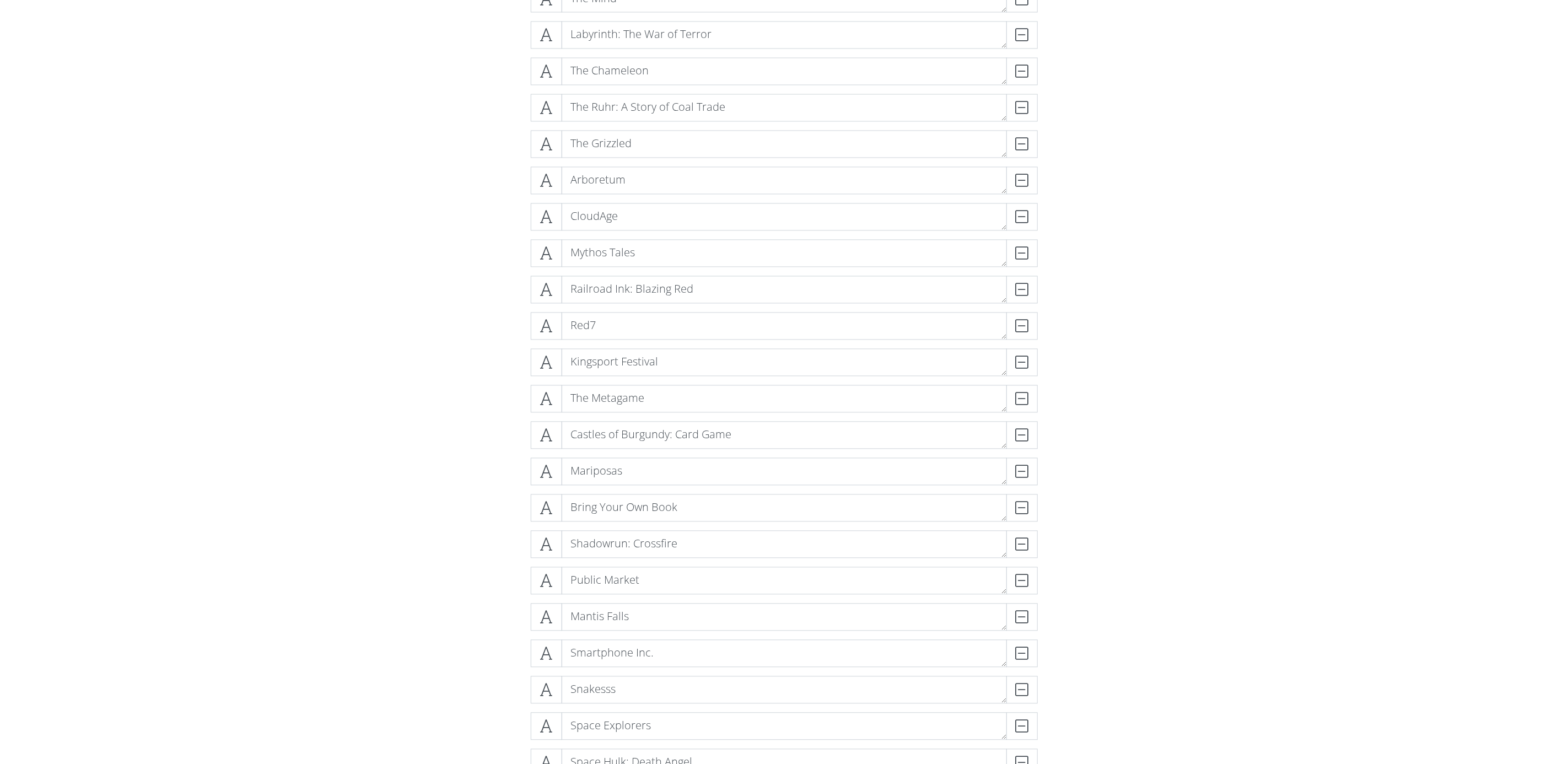
scroll to position [7852, 0]
click at [555, 623] on span at bounding box center [546, 626] width 31 height 27
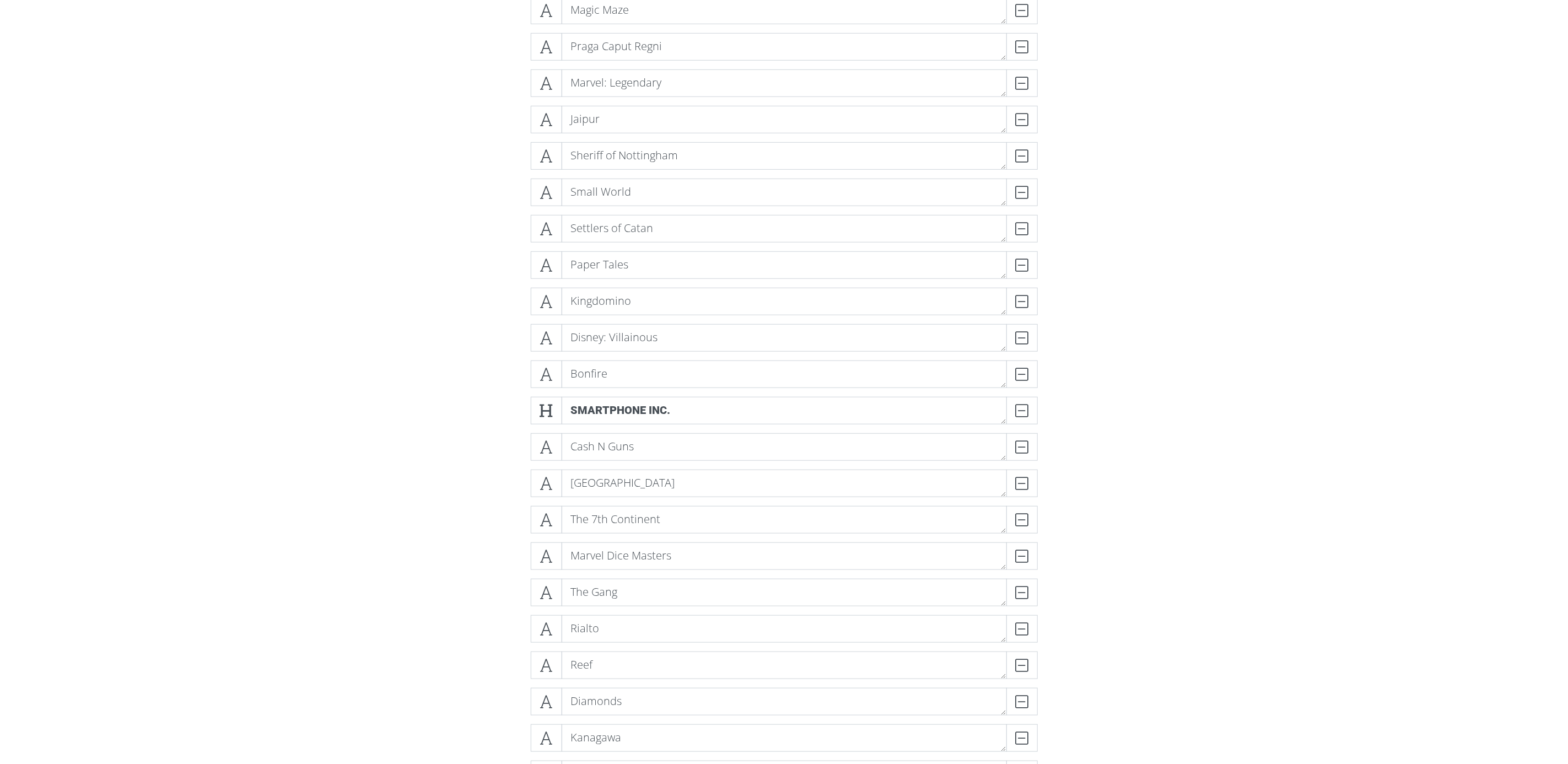
scroll to position [6860, 0]
click at [544, 376] on icon at bounding box center [546, 380] width 12 height 11
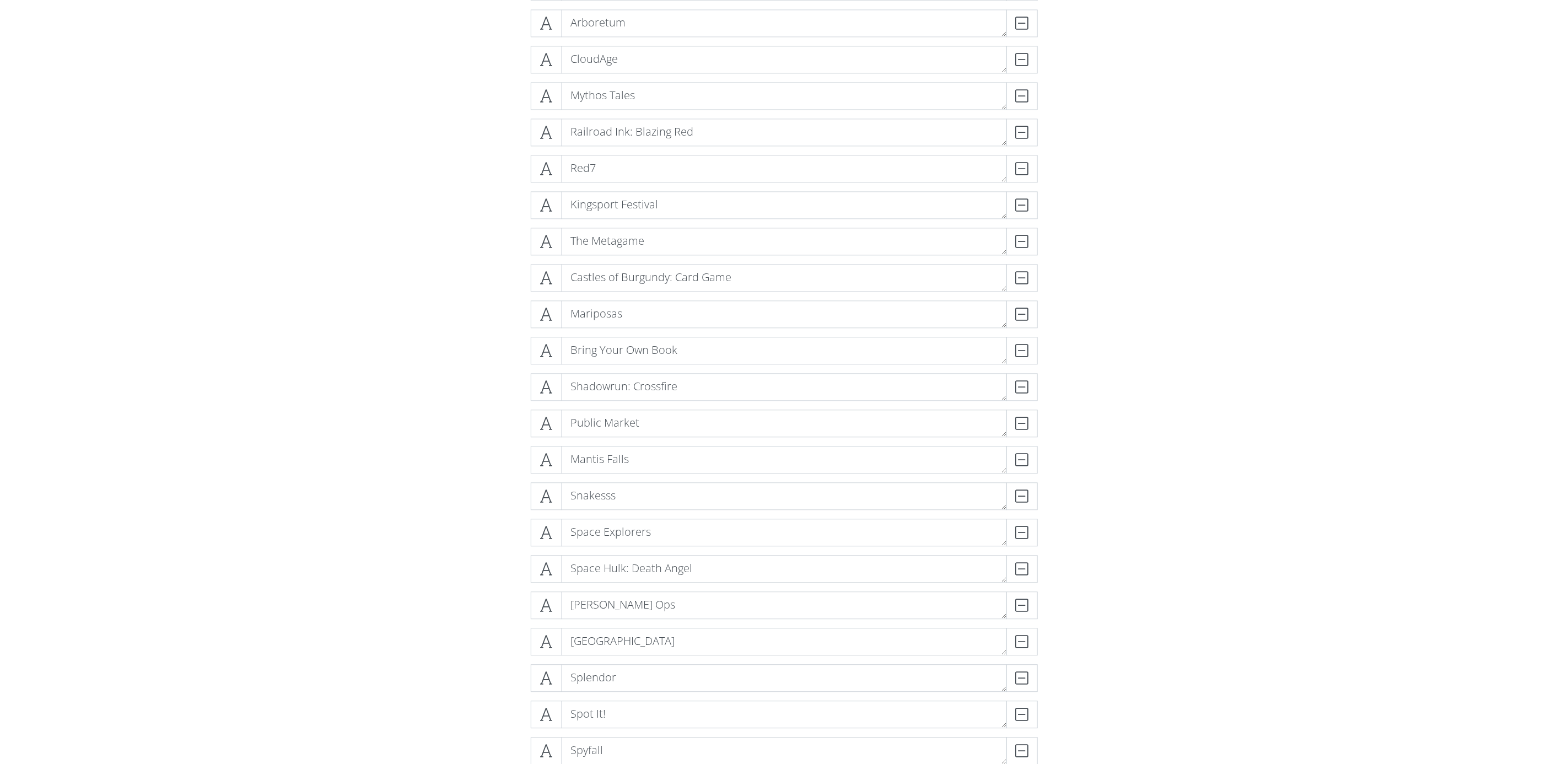
scroll to position [8017, 0]
click at [552, 494] on icon at bounding box center [546, 496] width 12 height 11
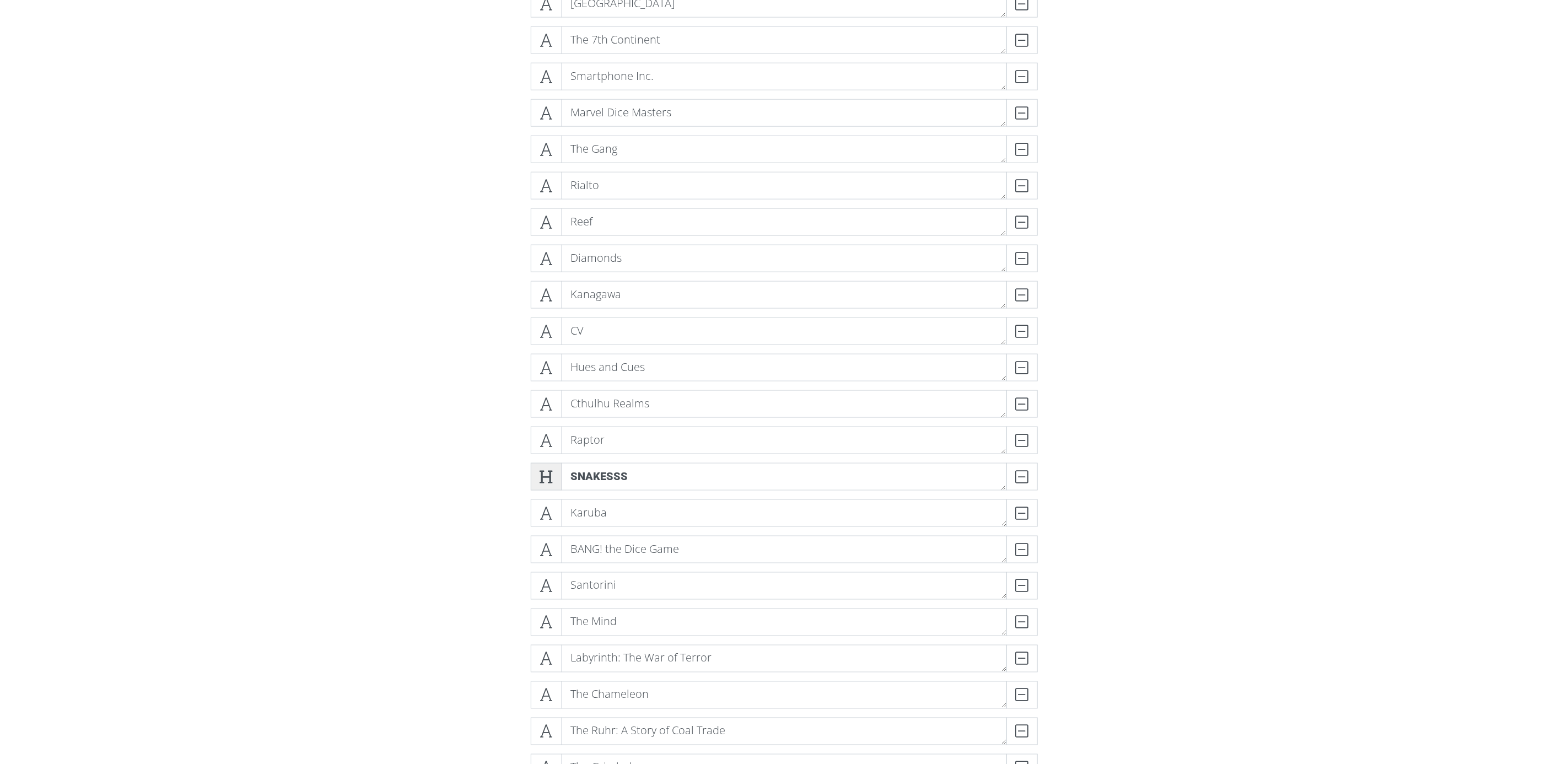
click at [548, 481] on span at bounding box center [546, 477] width 31 height 27
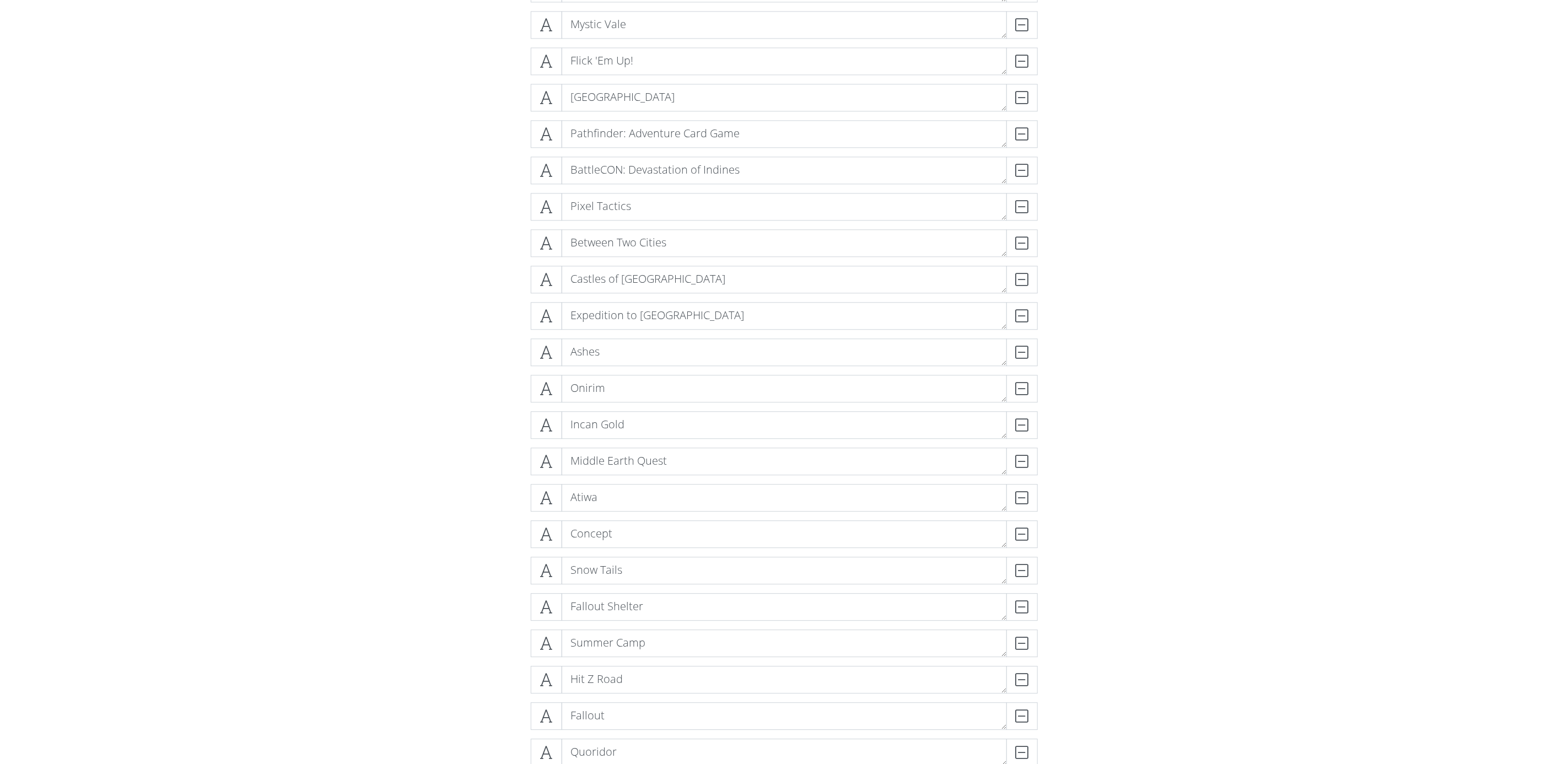
scroll to position [11640, 0]
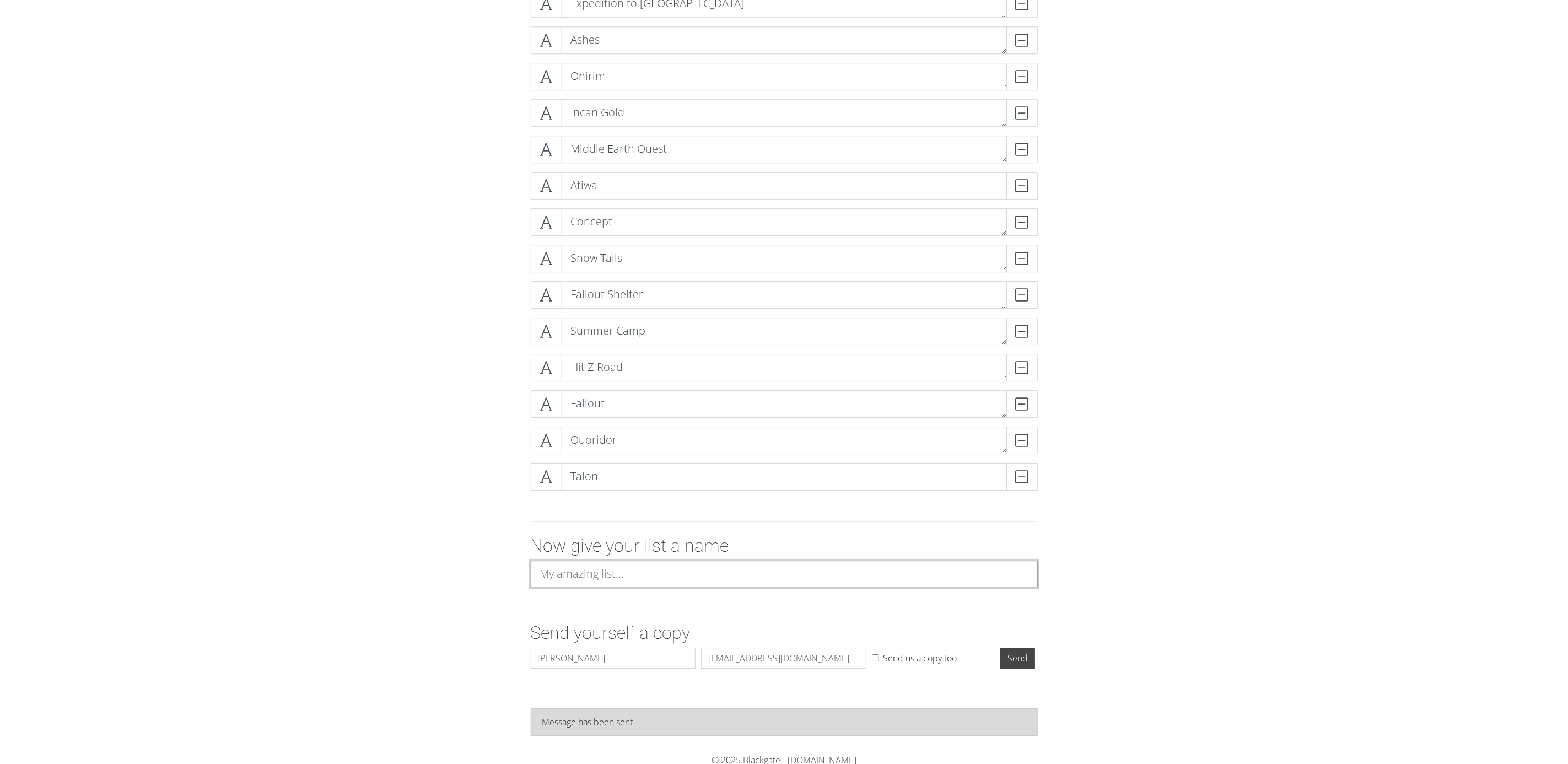
click at [637, 583] on input at bounding box center [784, 574] width 507 height 27
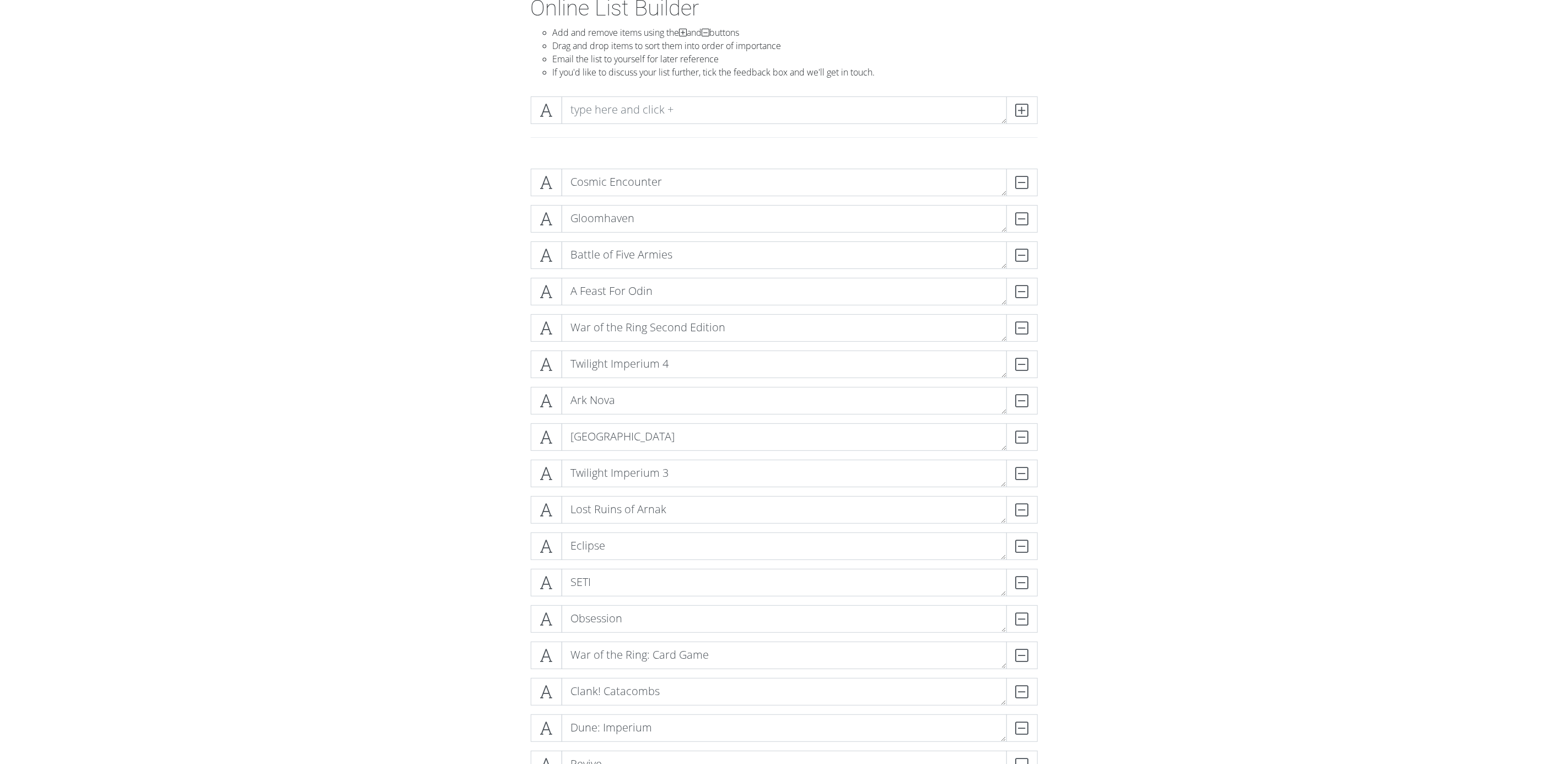
scroll to position [14, 0]
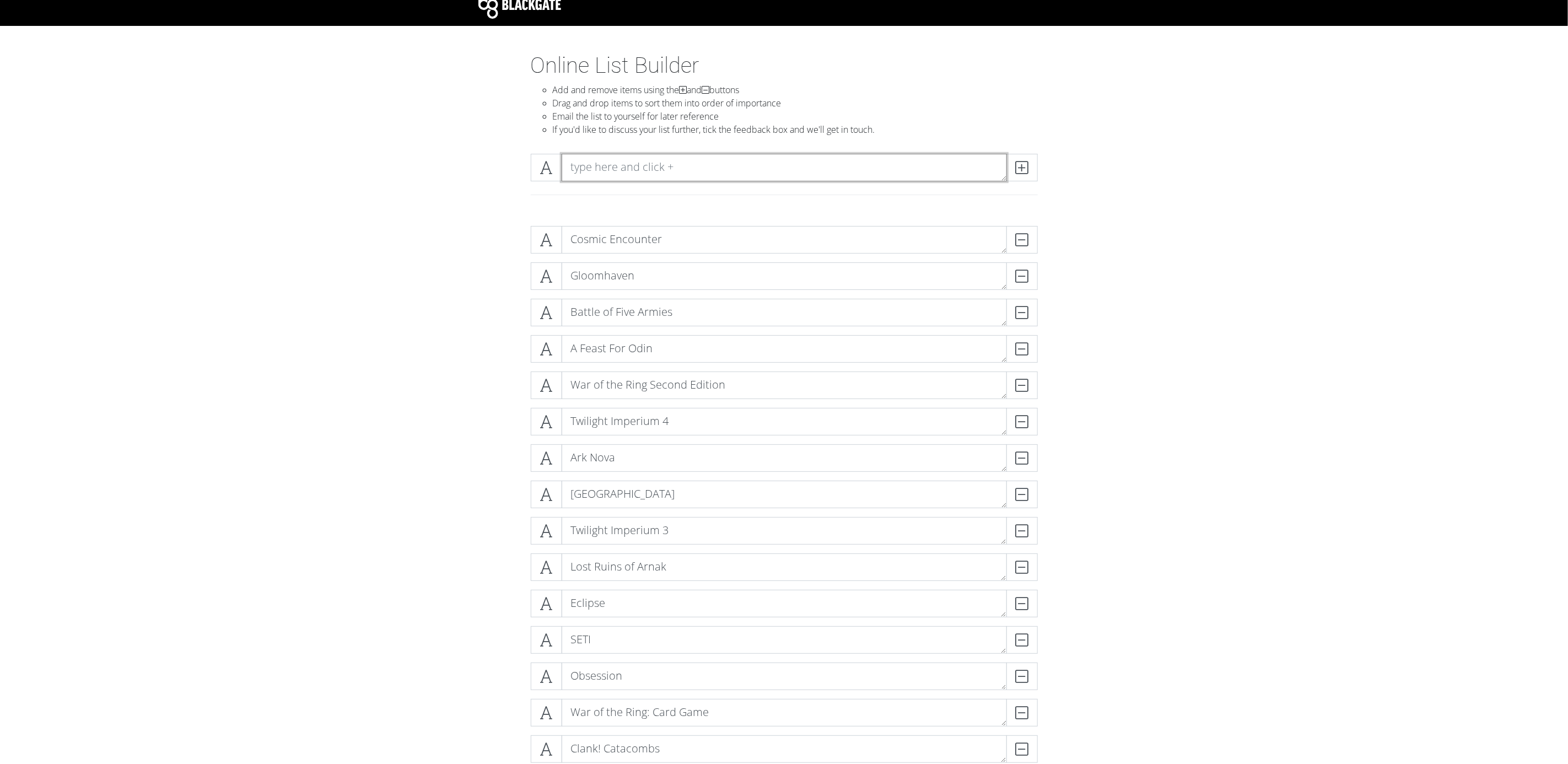
click at [632, 158] on textarea at bounding box center [785, 167] width 445 height 27
type textarea "Space Cadets: Away Missions"
click at [1028, 162] on icon at bounding box center [1022, 167] width 12 height 11
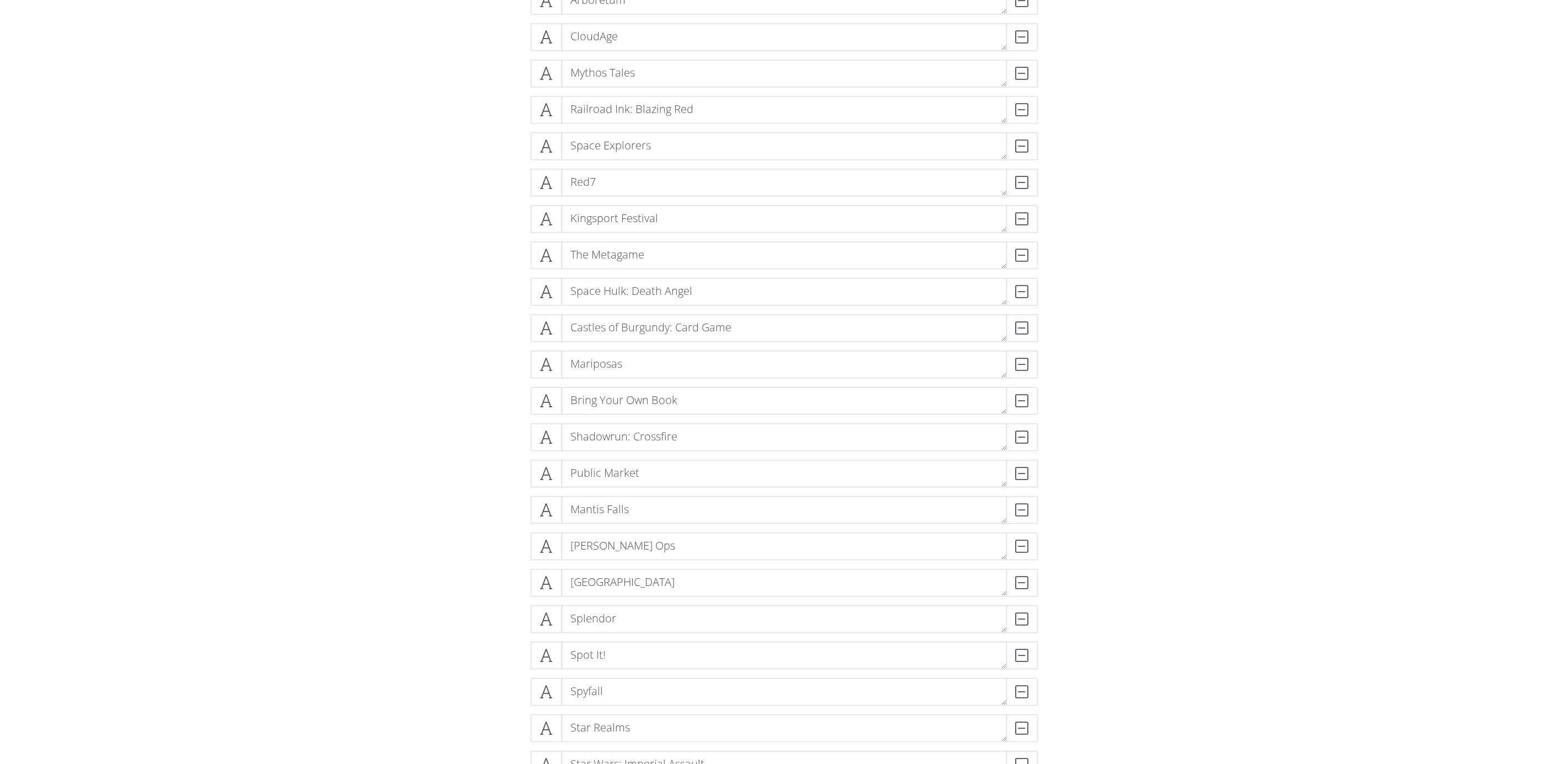
scroll to position [7994, 0]
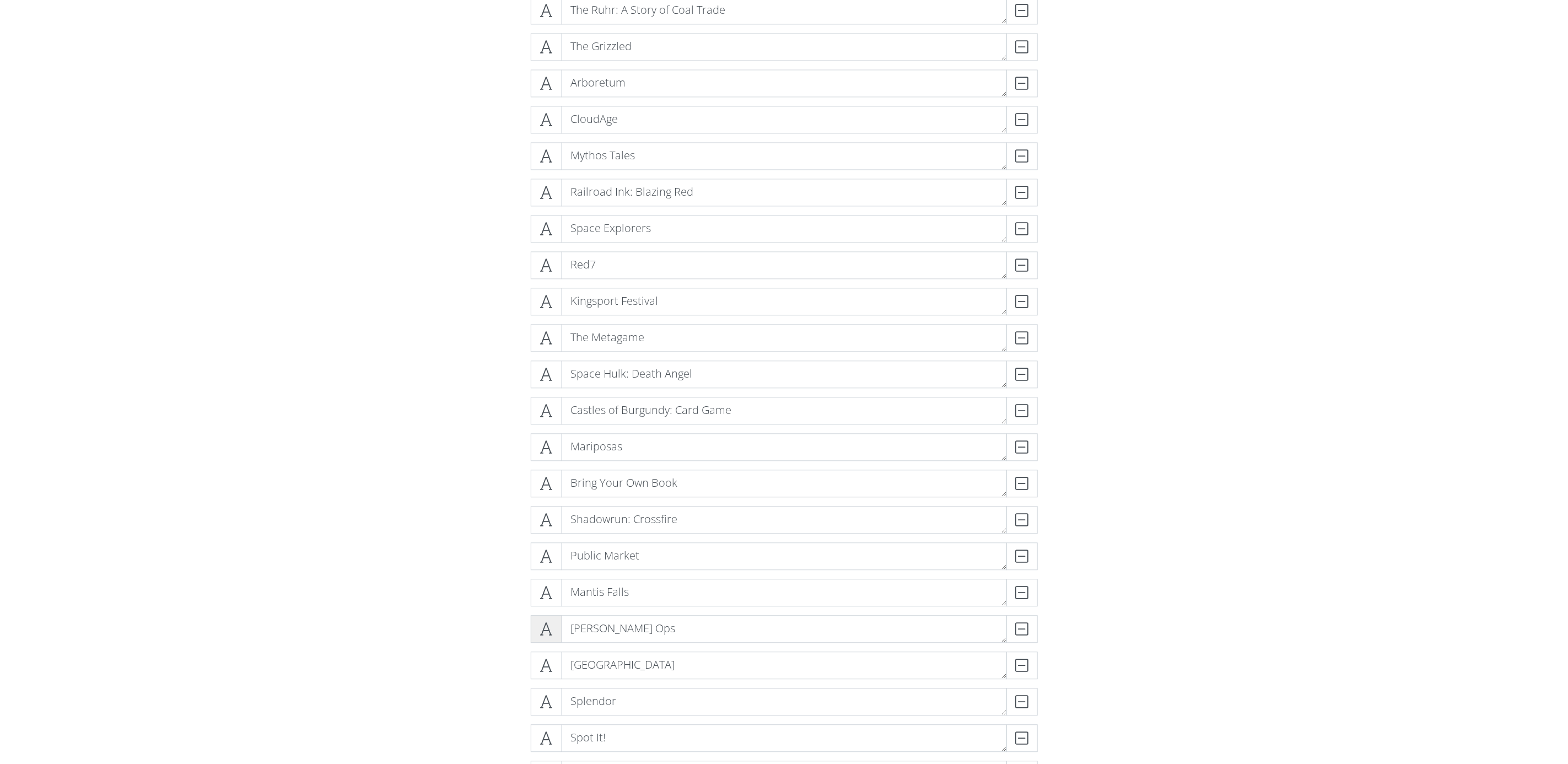
click at [552, 630] on icon at bounding box center [546, 629] width 12 height 11
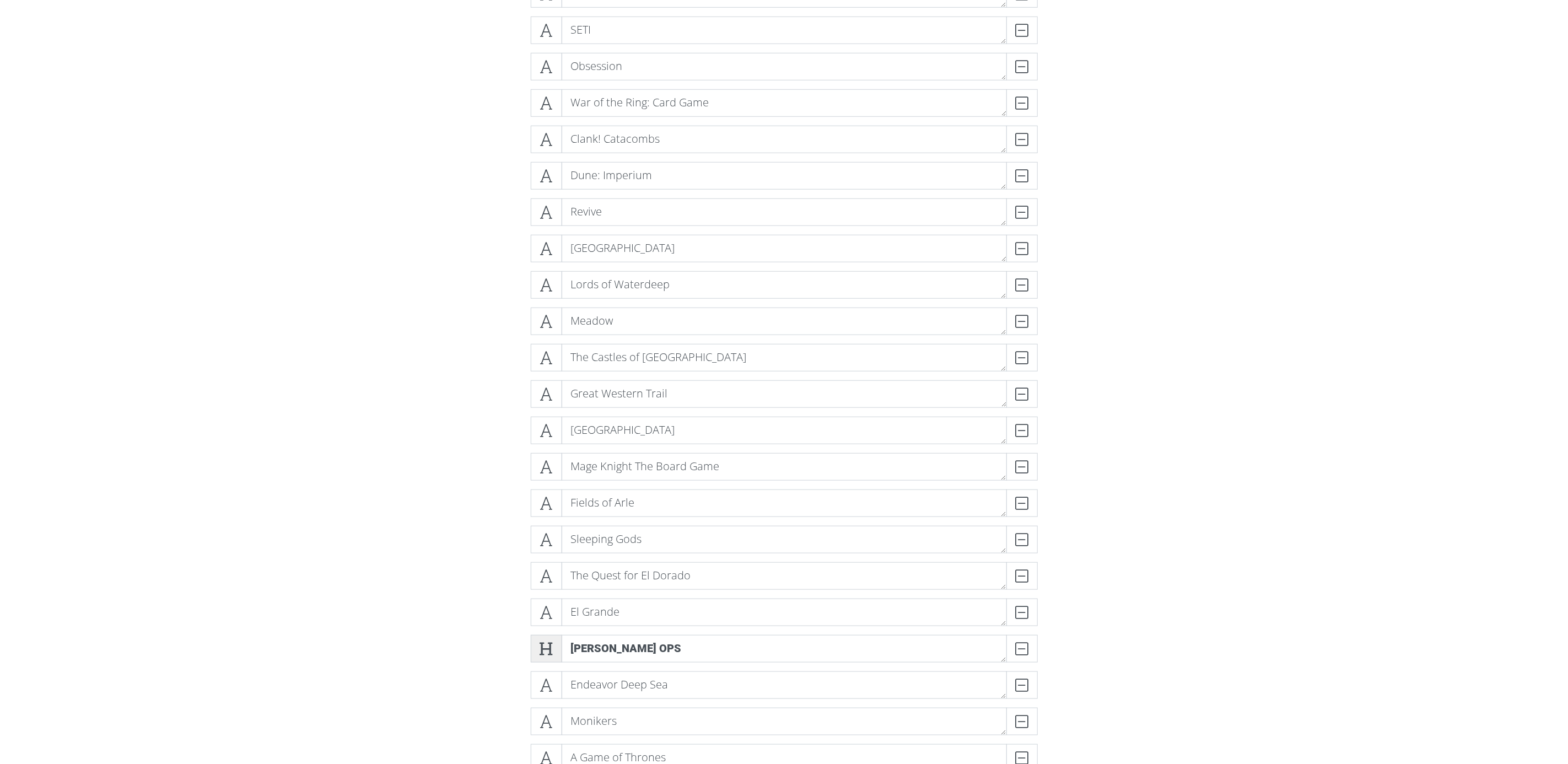
click at [546, 647] on icon at bounding box center [546, 649] width 12 height 11
click at [549, 515] on span at bounding box center [546, 510] width 31 height 27
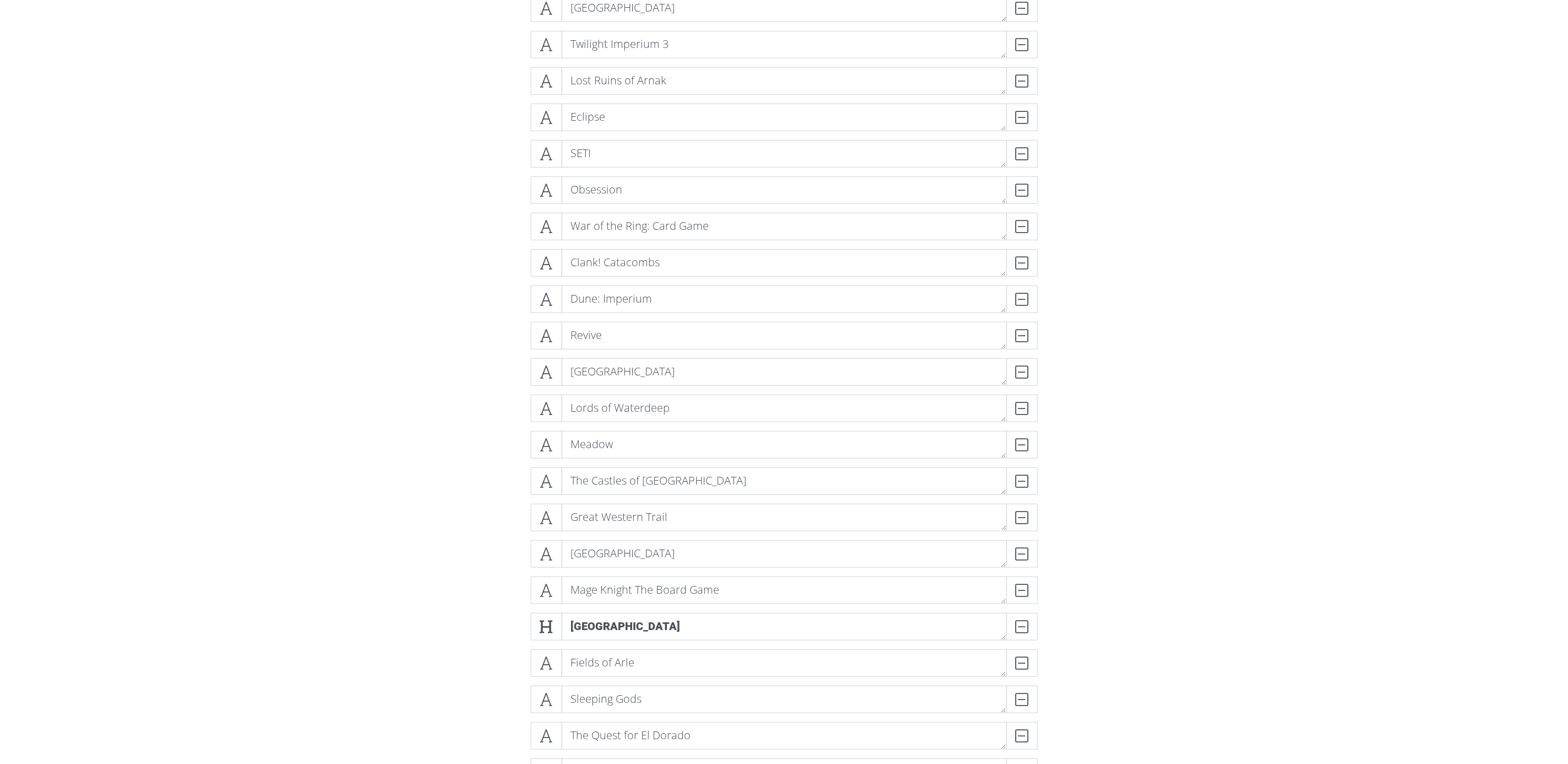
scroll to position [412, 0]
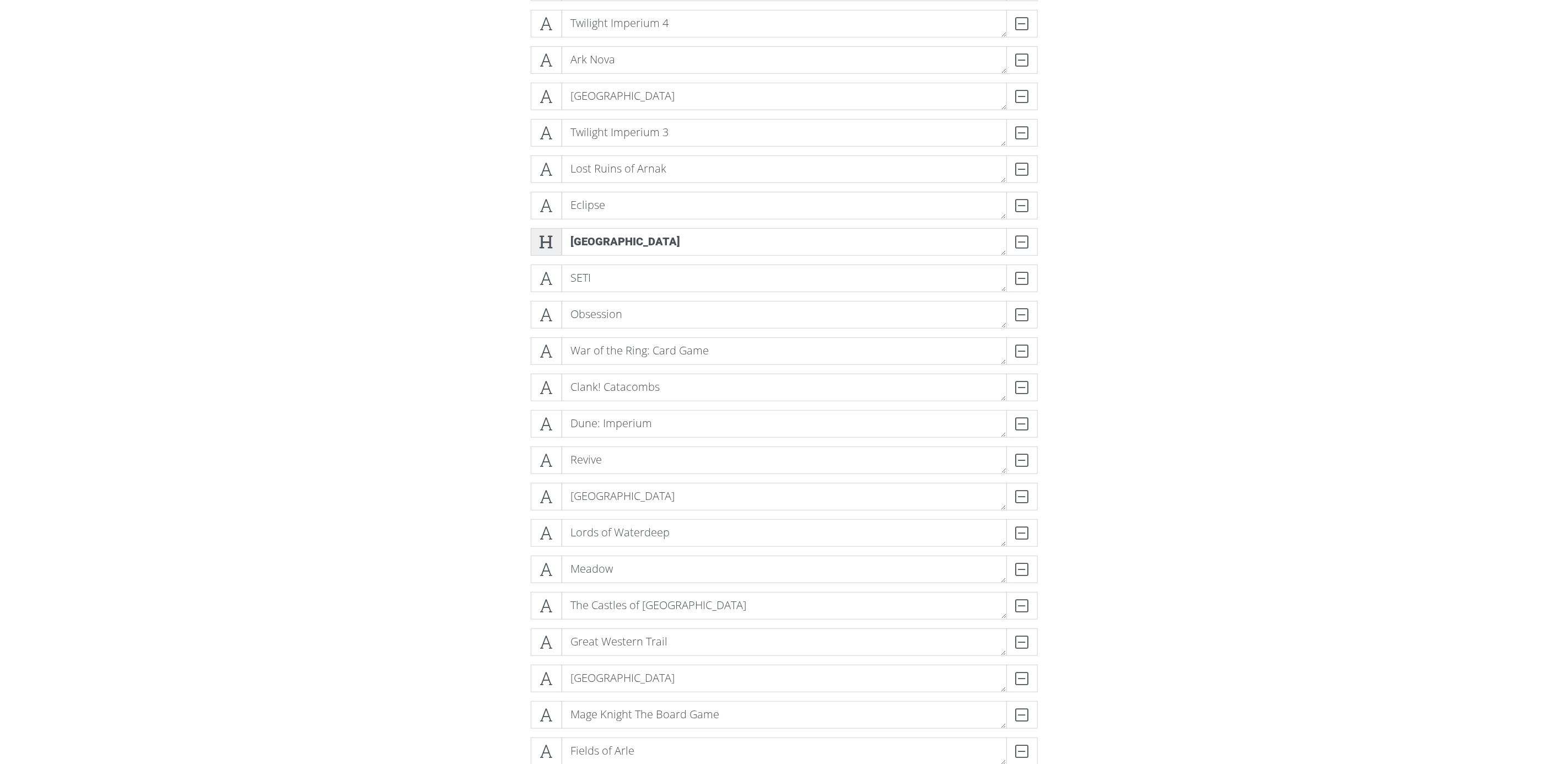
click at [546, 242] on icon at bounding box center [546, 242] width 12 height 11
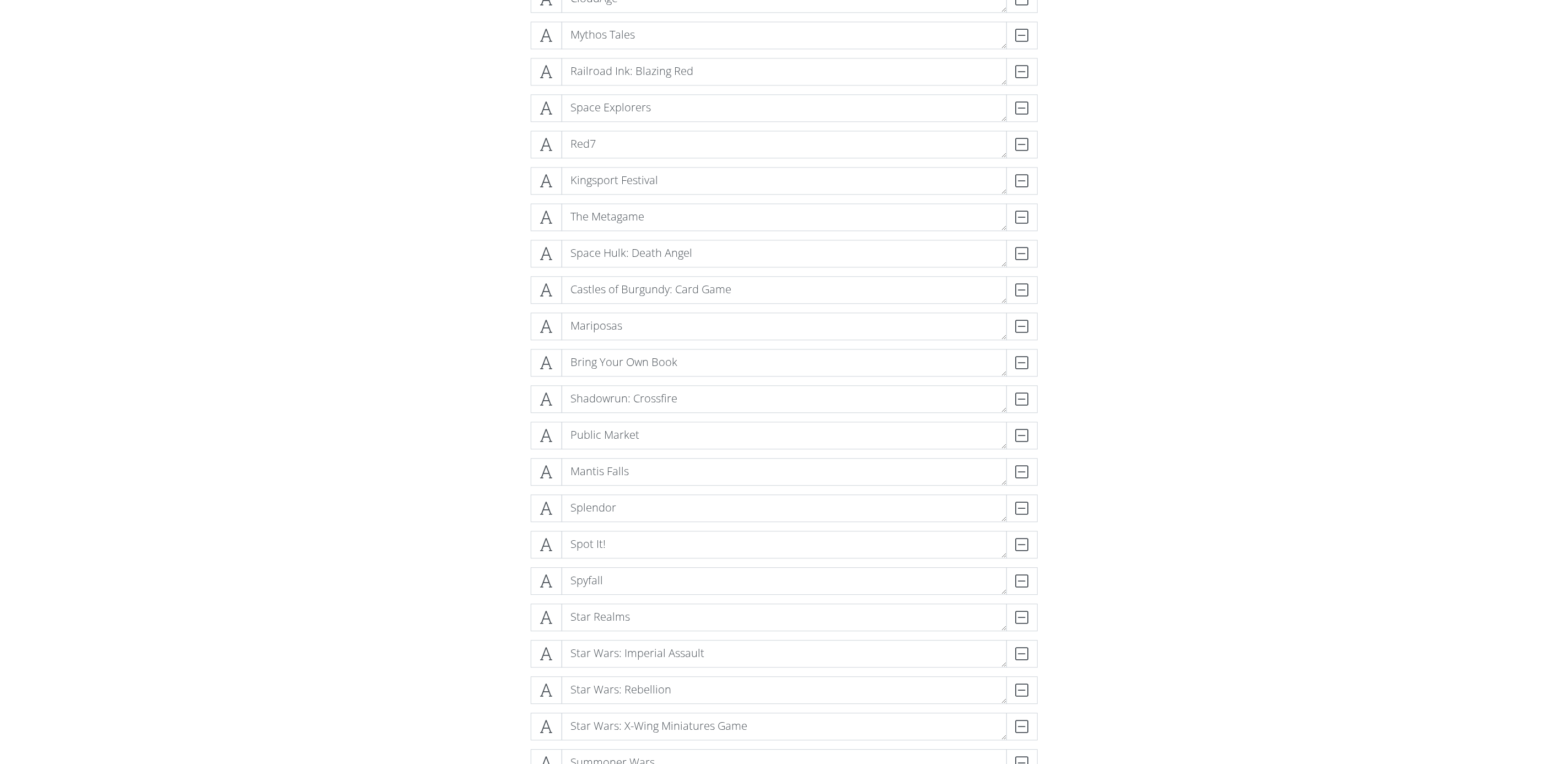
scroll to position [8186, 0]
click at [540, 509] on icon at bounding box center [546, 510] width 12 height 11
click at [544, 617] on icon at bounding box center [546, 622] width 12 height 11
click at [541, 621] on icon at bounding box center [546, 622] width 12 height 11
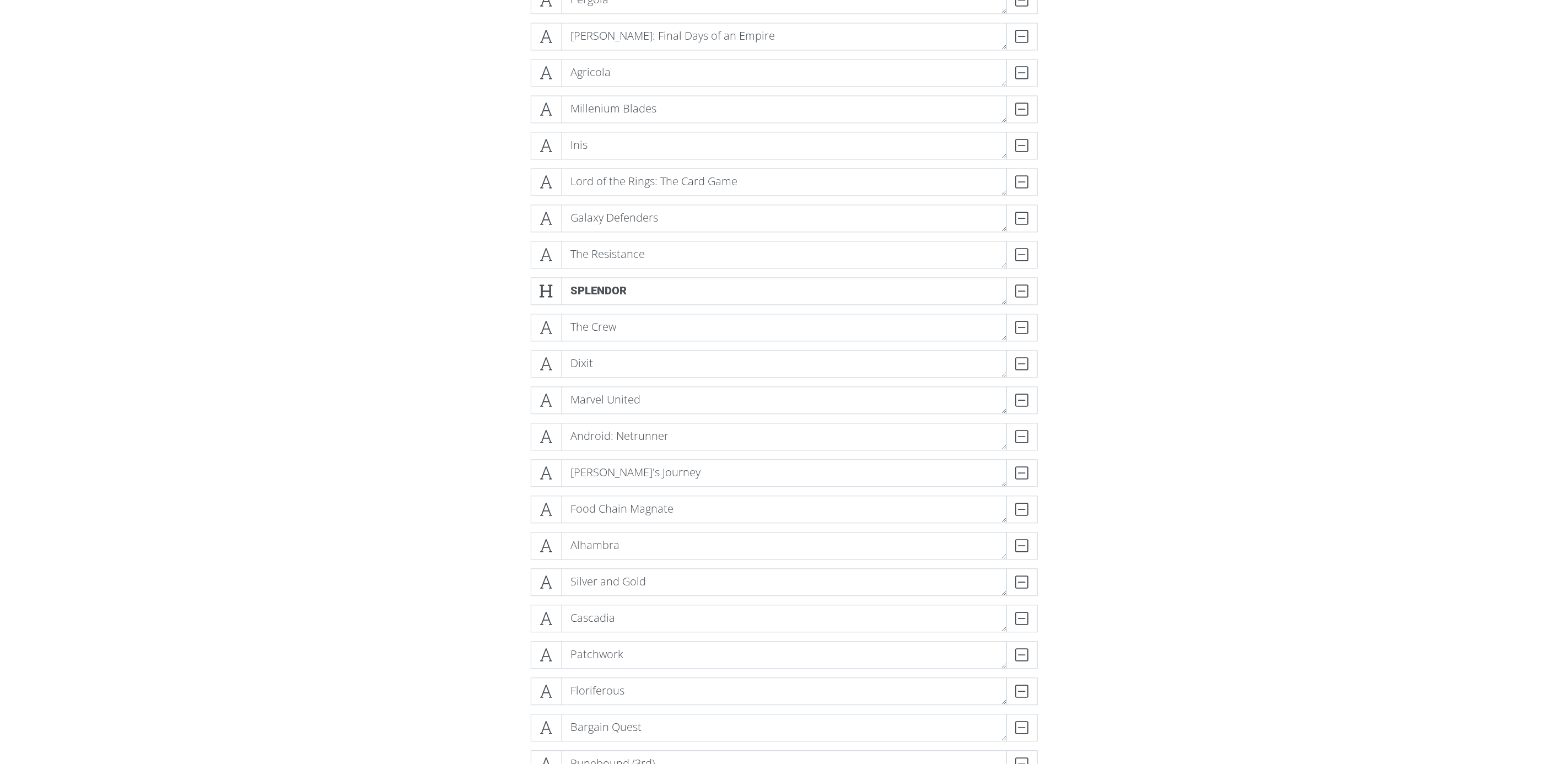
scroll to position [4914, 0]
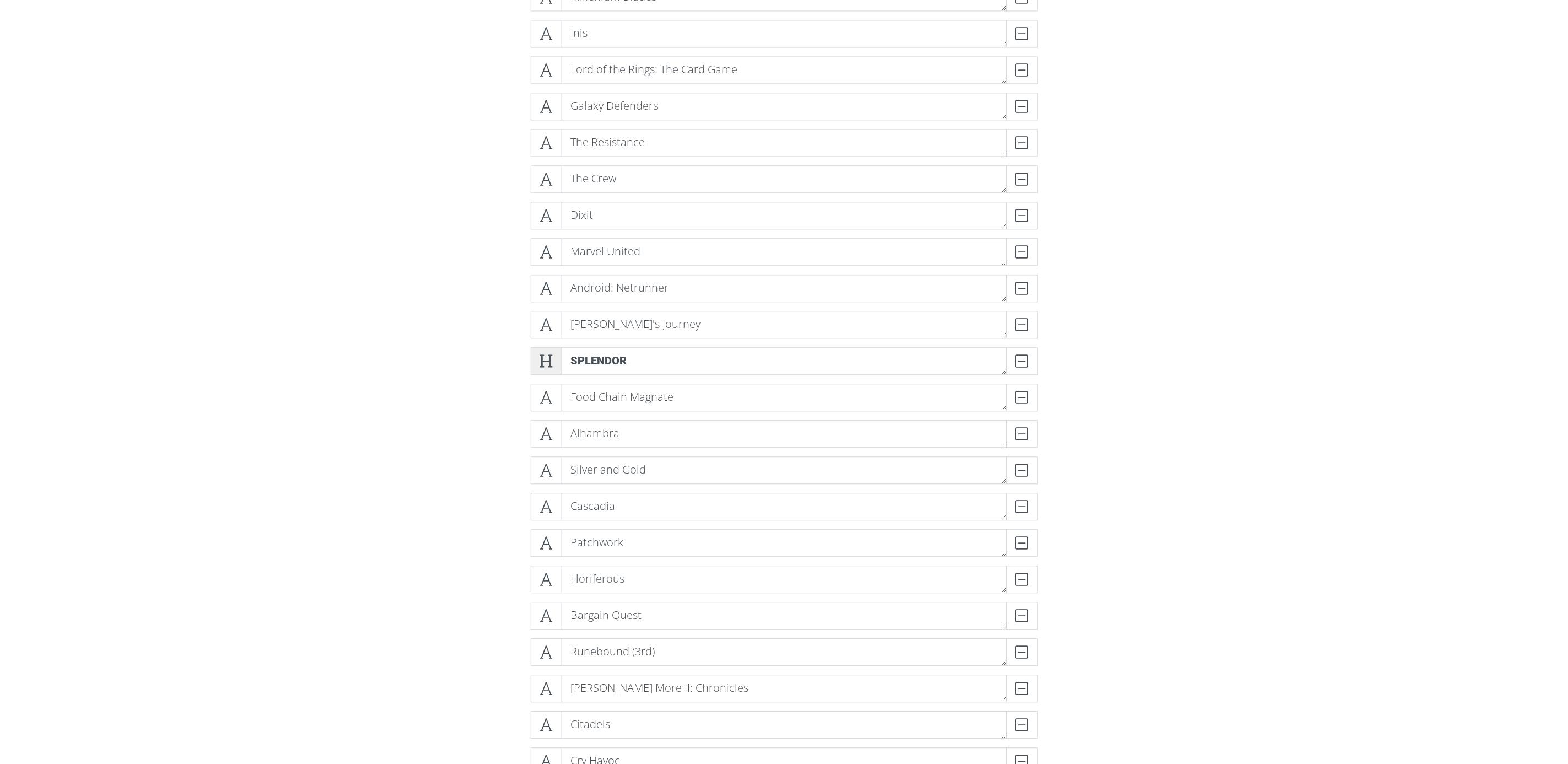
click at [544, 360] on icon at bounding box center [546, 361] width 12 height 11
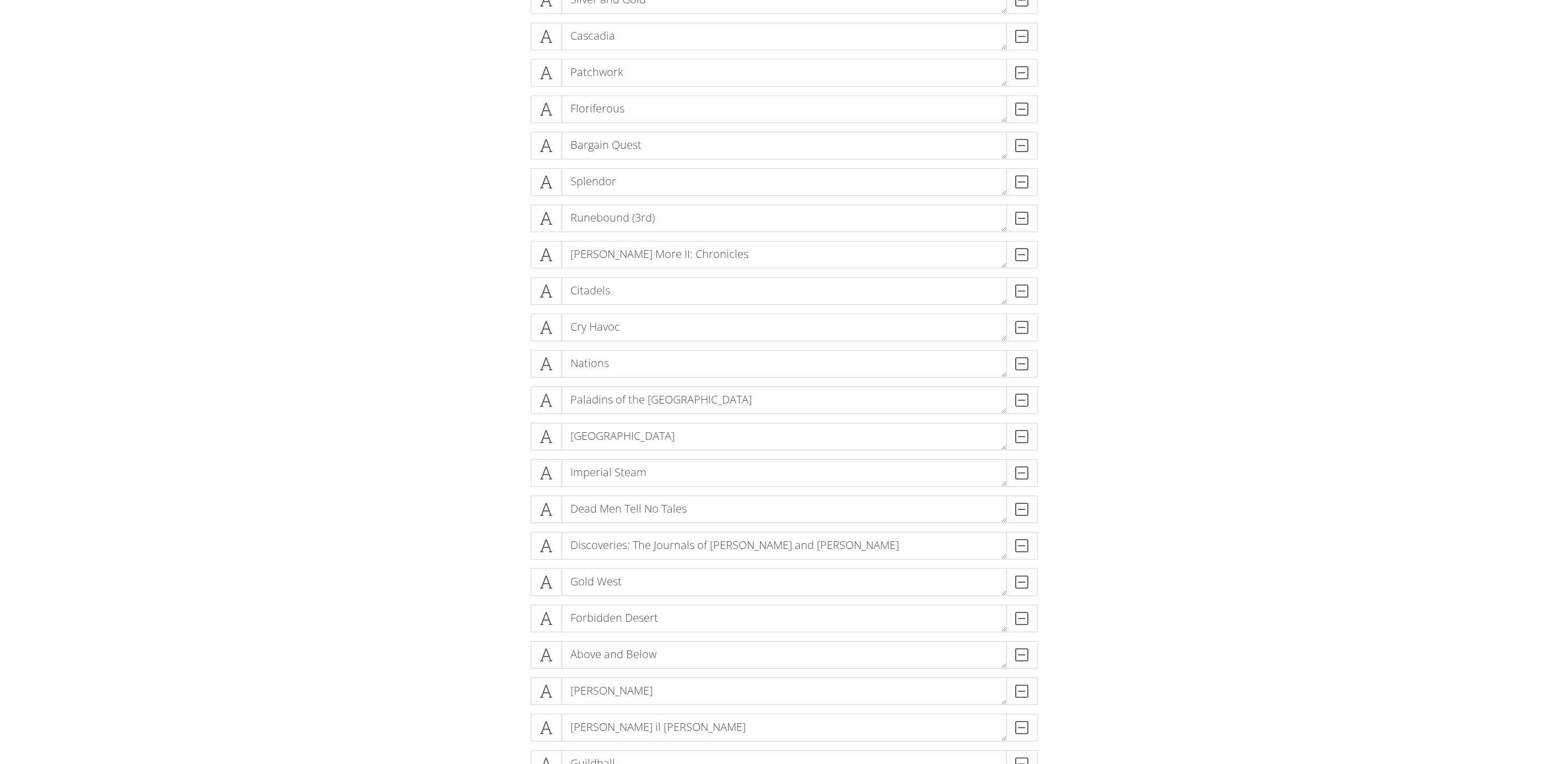
scroll to position [5411, 0]
